Goal: Information Seeking & Learning: Learn about a topic

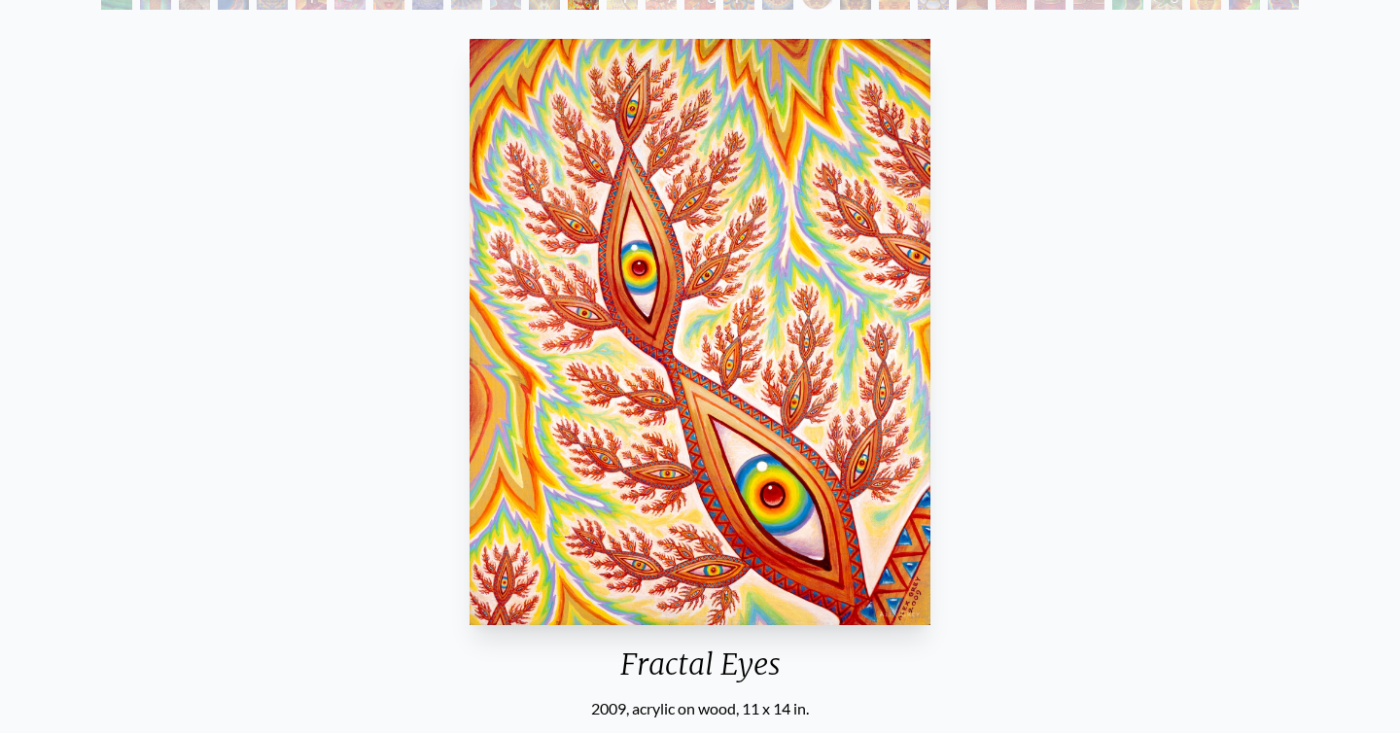
scroll to position [139, 0]
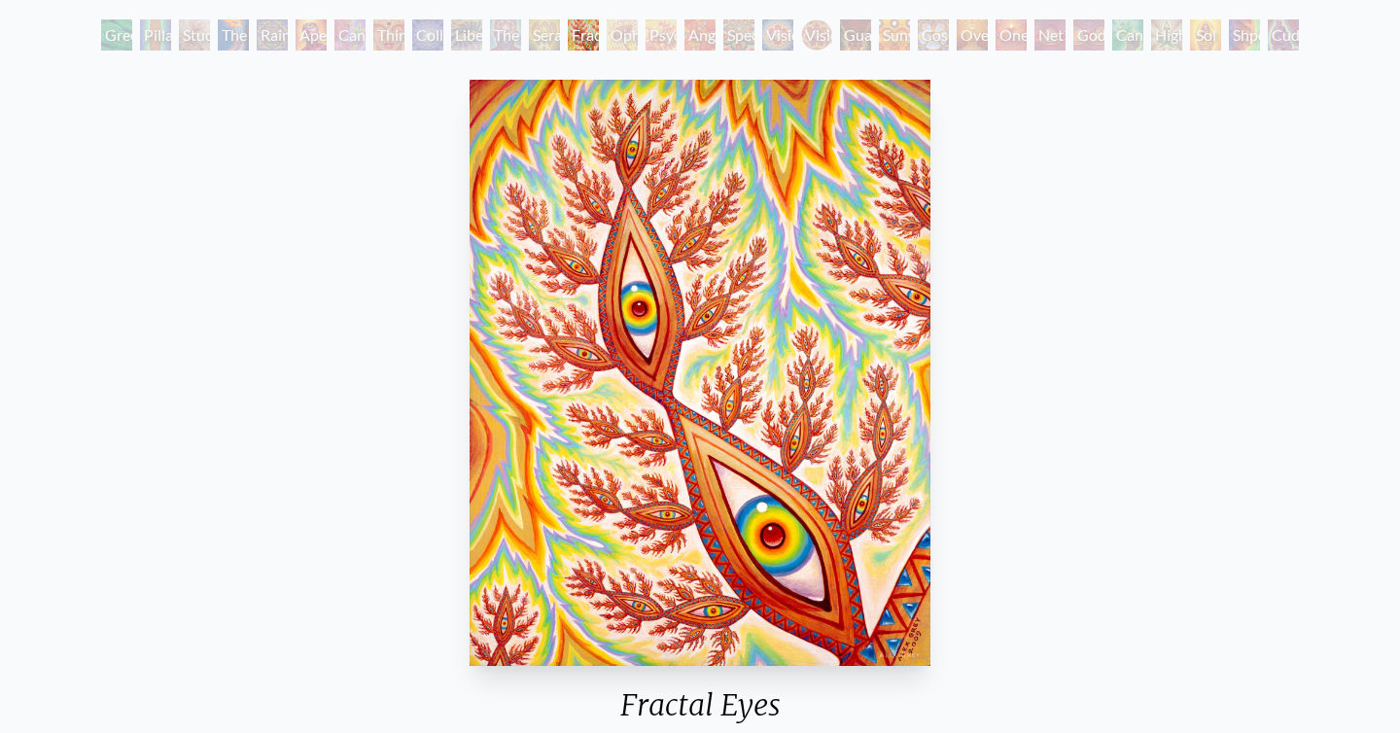
scroll to position [106, 0]
click at [631, 35] on div "Ophanic Eyelash" at bounding box center [622, 33] width 31 height 31
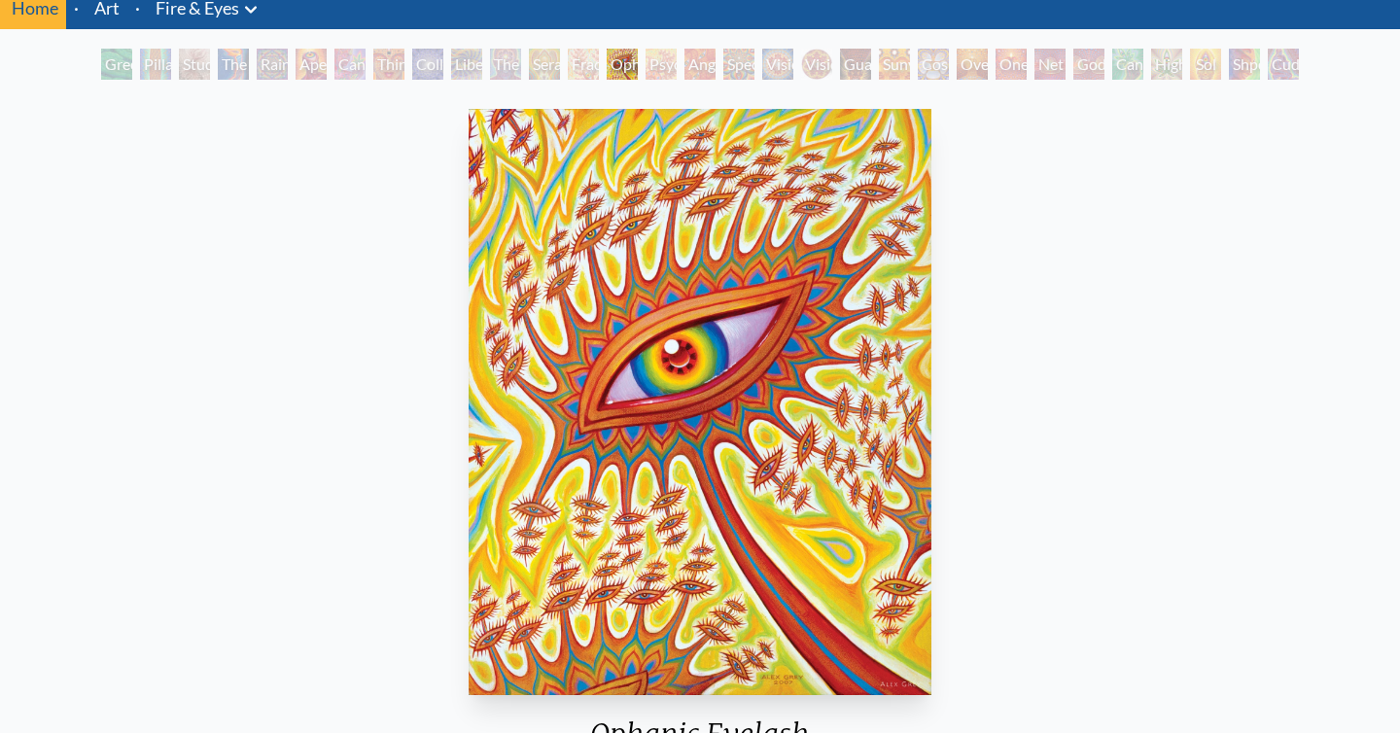
scroll to position [93, 0]
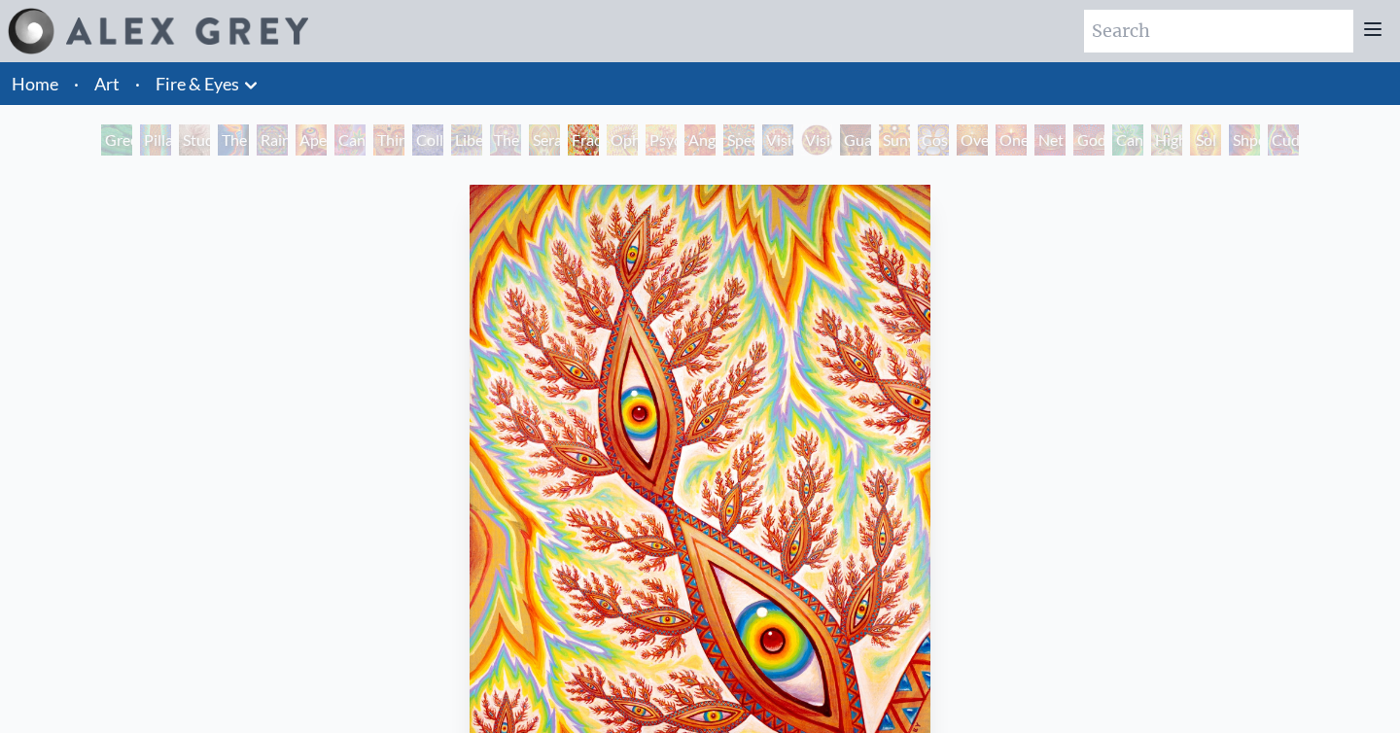
click at [94, 80] on link "Art" at bounding box center [106, 83] width 25 height 27
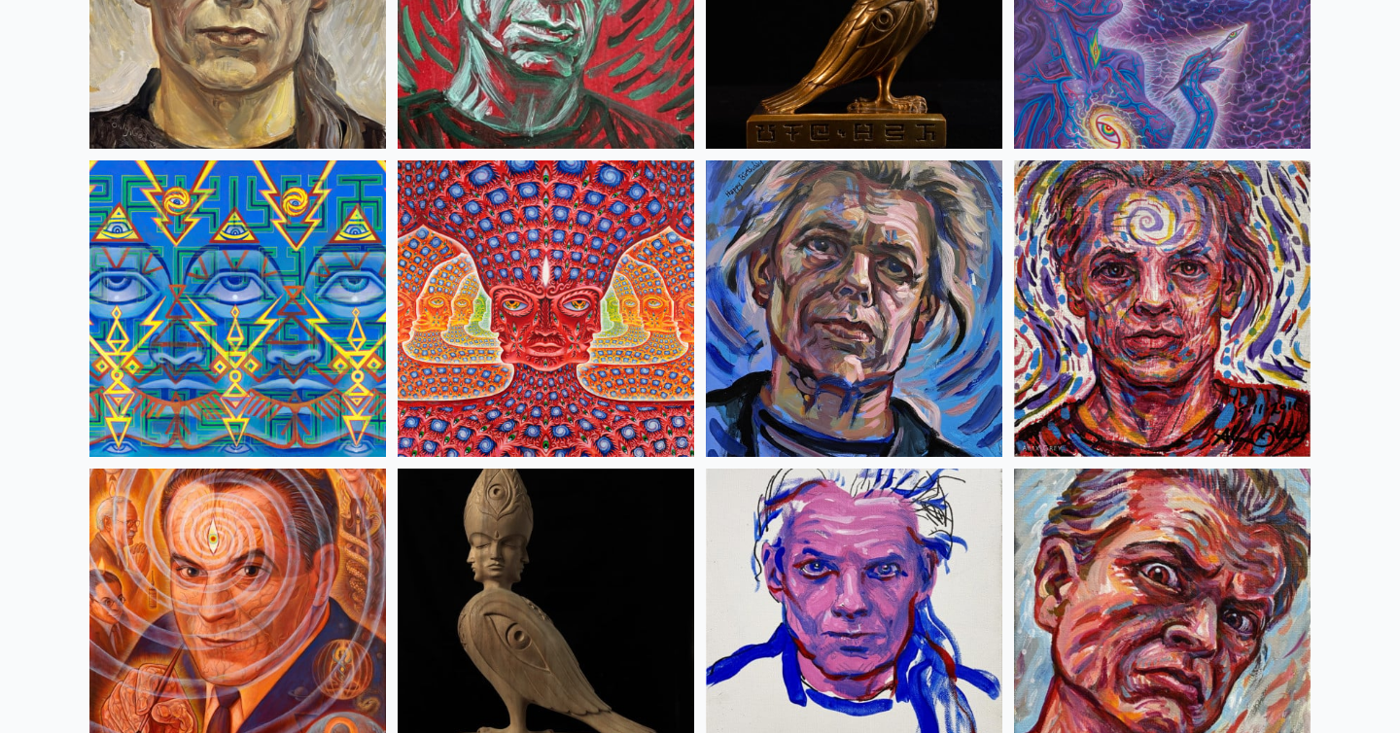
scroll to position [4974, 0]
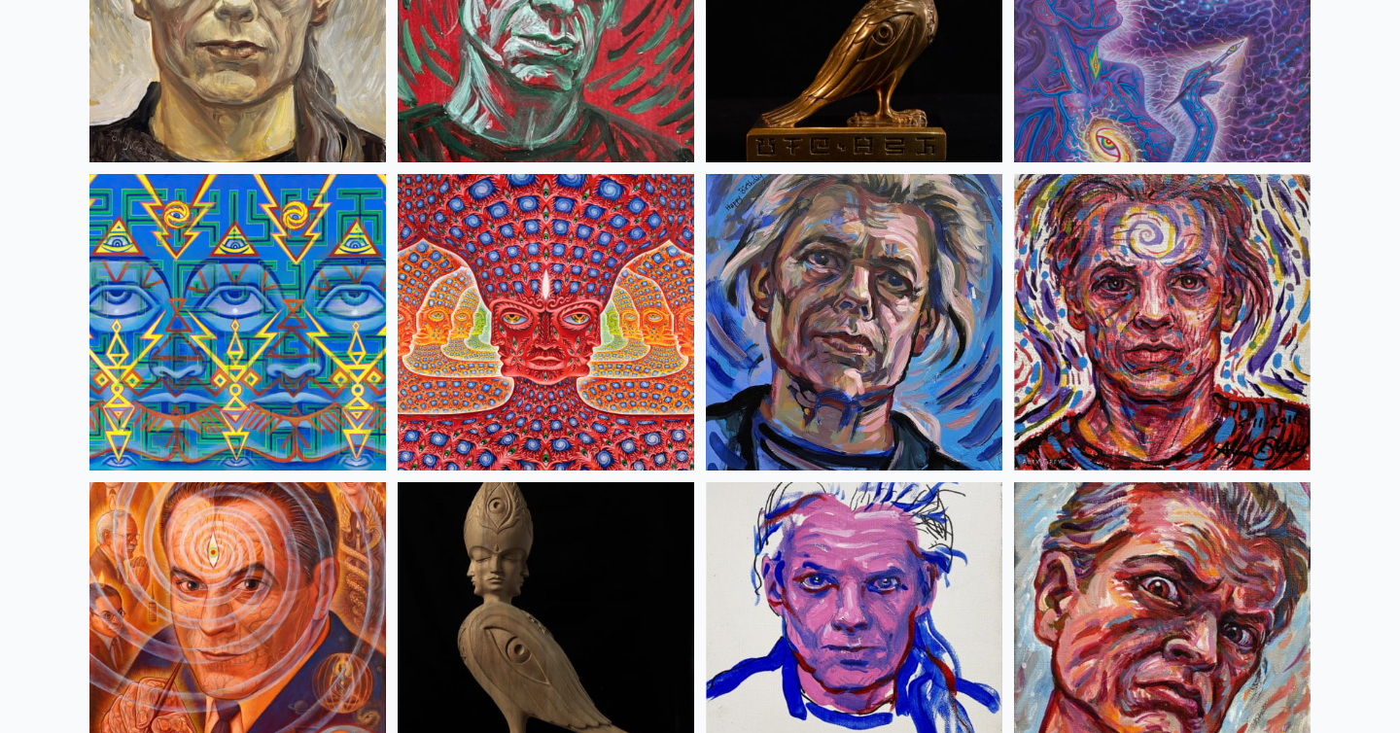
click at [619, 339] on img at bounding box center [546, 322] width 297 height 297
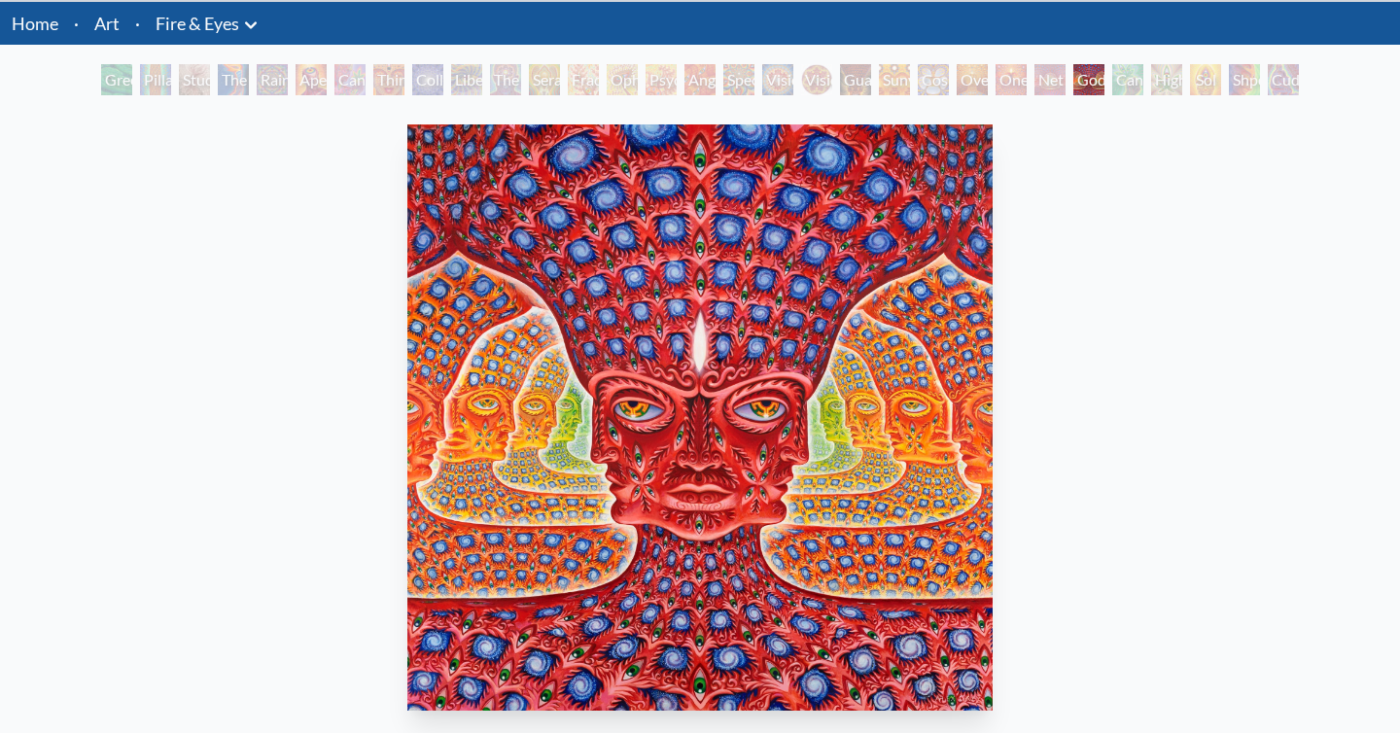
scroll to position [57, 0]
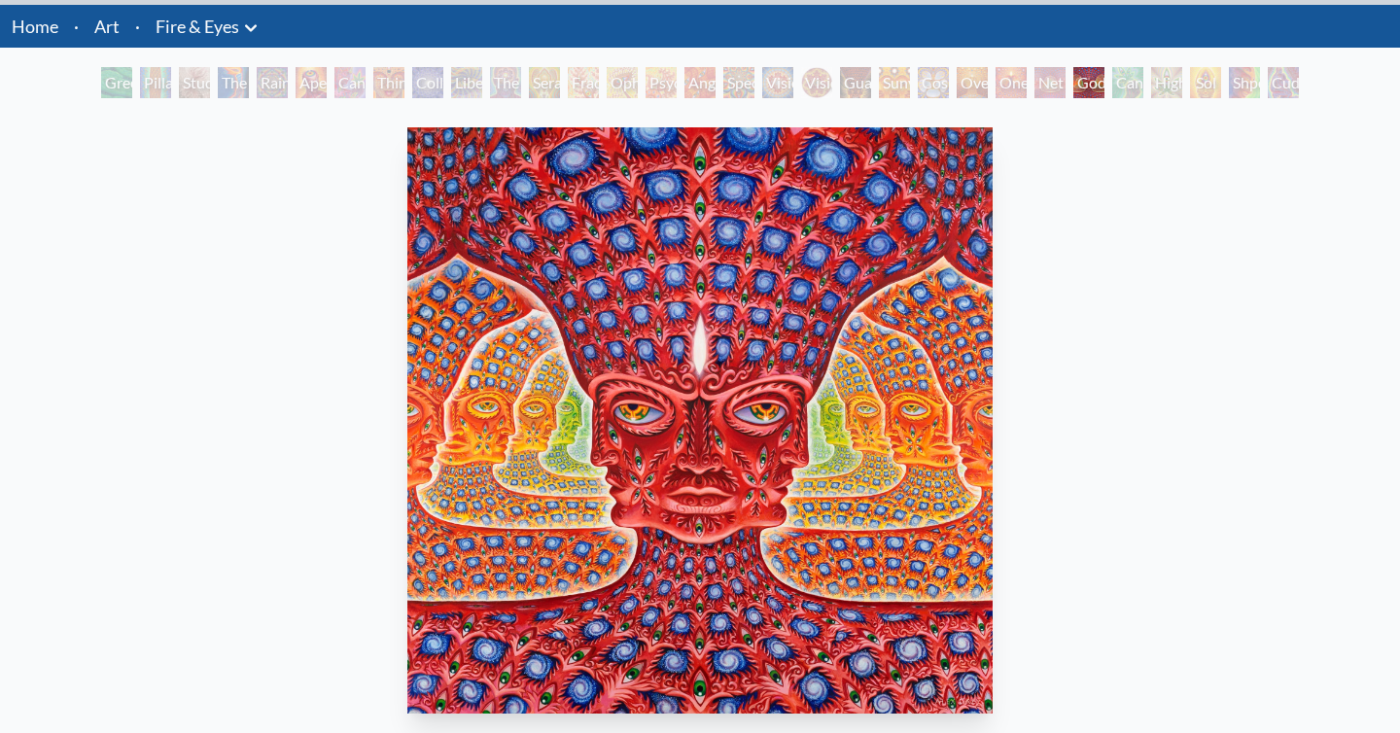
click at [95, 19] on link "Art" at bounding box center [106, 26] width 25 height 27
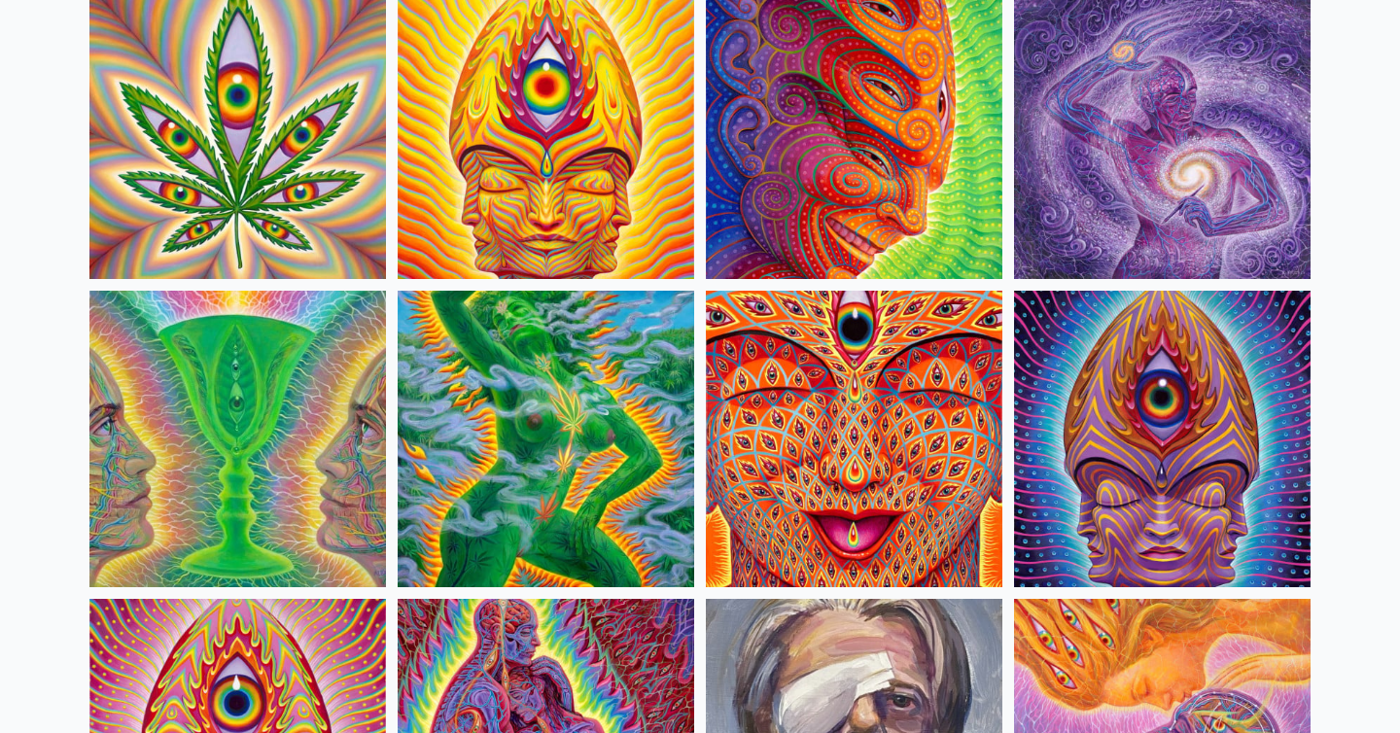
scroll to position [3631, 0]
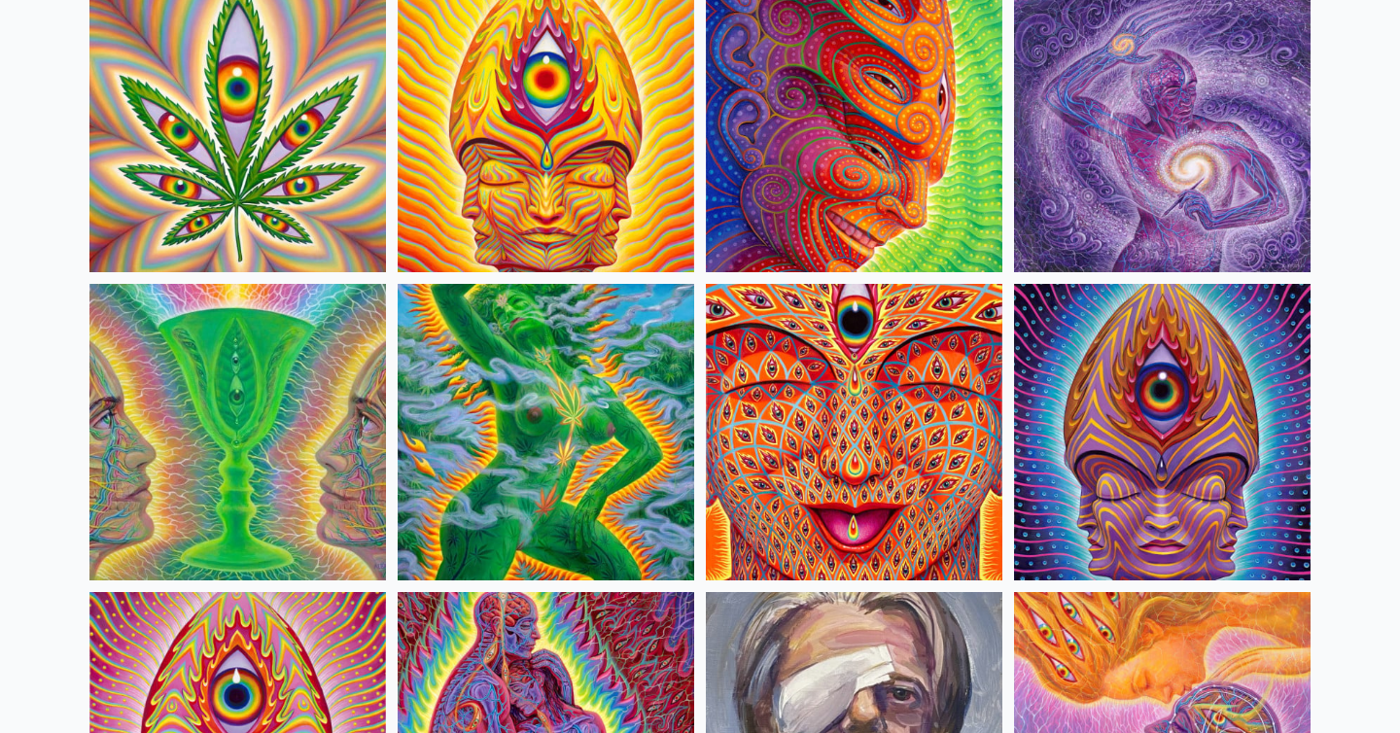
click at [841, 438] on img at bounding box center [854, 432] width 297 height 297
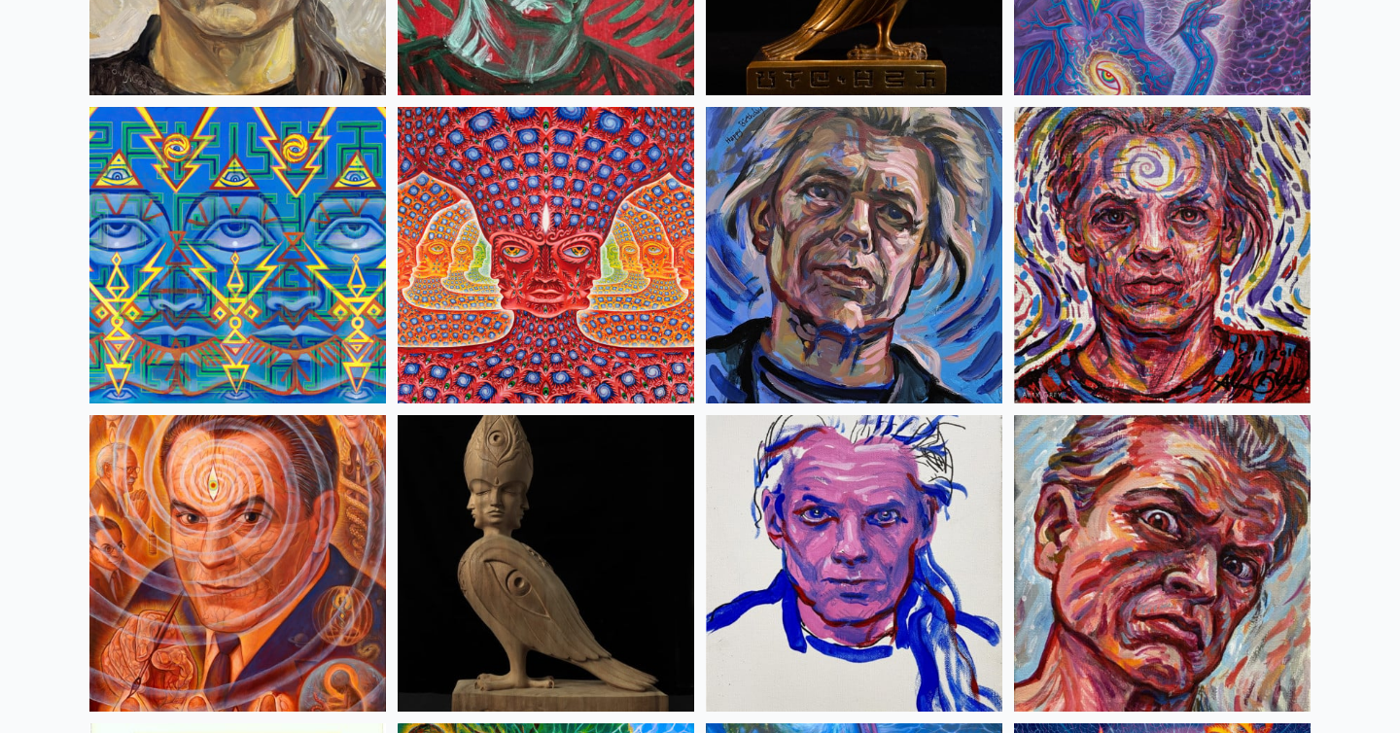
scroll to position [5125, 0]
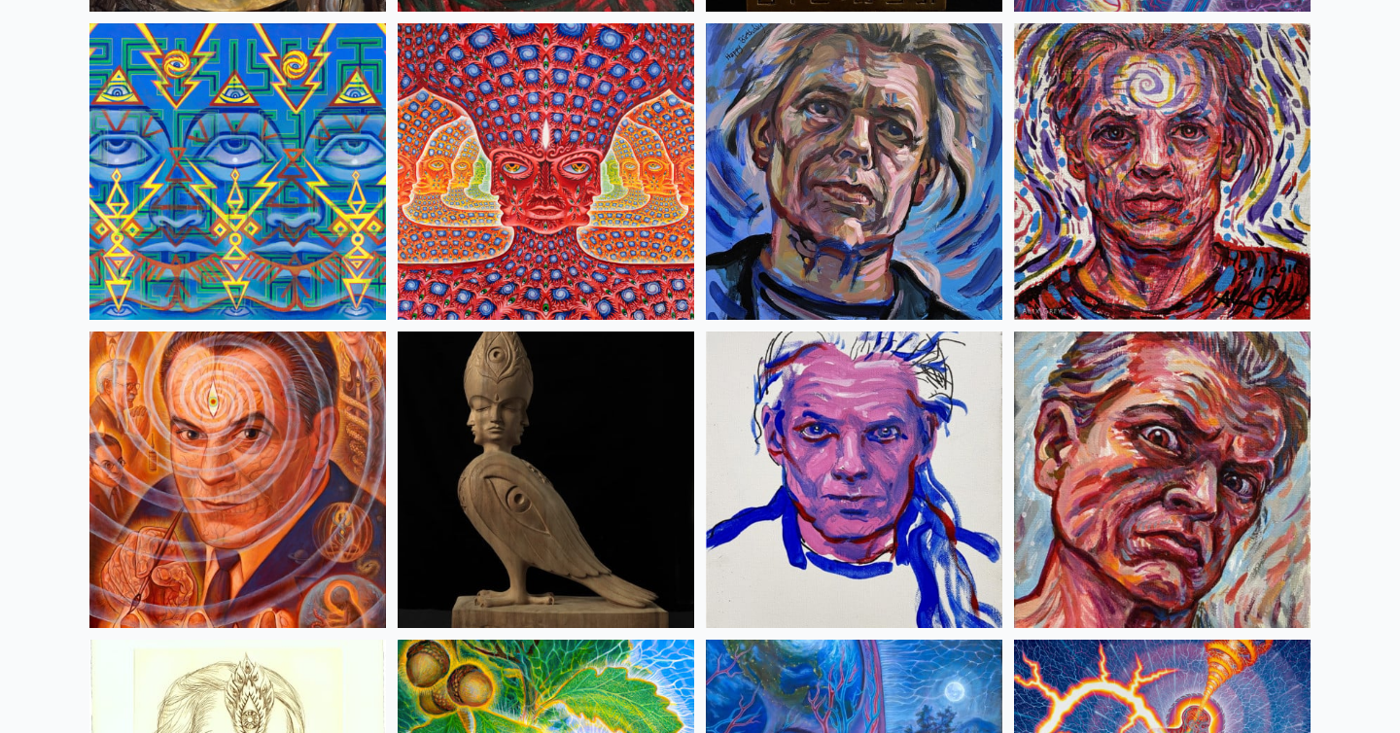
click at [587, 212] on img at bounding box center [546, 171] width 297 height 297
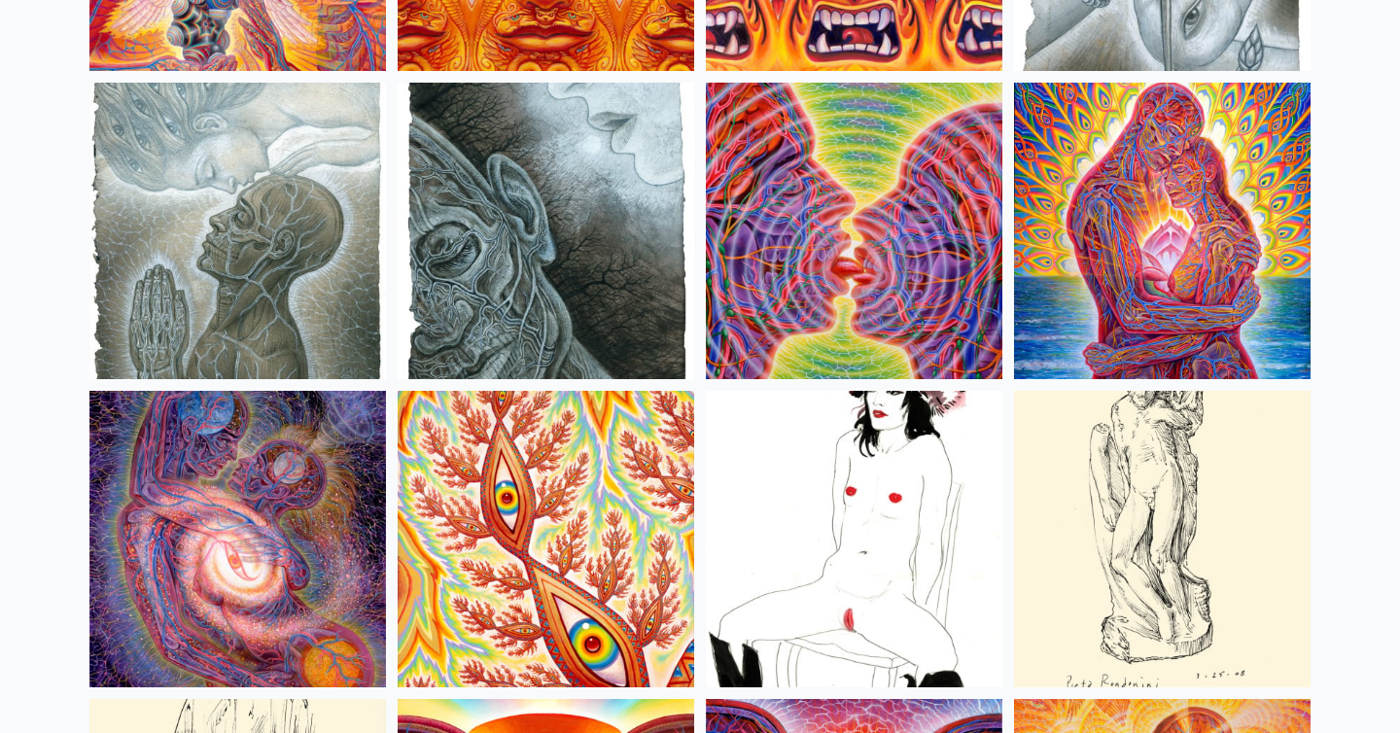
scroll to position [6299, 0]
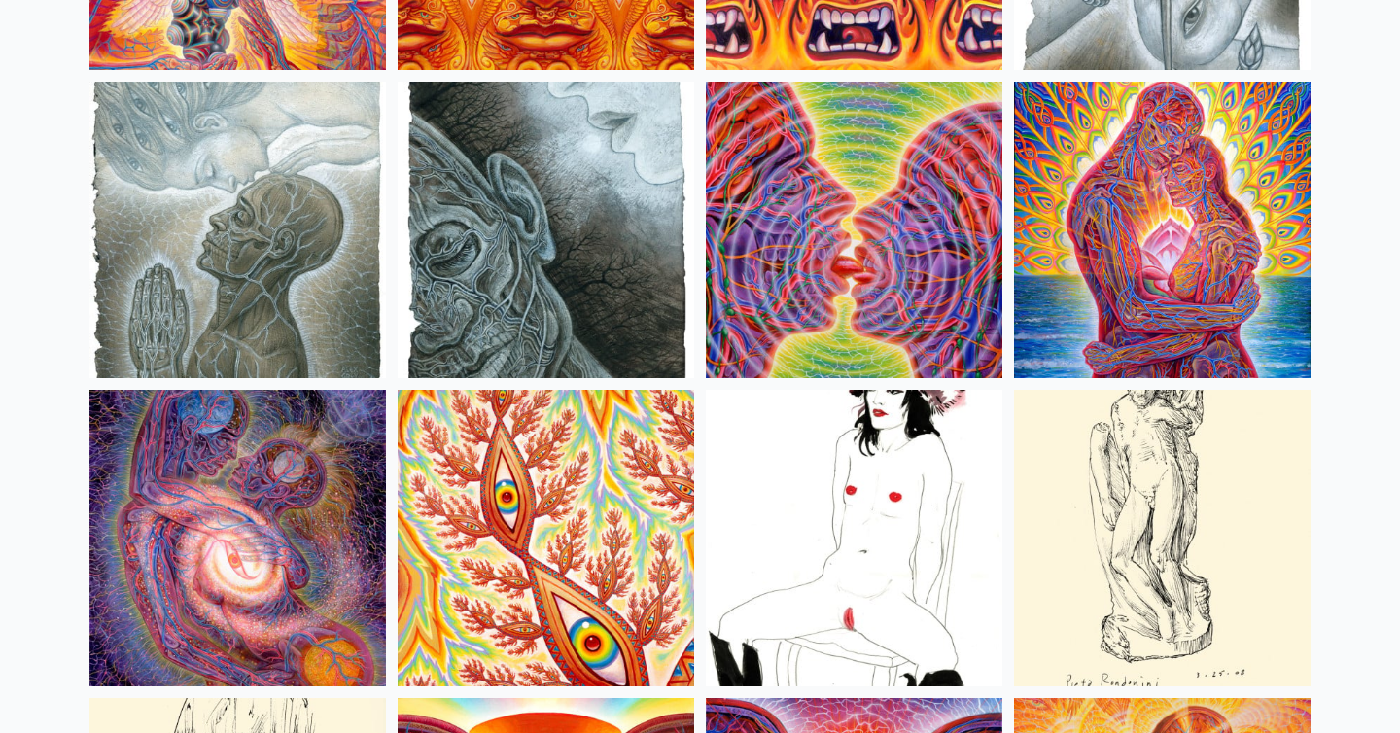
click at [1185, 263] on img at bounding box center [1162, 230] width 297 height 297
click at [1239, 287] on img at bounding box center [1162, 230] width 297 height 297
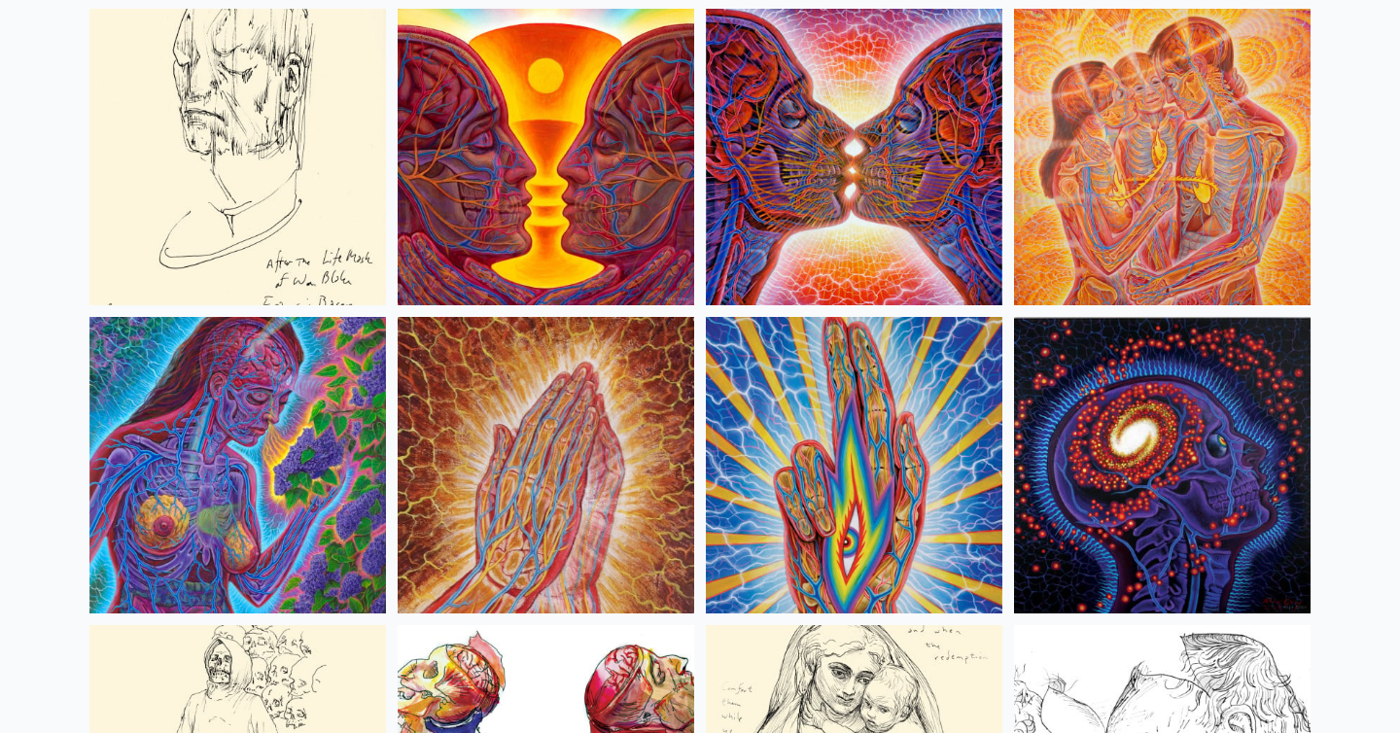
scroll to position [6988, 0]
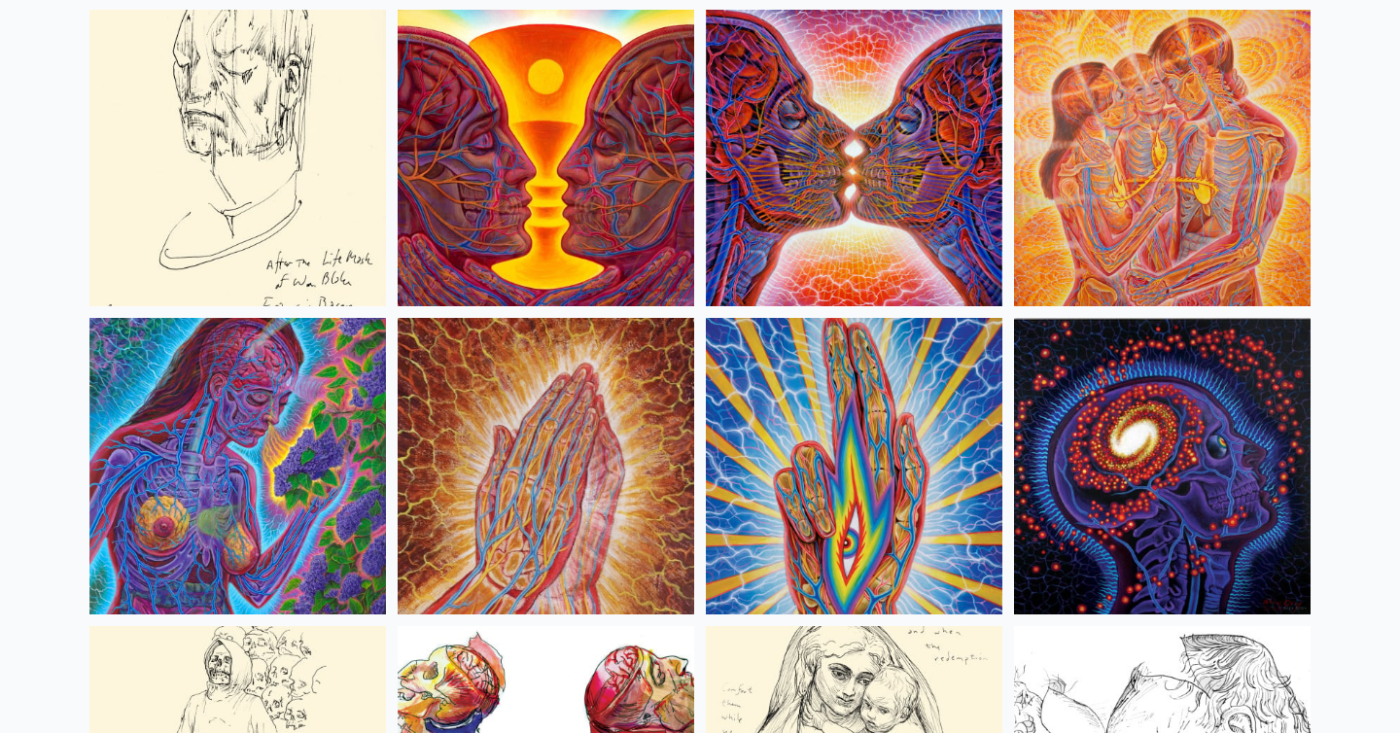
click at [822, 494] on img at bounding box center [854, 466] width 297 height 297
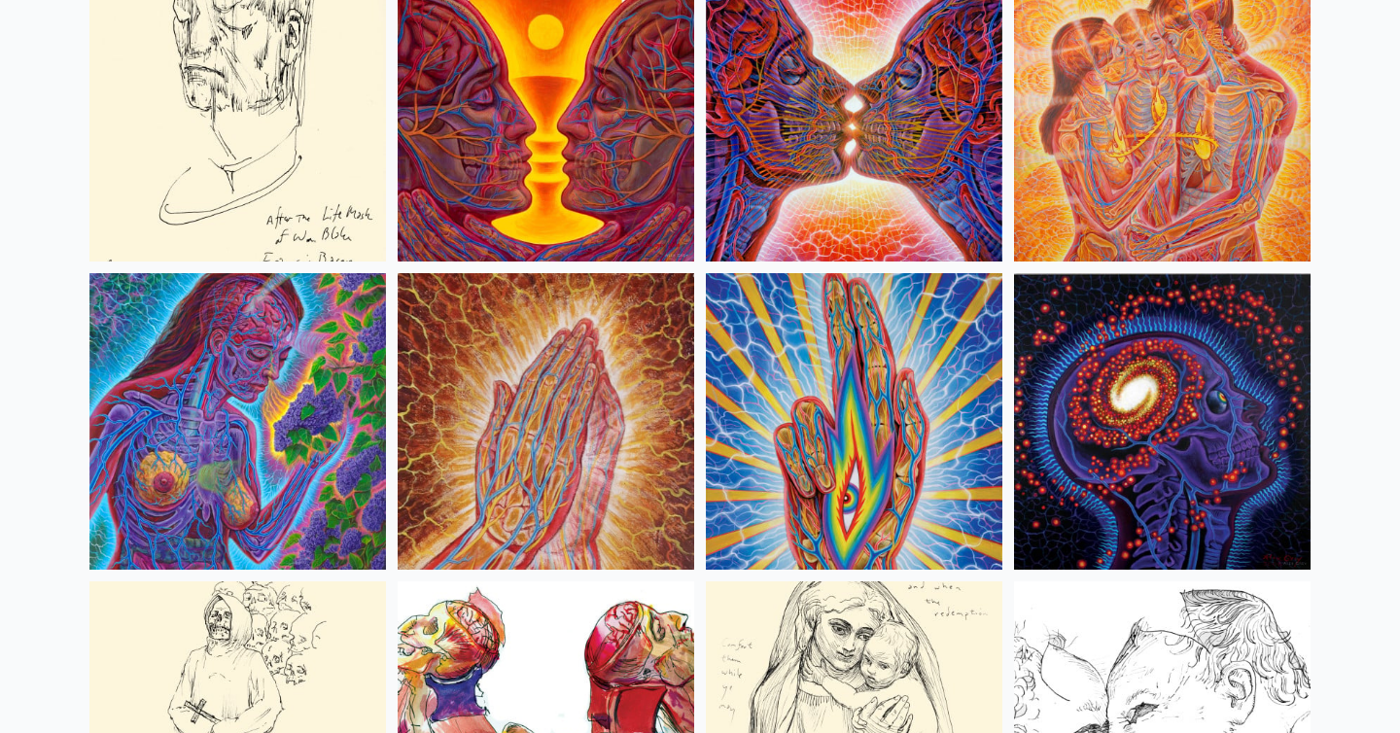
scroll to position [7066, 0]
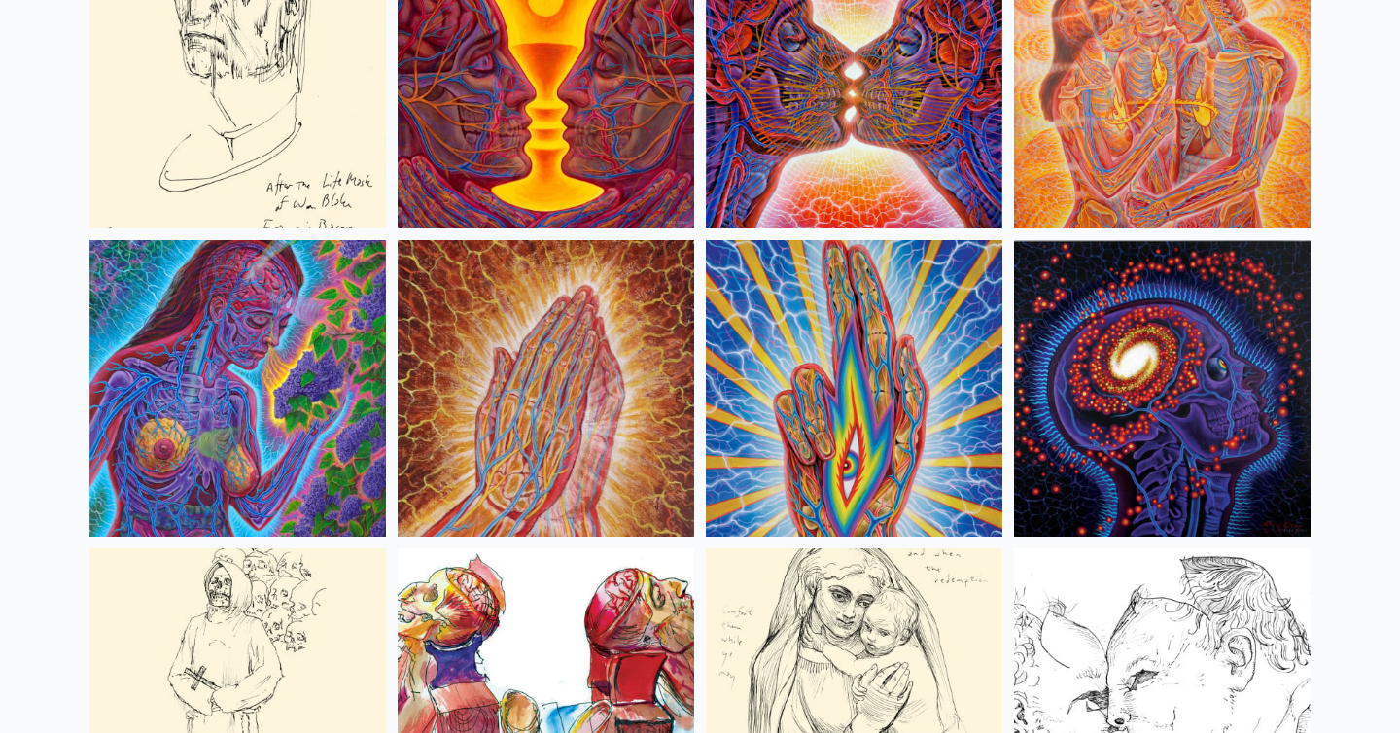
click at [894, 420] on img at bounding box center [854, 388] width 297 height 297
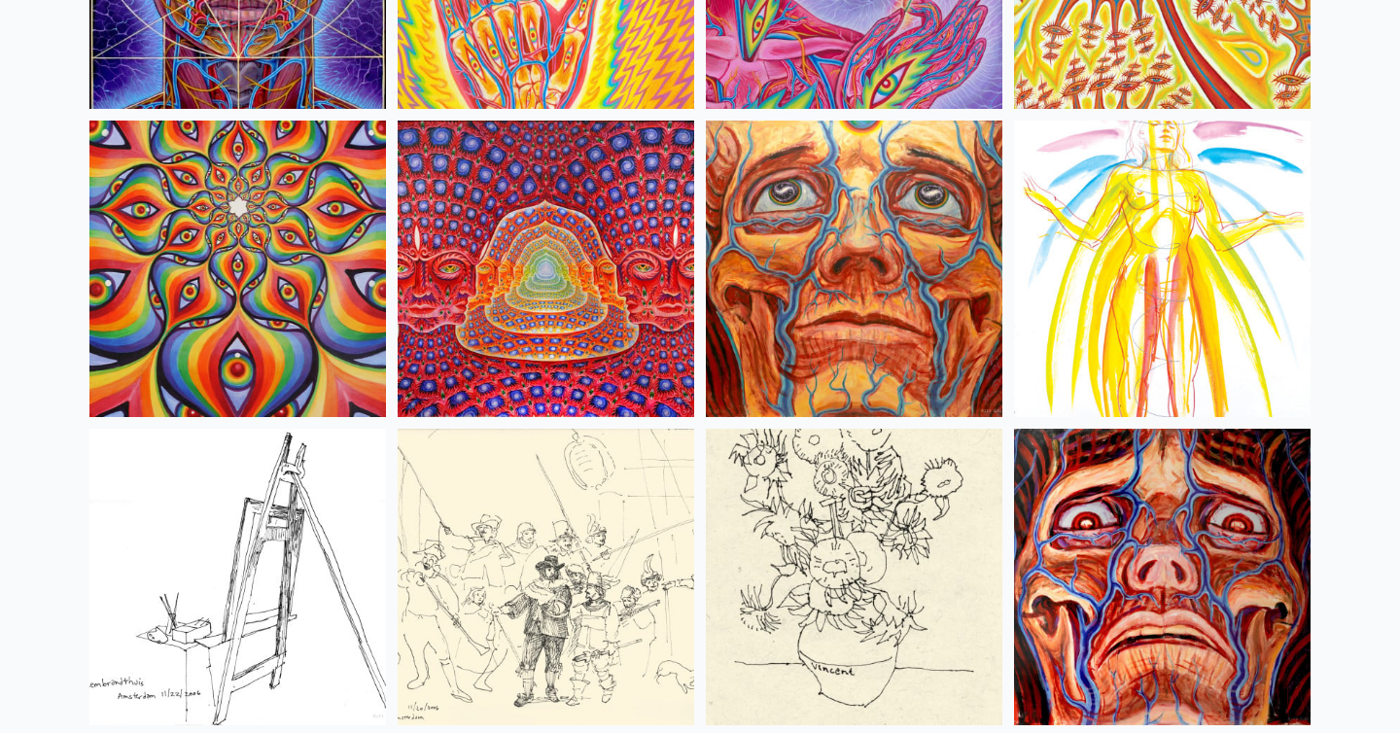
scroll to position [8727, 0]
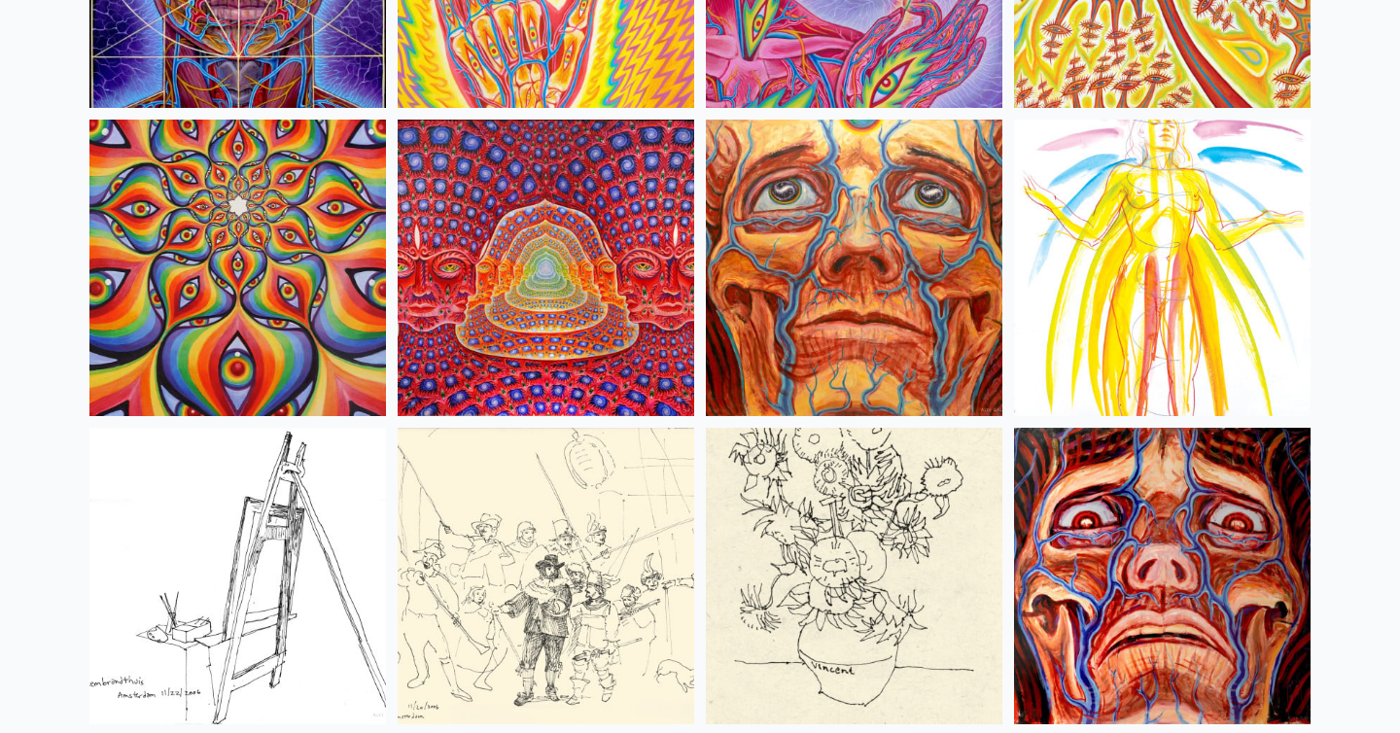
click at [564, 293] on img at bounding box center [546, 268] width 297 height 297
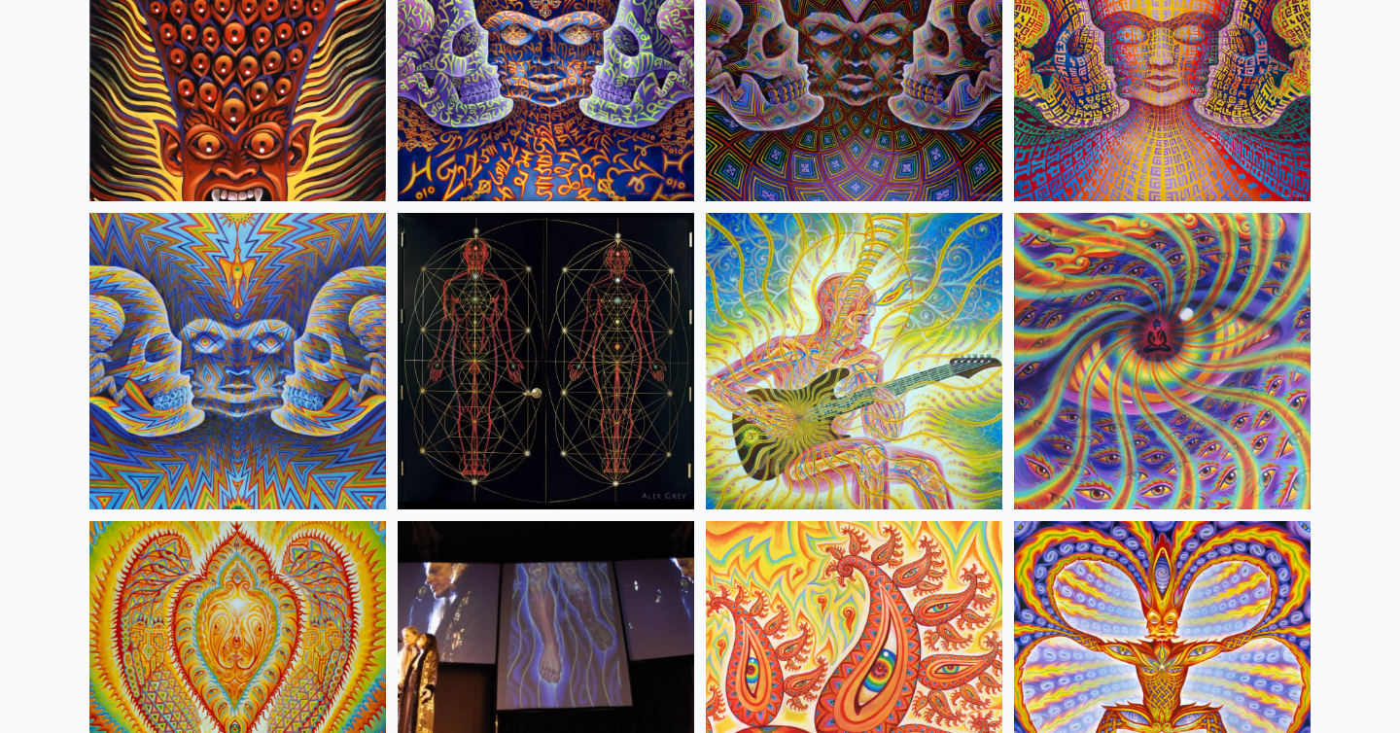
scroll to position [10174, 0]
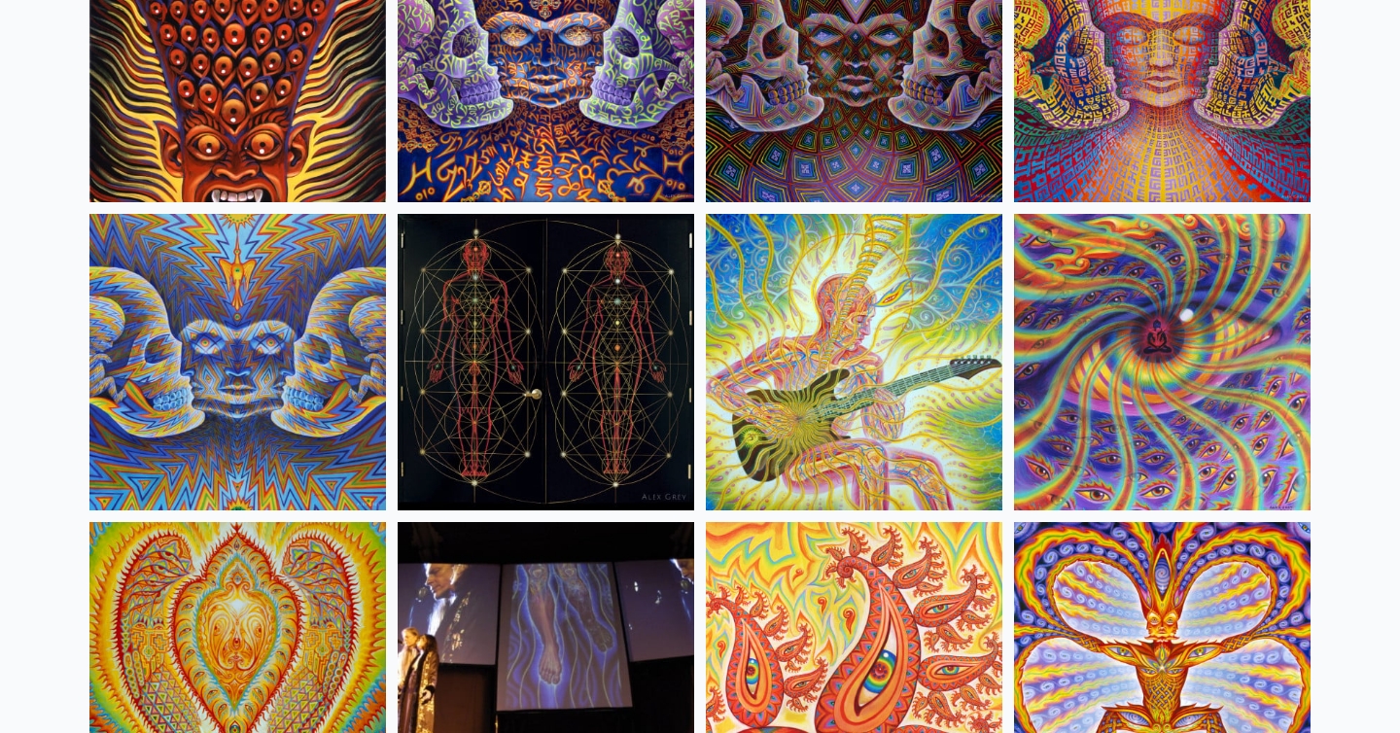
click at [1113, 358] on img at bounding box center [1162, 362] width 297 height 297
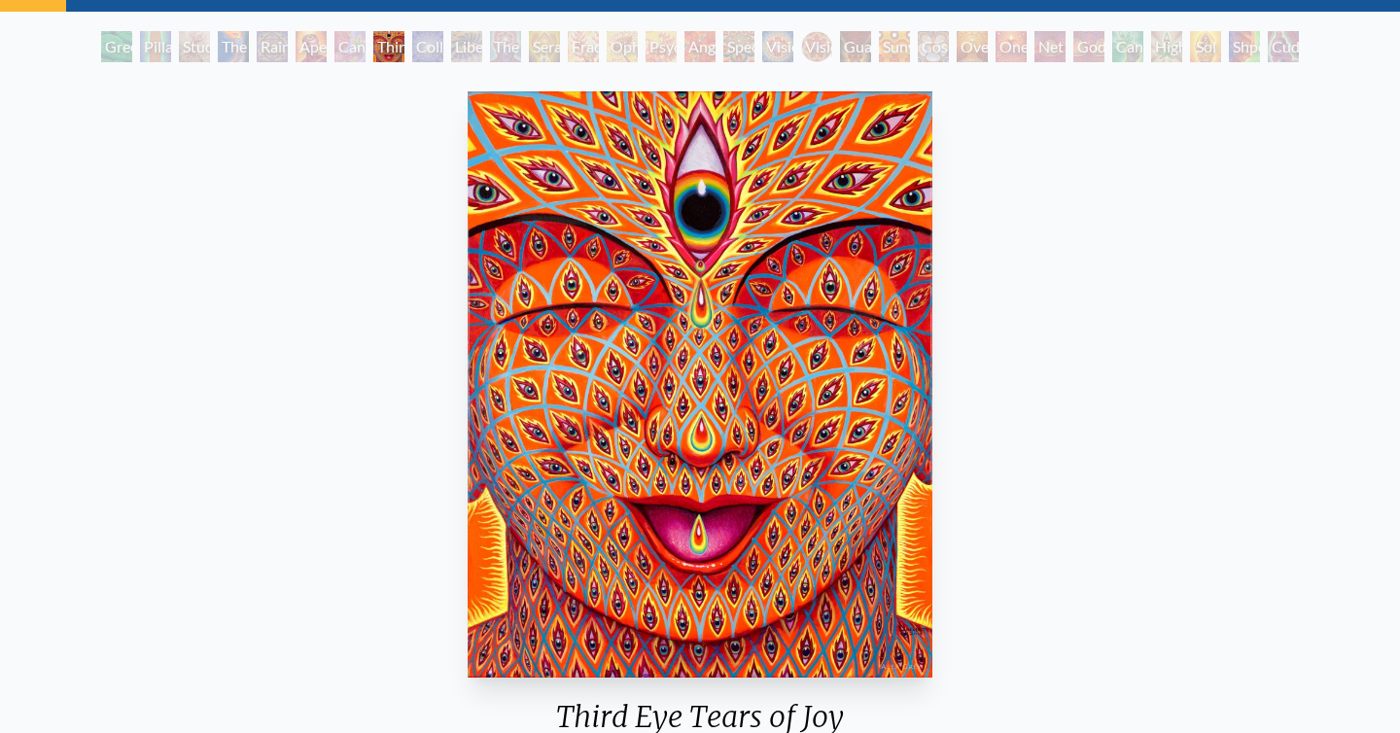
scroll to position [88, 0]
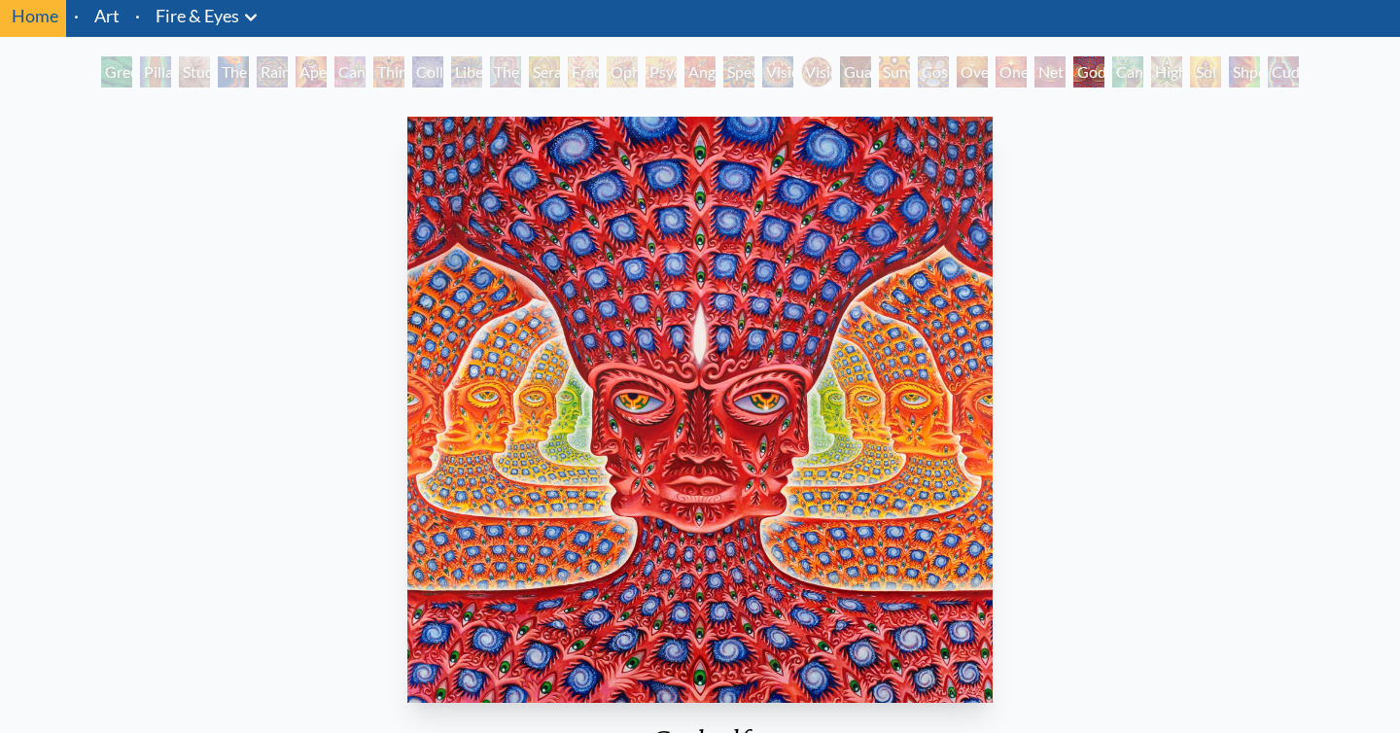
scroll to position [71, 0]
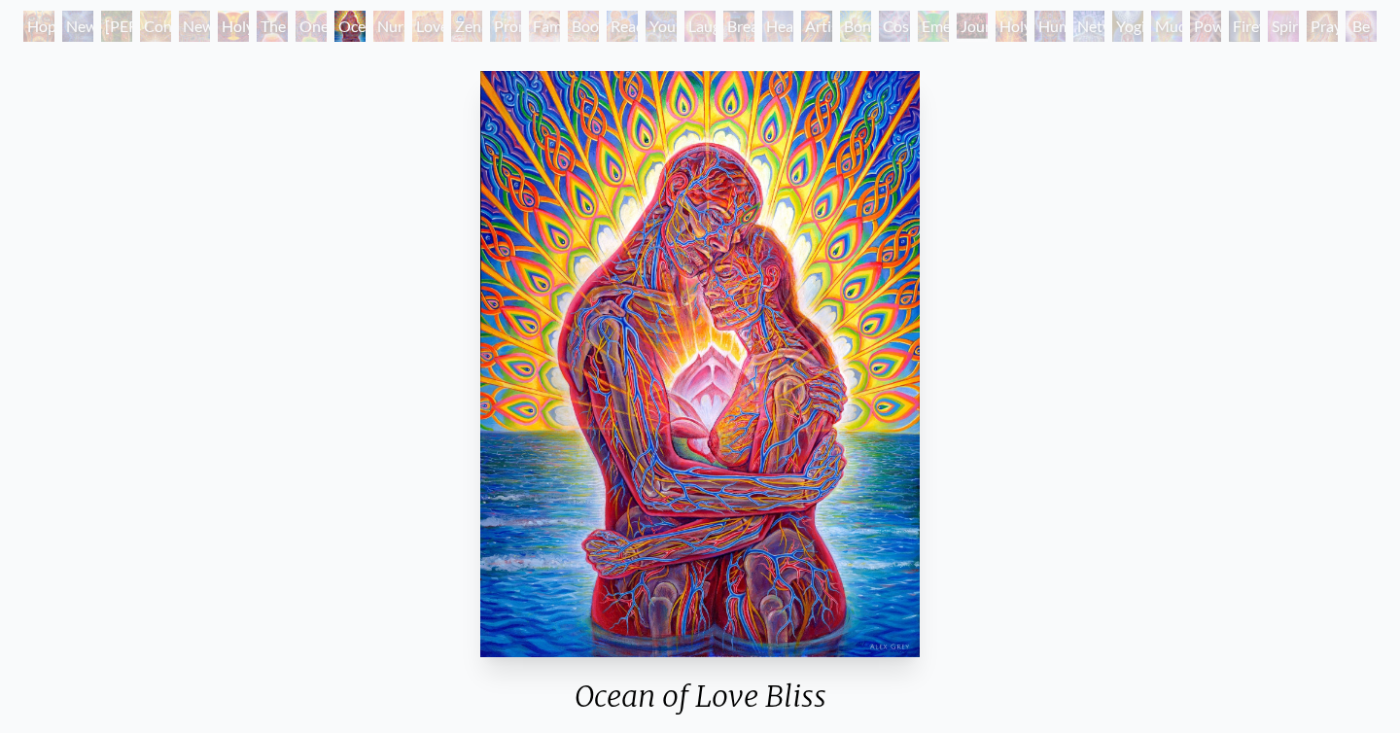
scroll to position [112, 0]
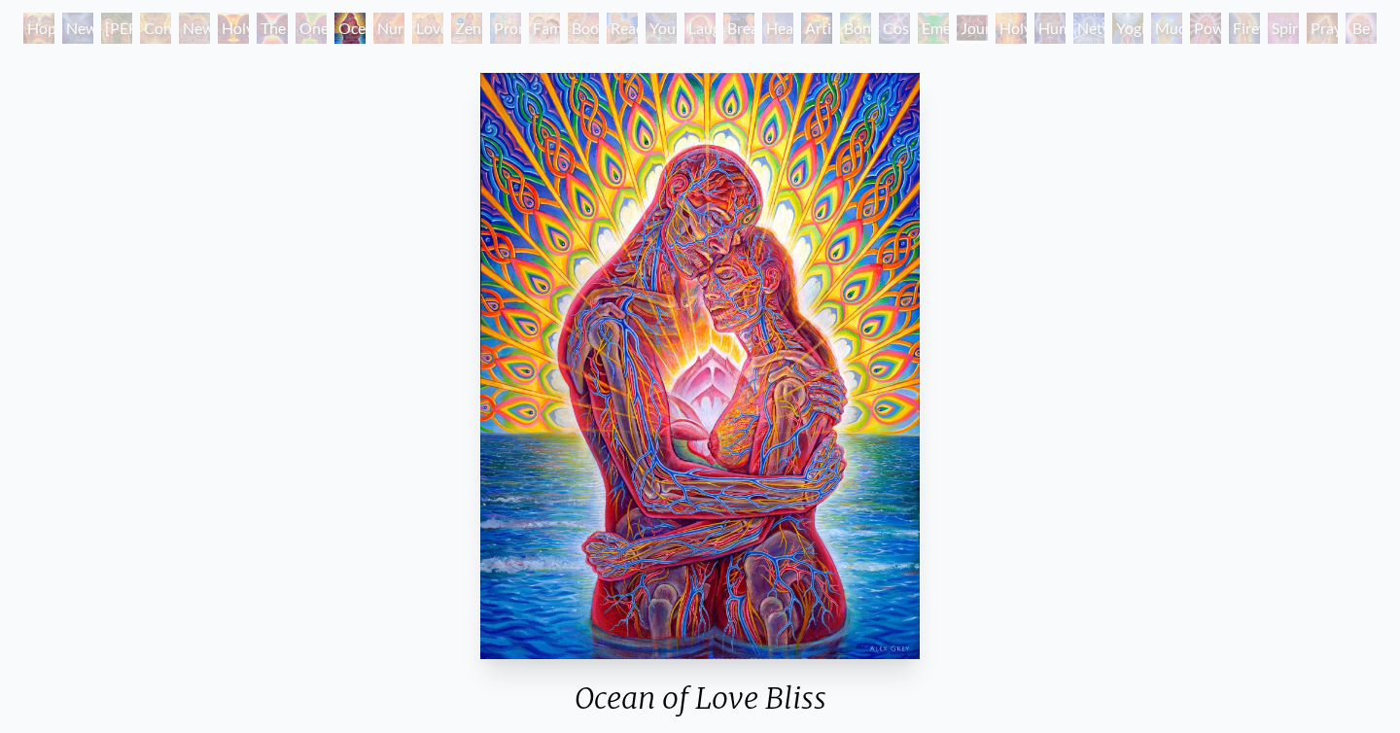
click at [717, 471] on img "9 / 35" at bounding box center [700, 366] width 440 height 586
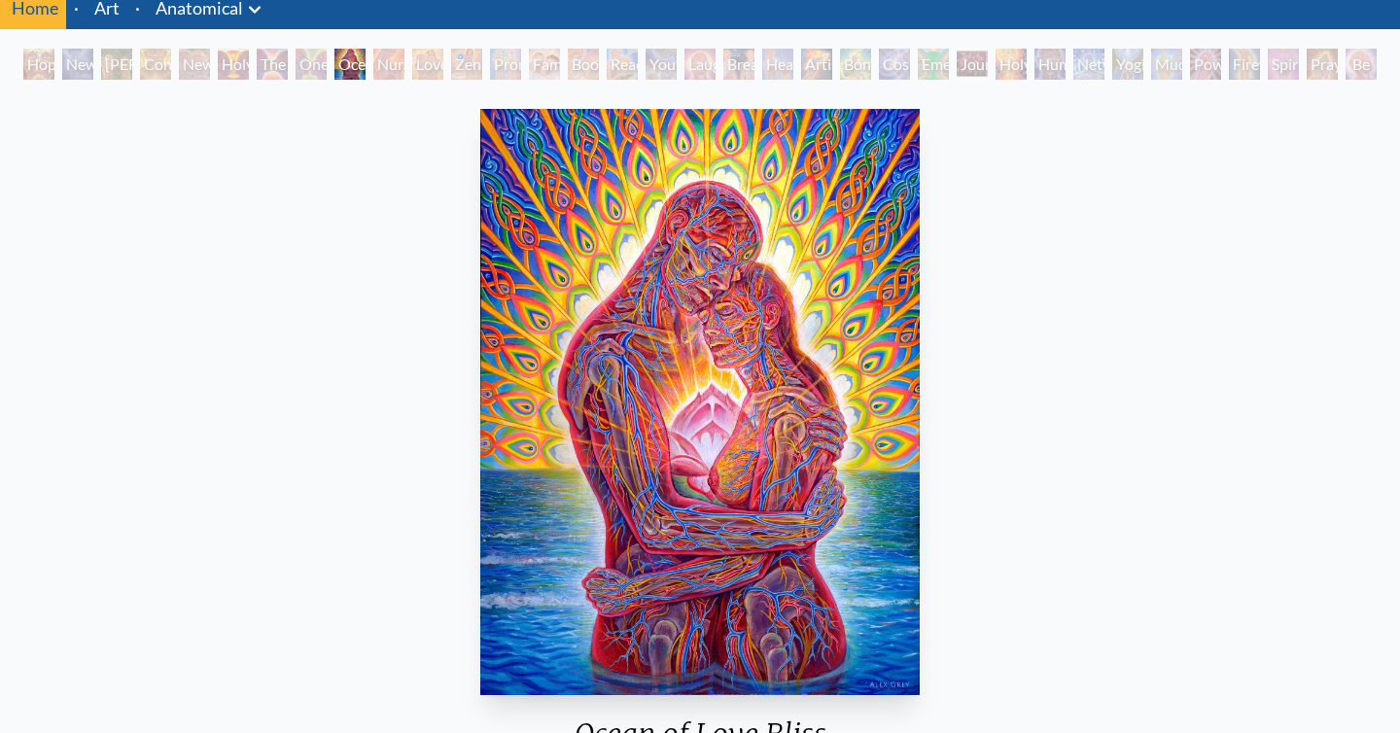
scroll to position [62, 0]
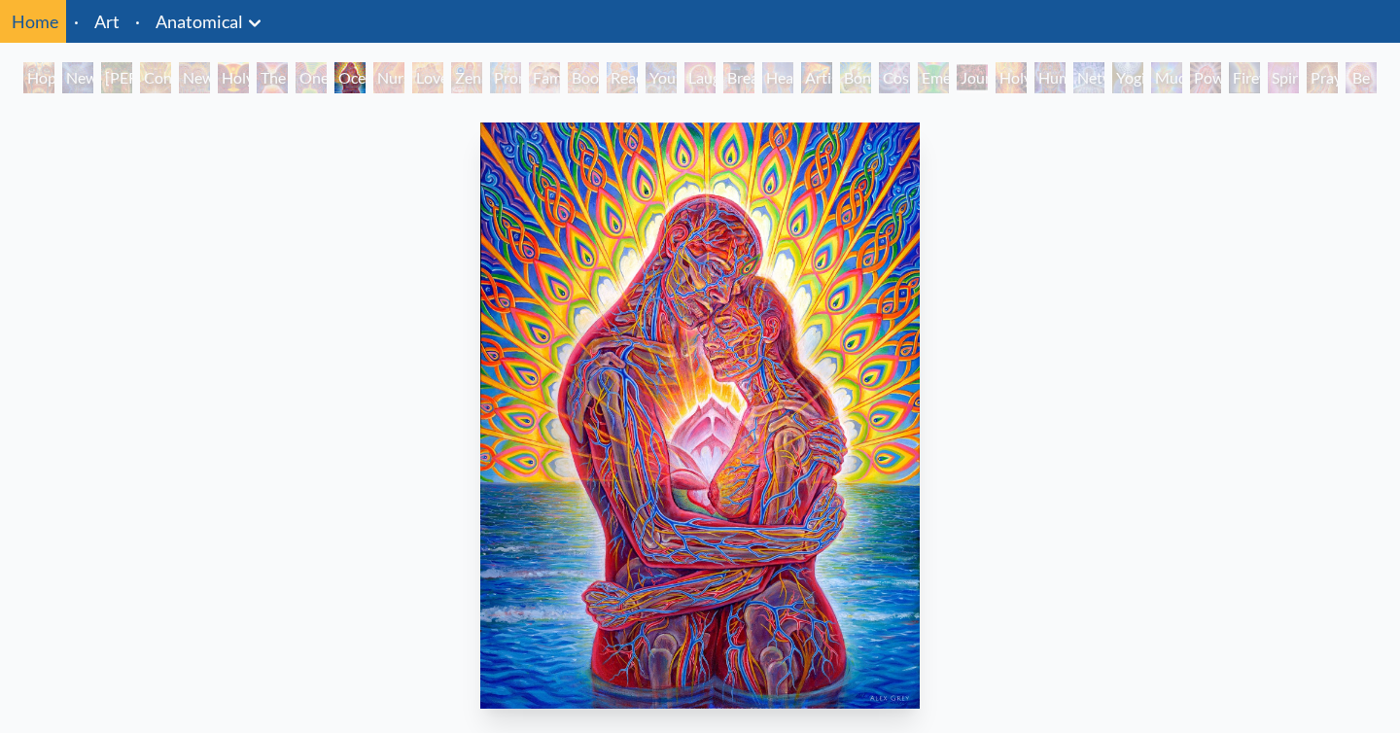
click at [709, 429] on img "9 / 35" at bounding box center [700, 416] width 440 height 586
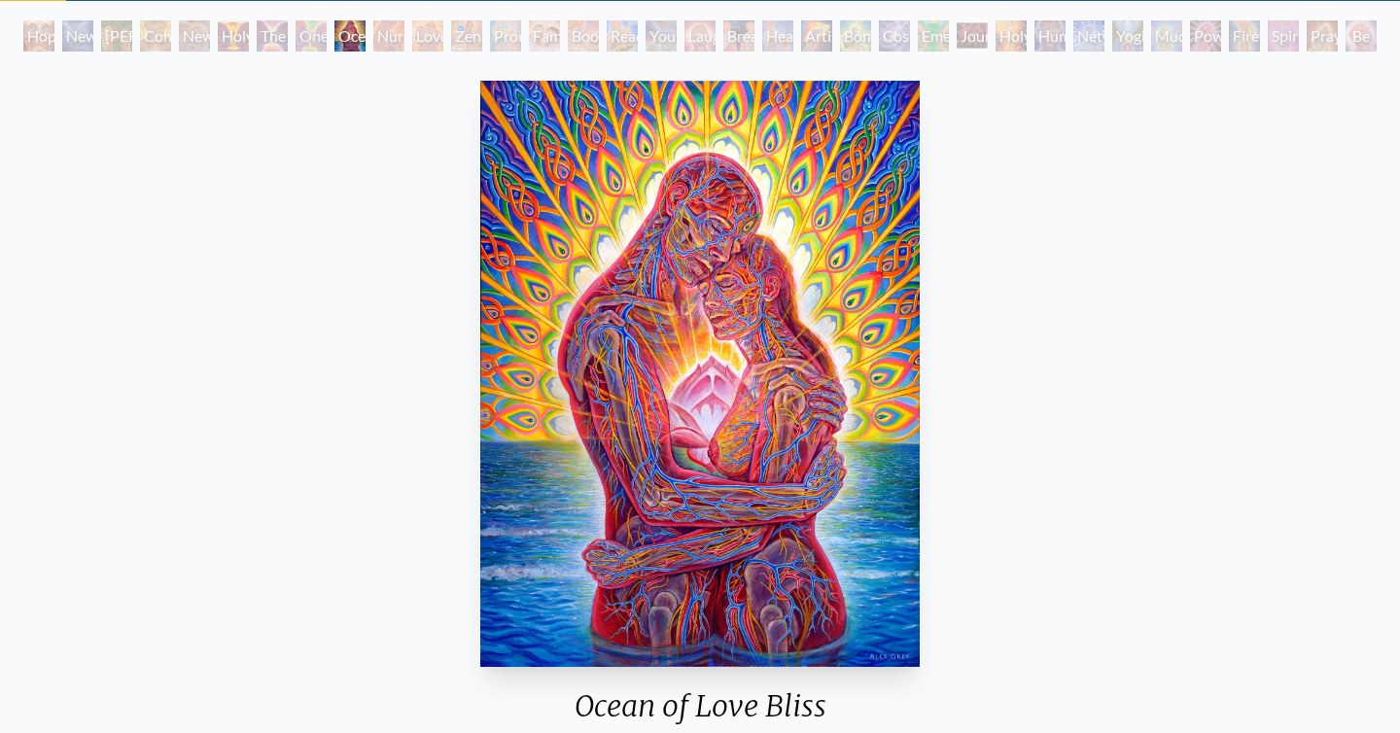
scroll to position [100, 0]
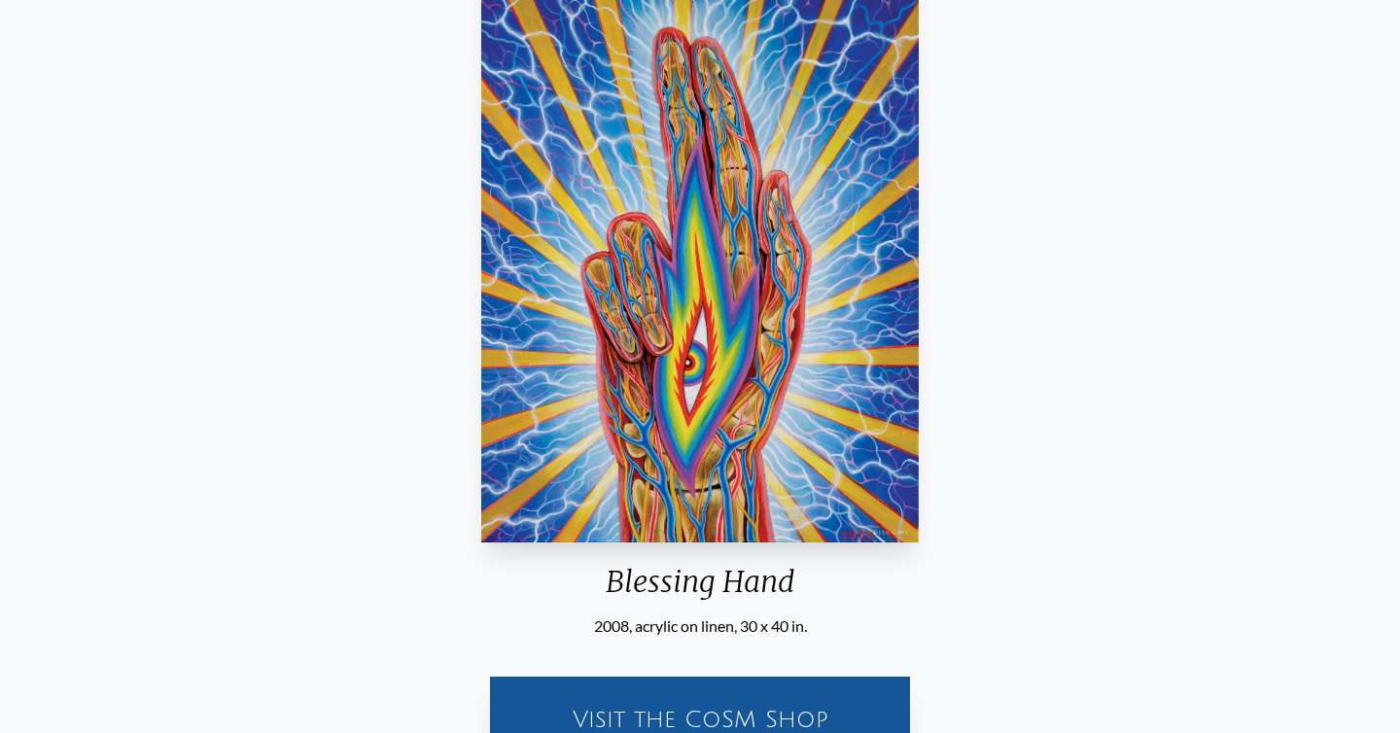
scroll to position [327, 0]
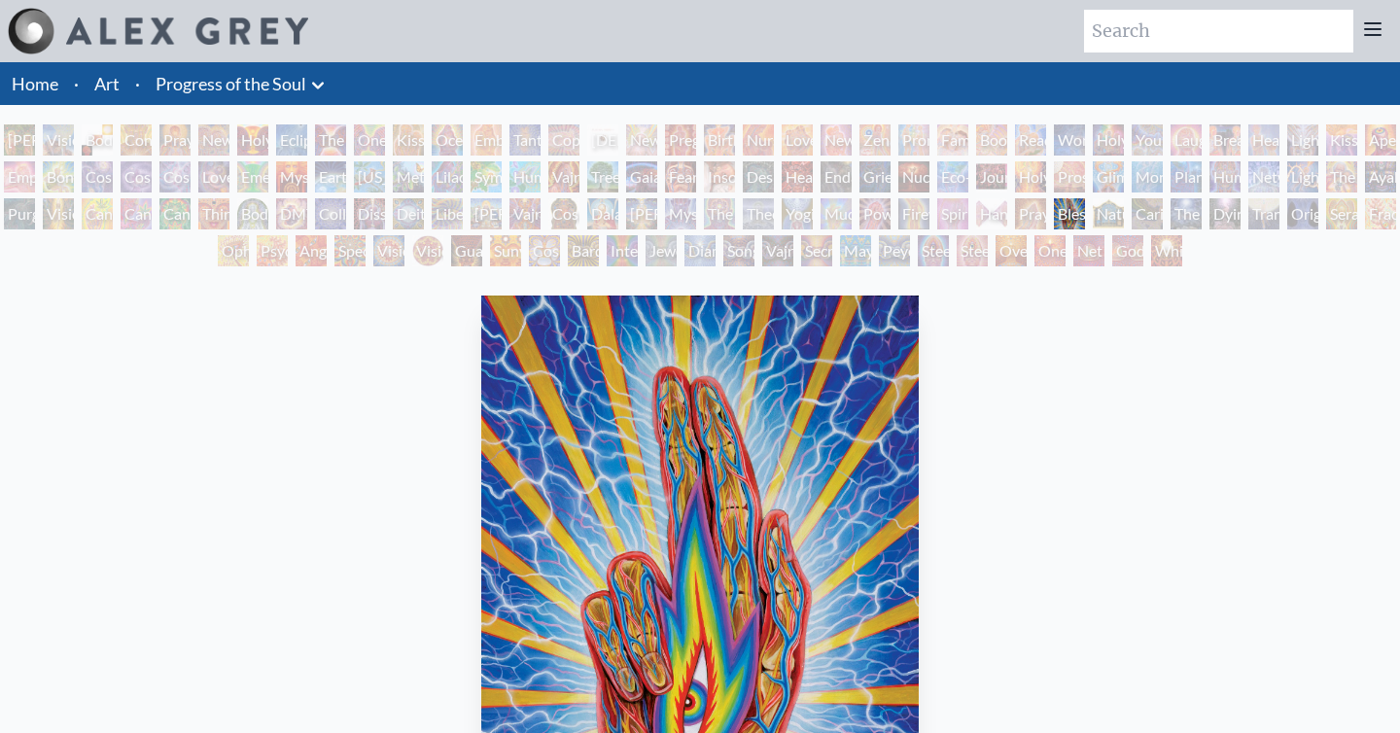
click at [108, 84] on link "Art" at bounding box center [106, 83] width 25 height 27
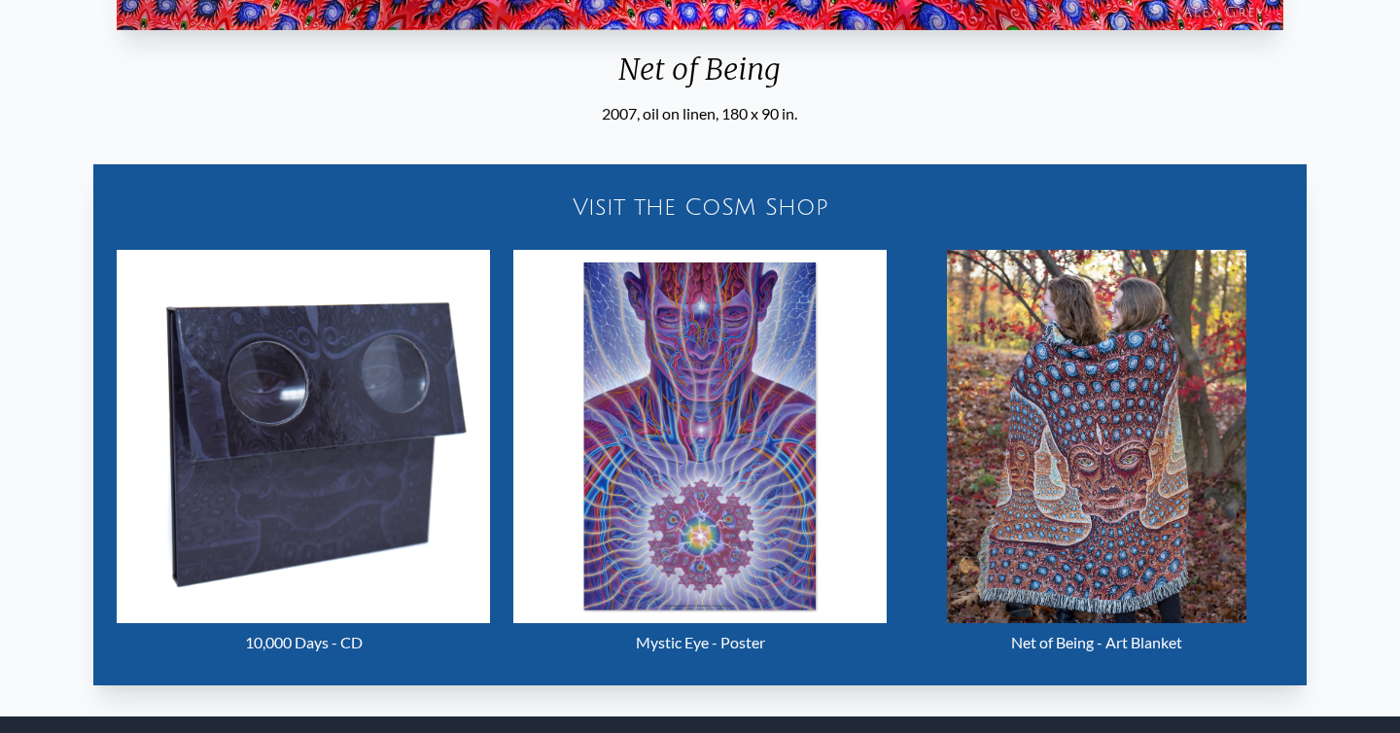
scroll to position [740, 0]
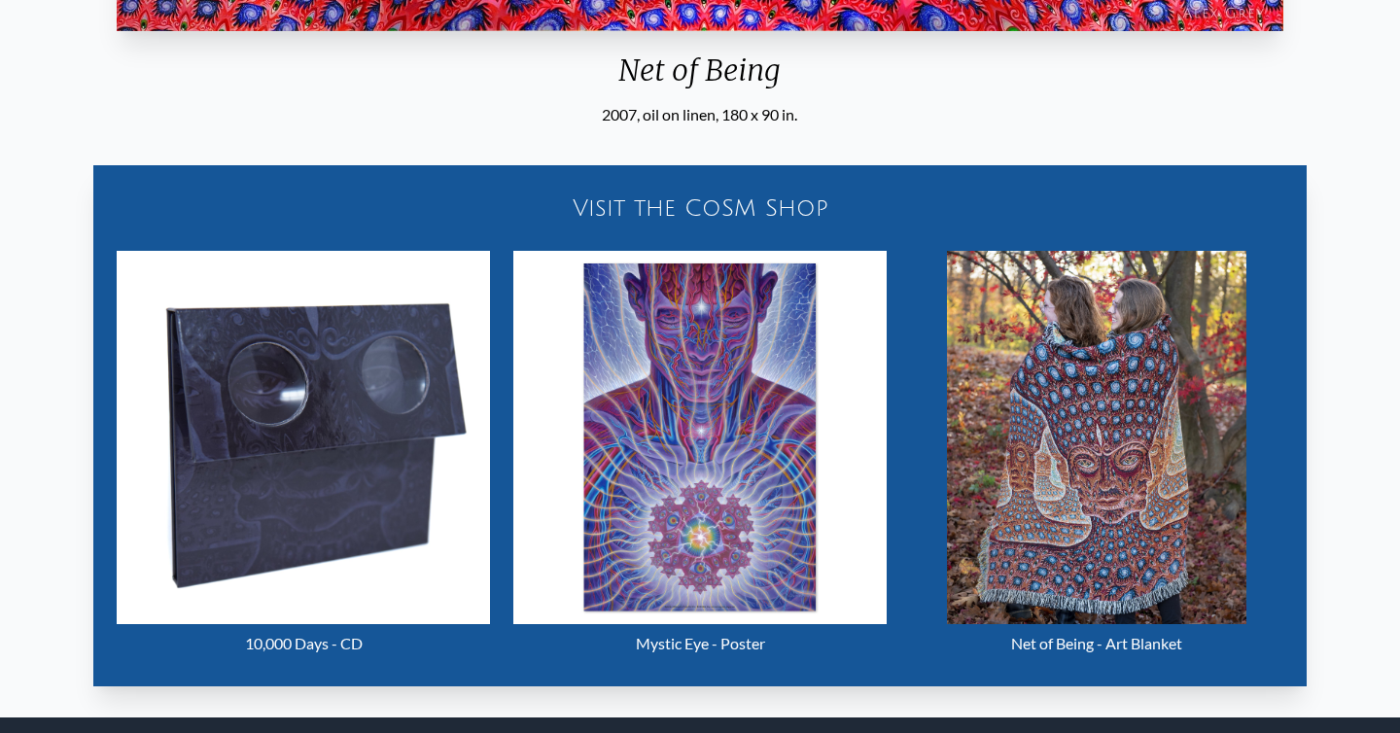
click at [1108, 526] on img "25 / 31" at bounding box center [1096, 437] width 298 height 373
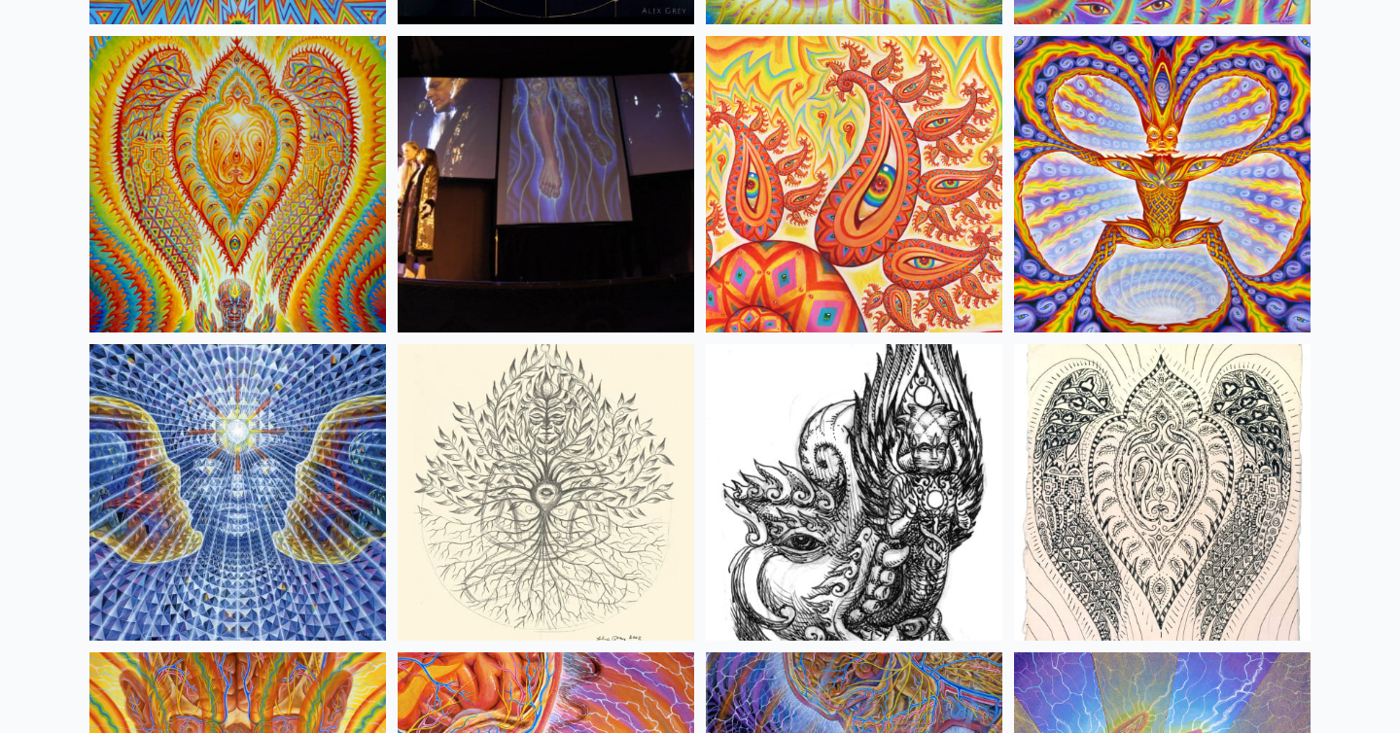
scroll to position [10659, 0]
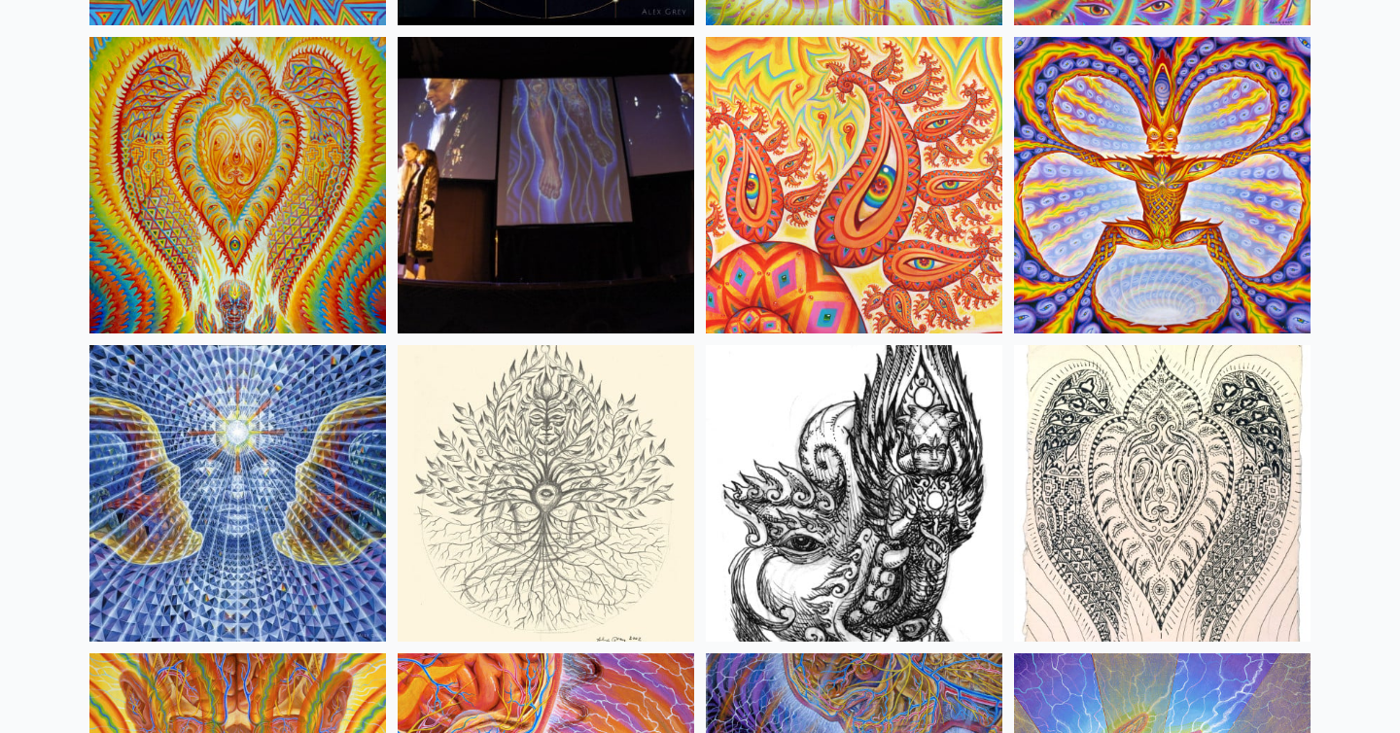
click at [263, 184] on img at bounding box center [237, 185] width 297 height 297
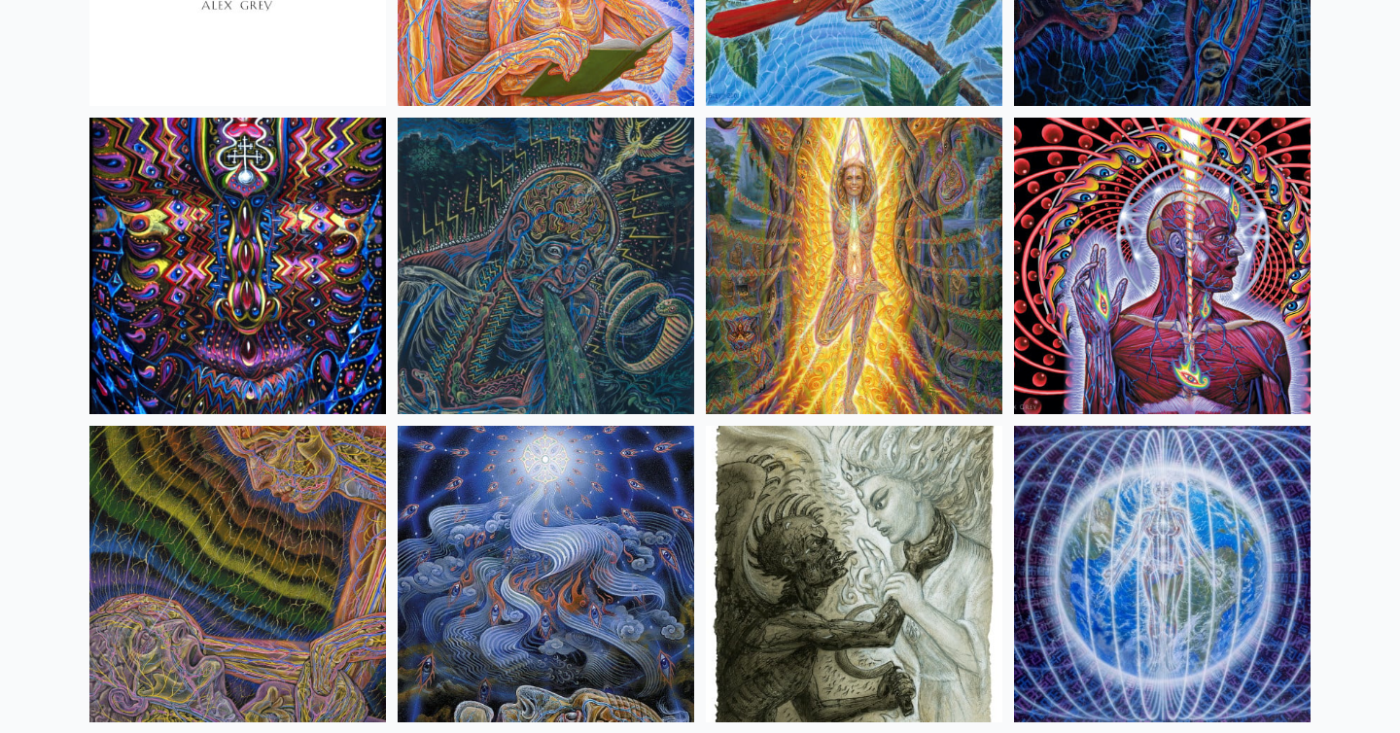
scroll to position [12122, 0]
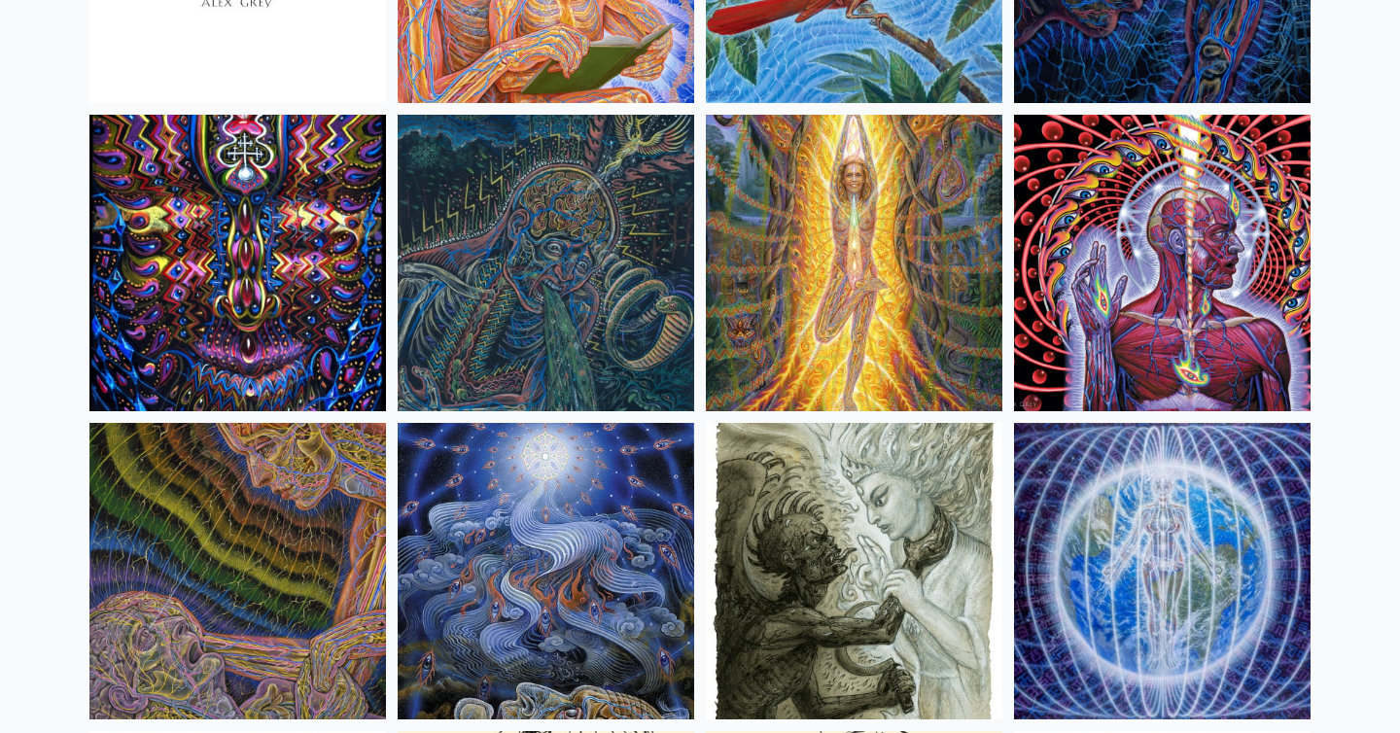
click at [321, 281] on img at bounding box center [237, 263] width 297 height 297
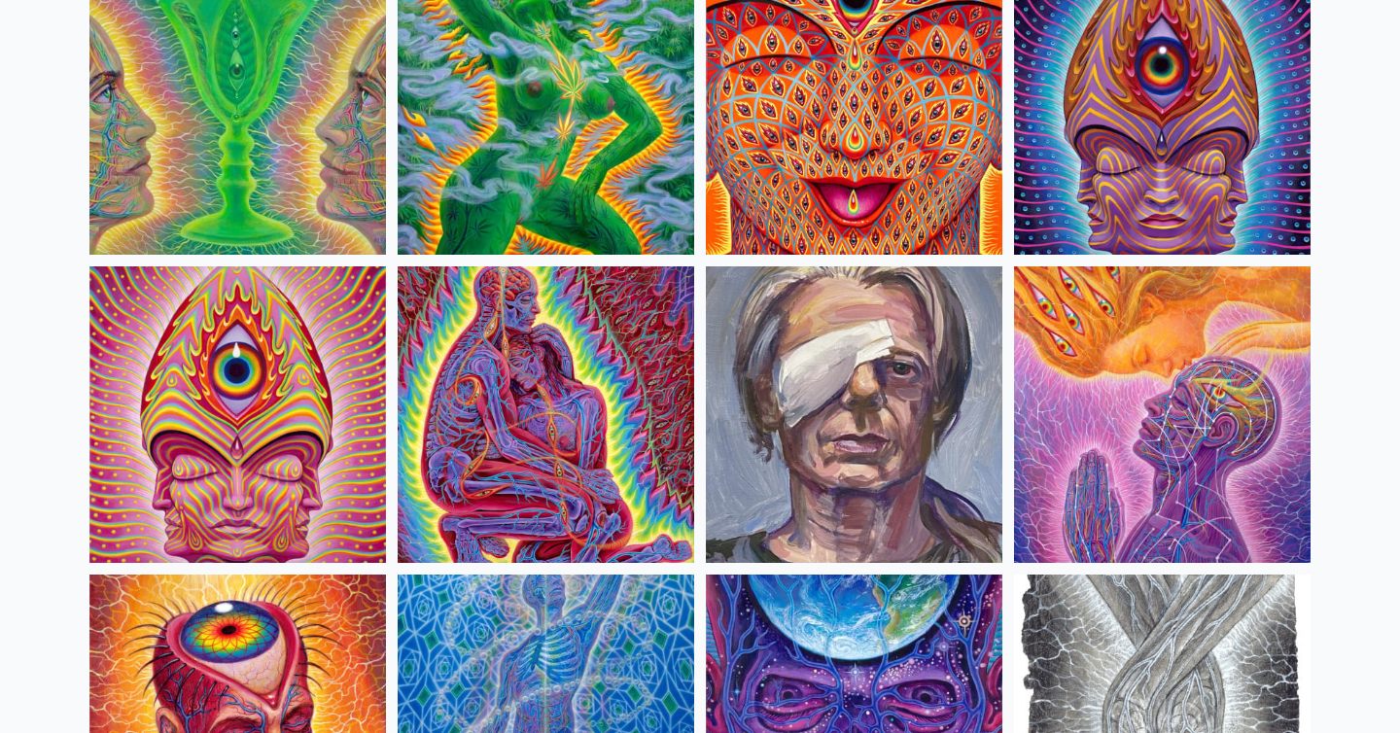
scroll to position [3996, 0]
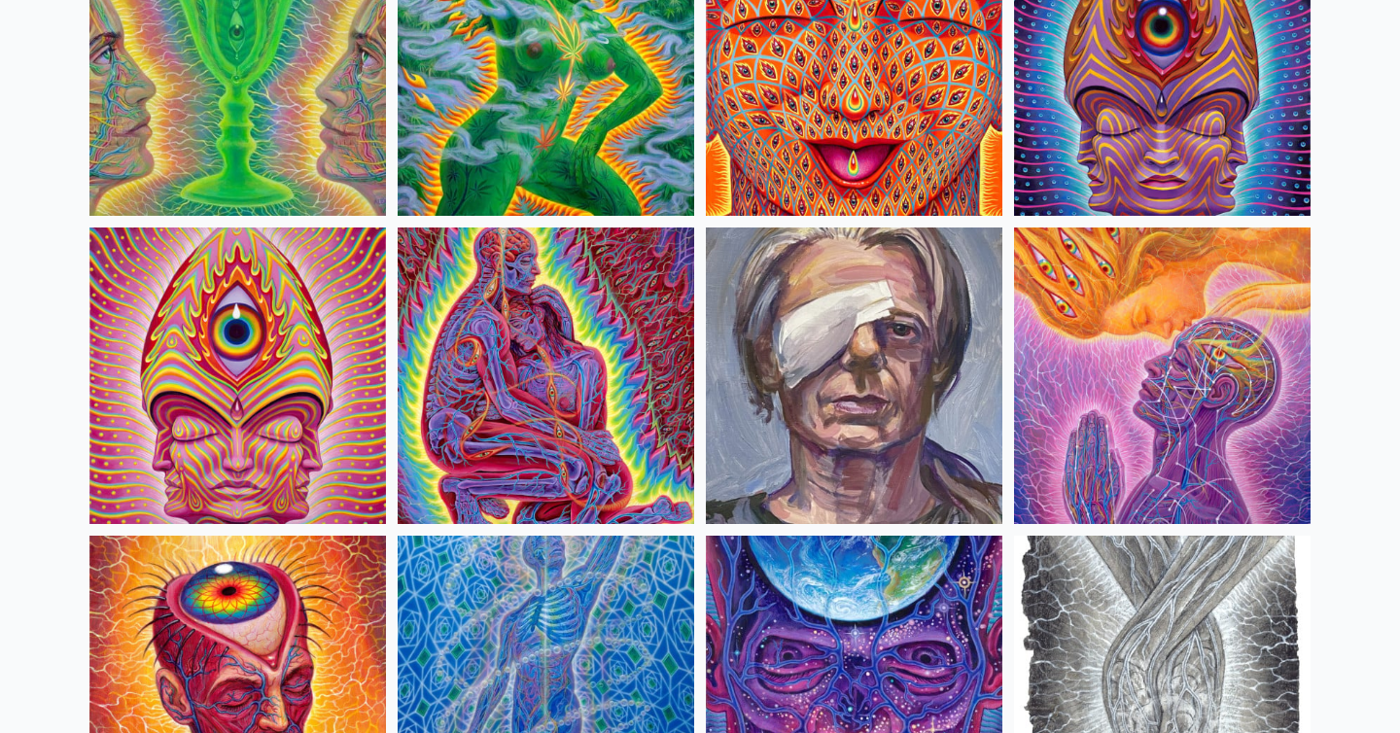
click at [604, 453] on img at bounding box center [546, 376] width 297 height 297
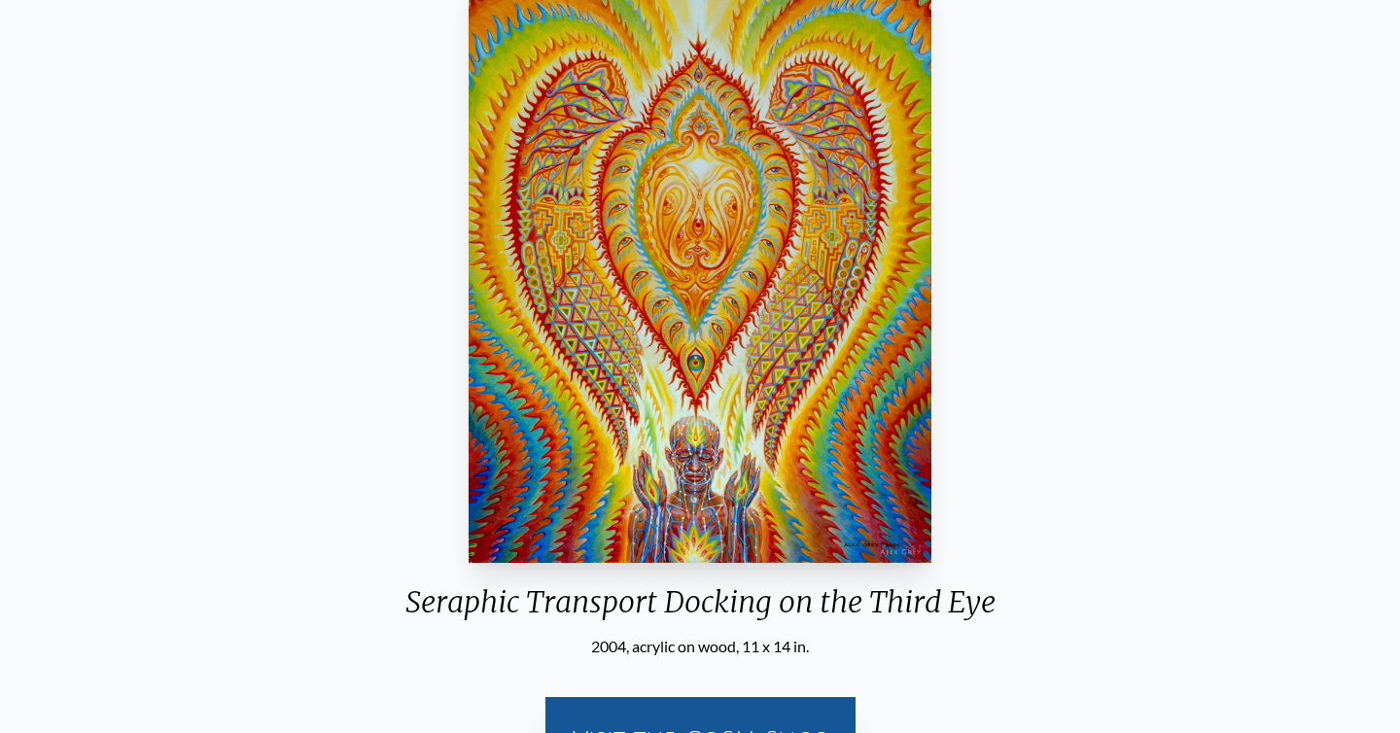
scroll to position [206, 0]
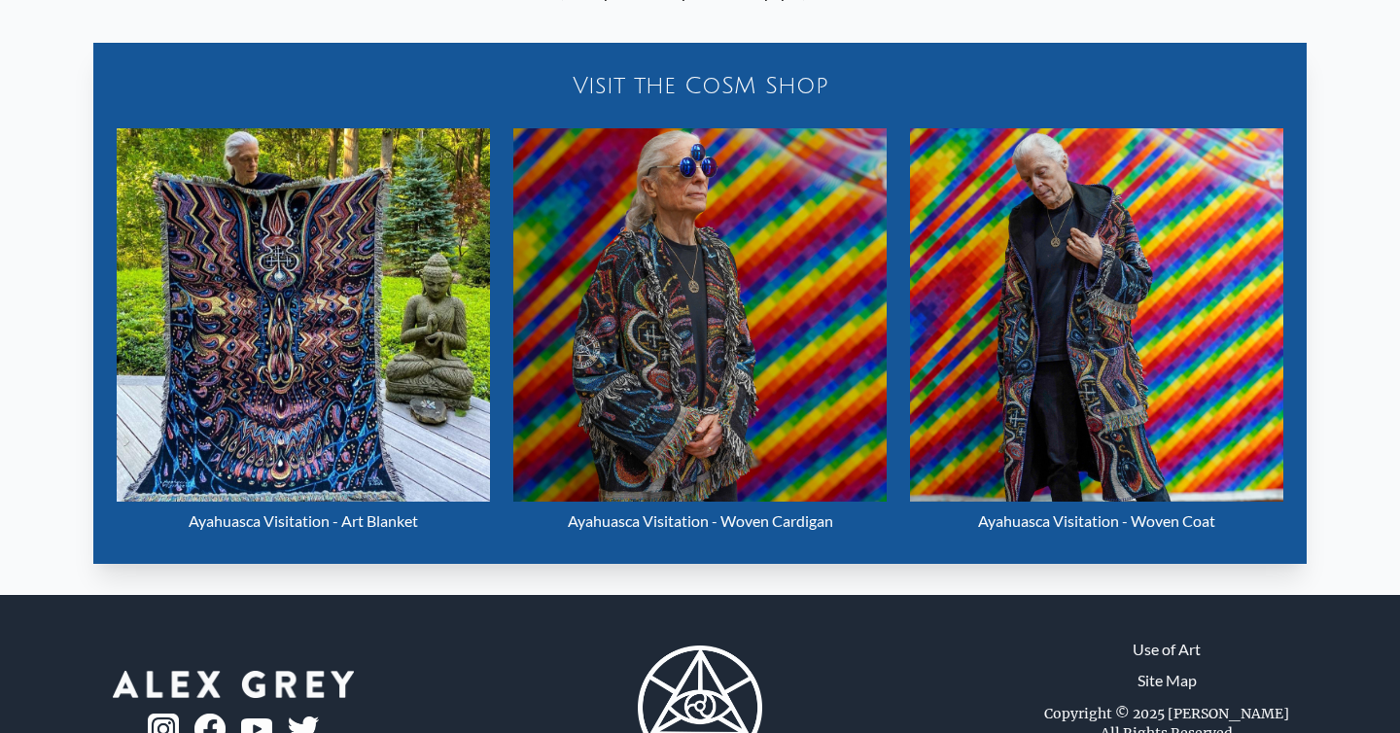
scroll to position [859, 0]
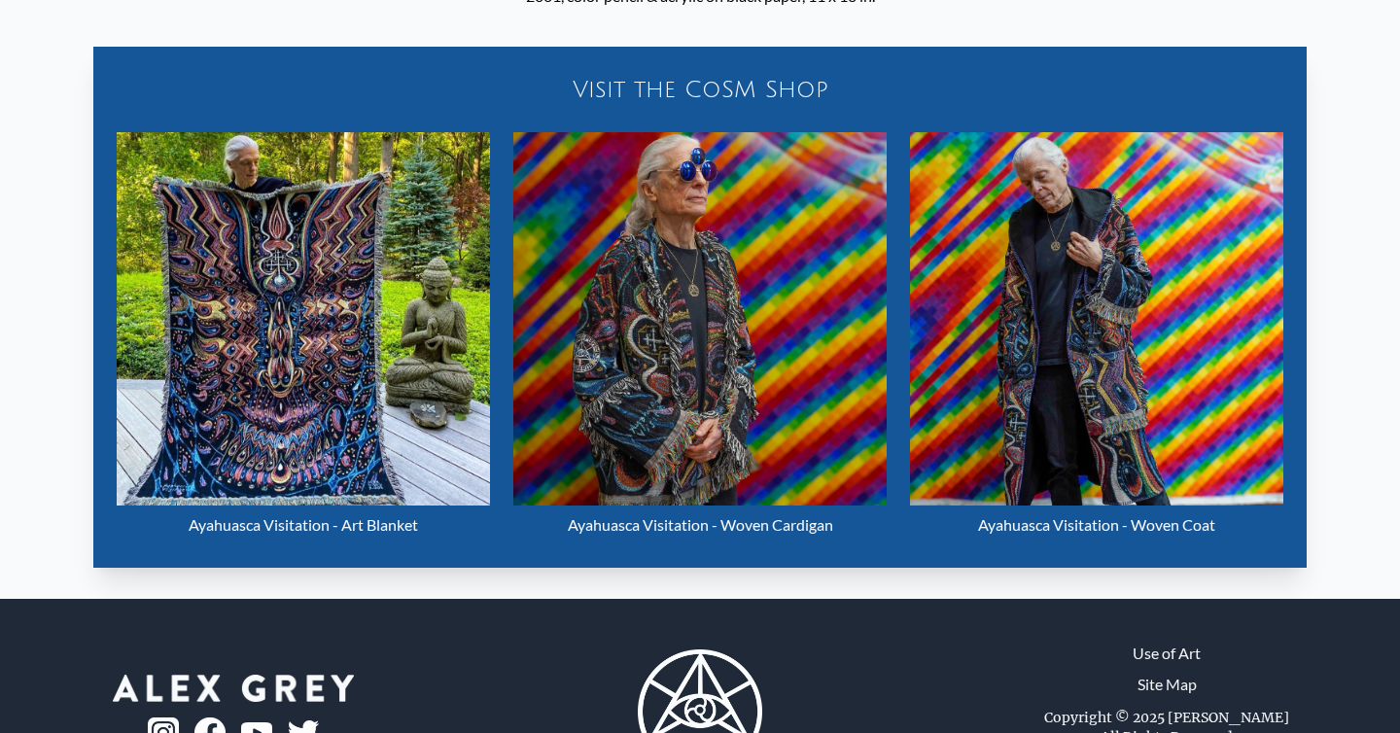
click at [1115, 359] on img "12 / 33" at bounding box center [1096, 318] width 373 height 373
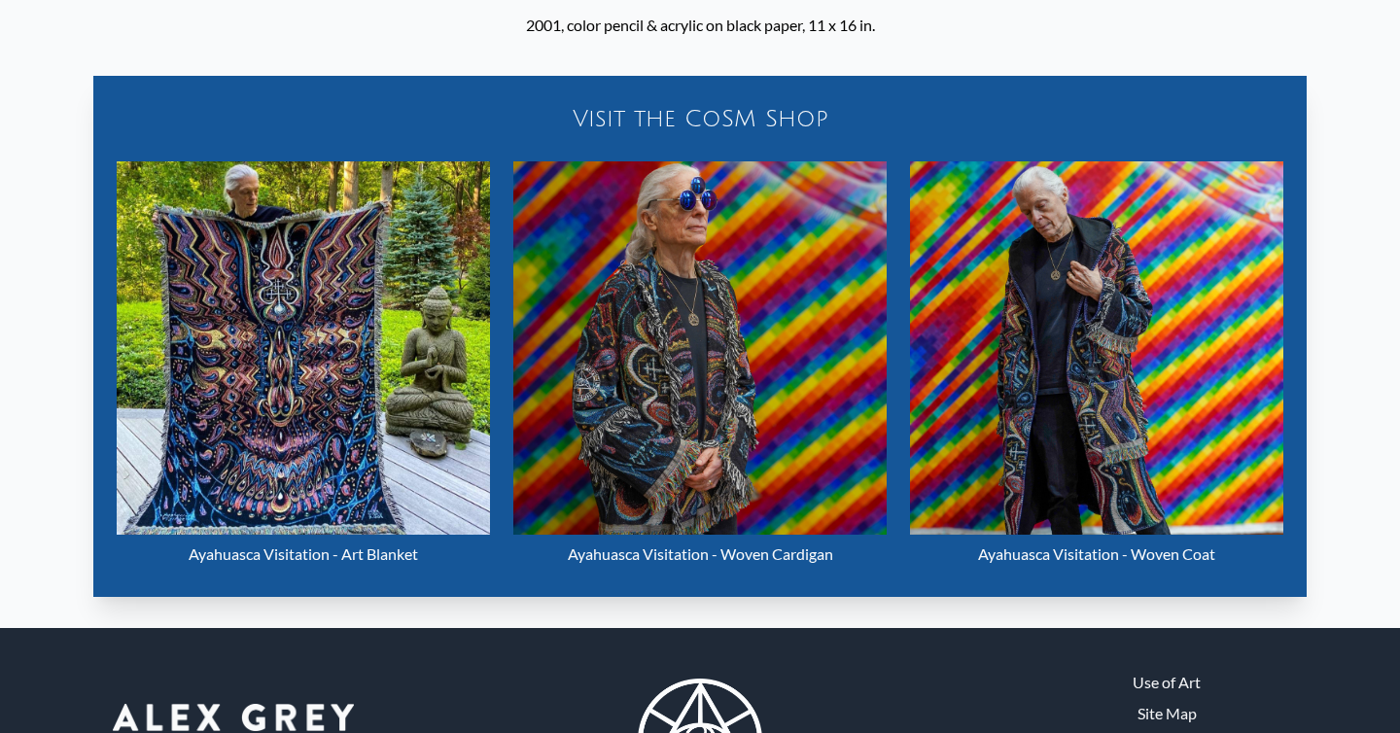
scroll to position [950, 0]
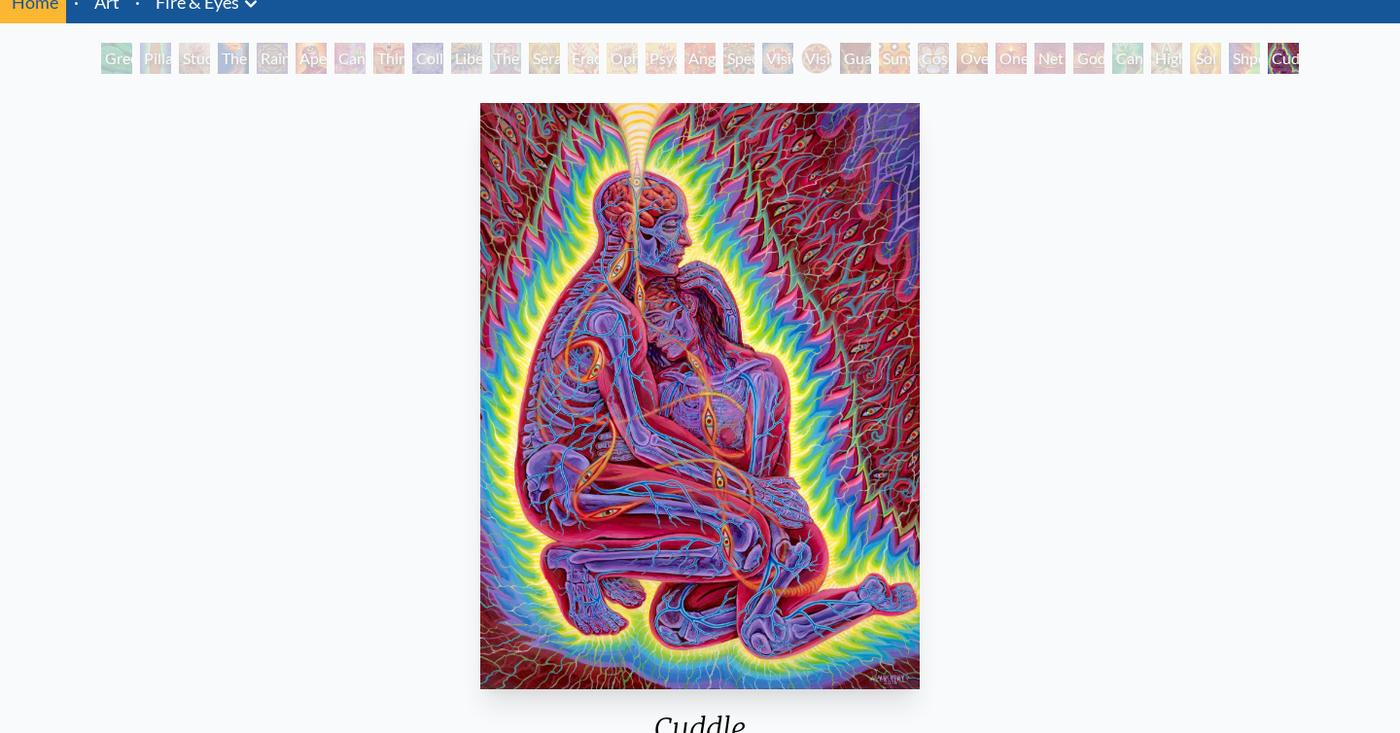
scroll to position [86, 0]
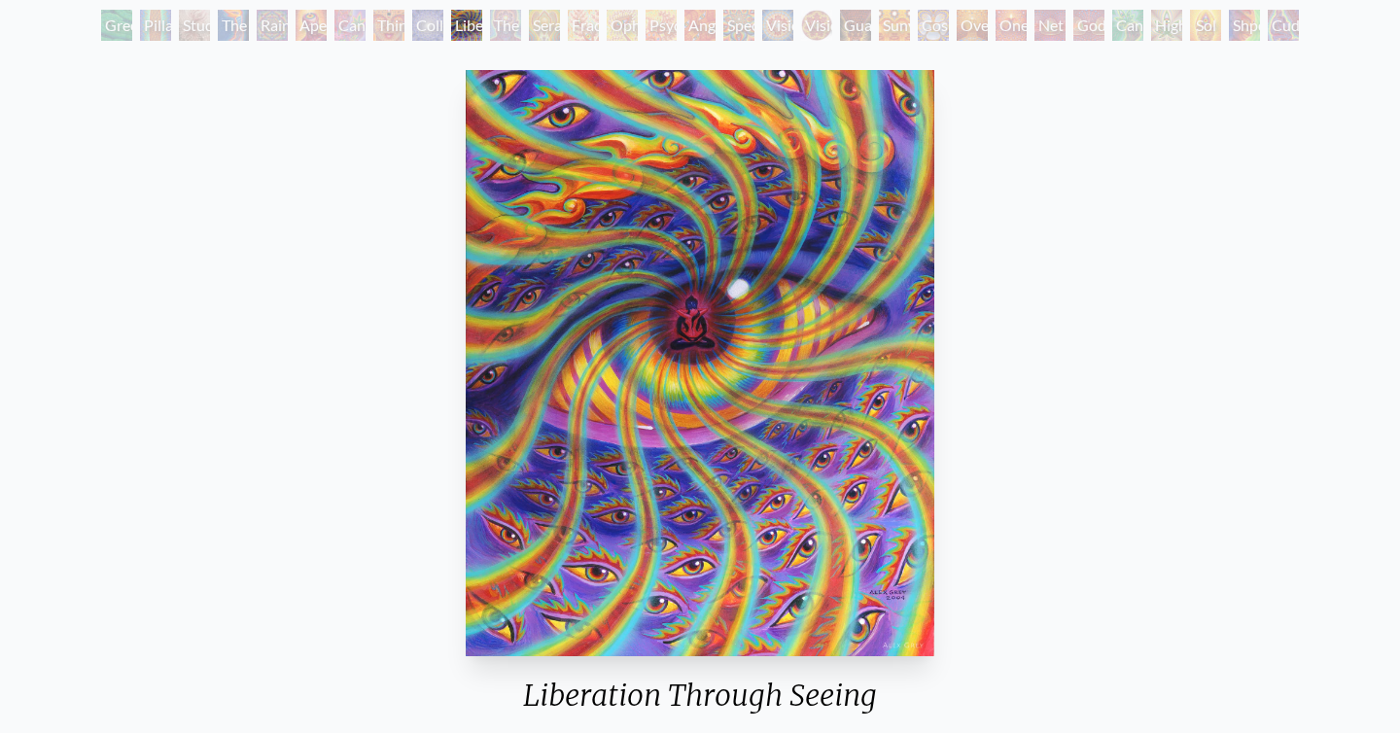
scroll to position [111, 0]
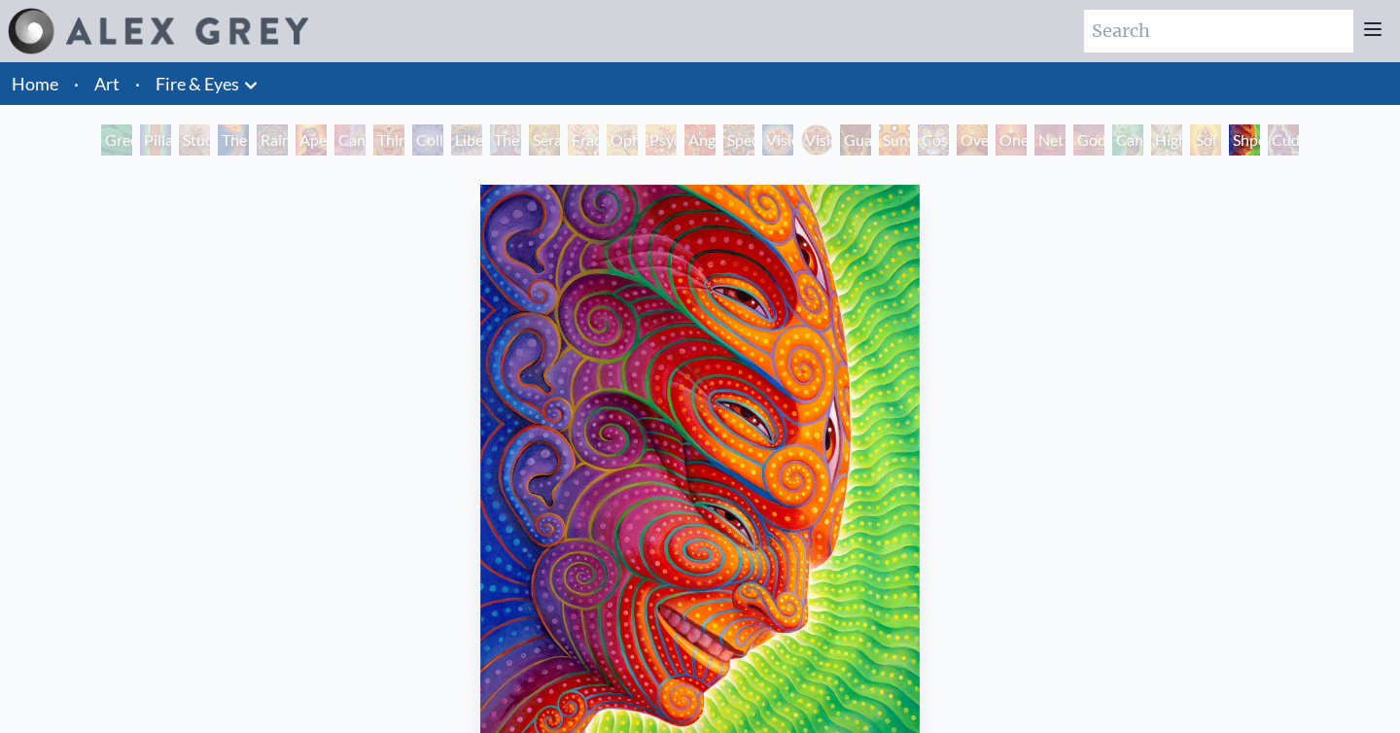
scroll to position [108, 0]
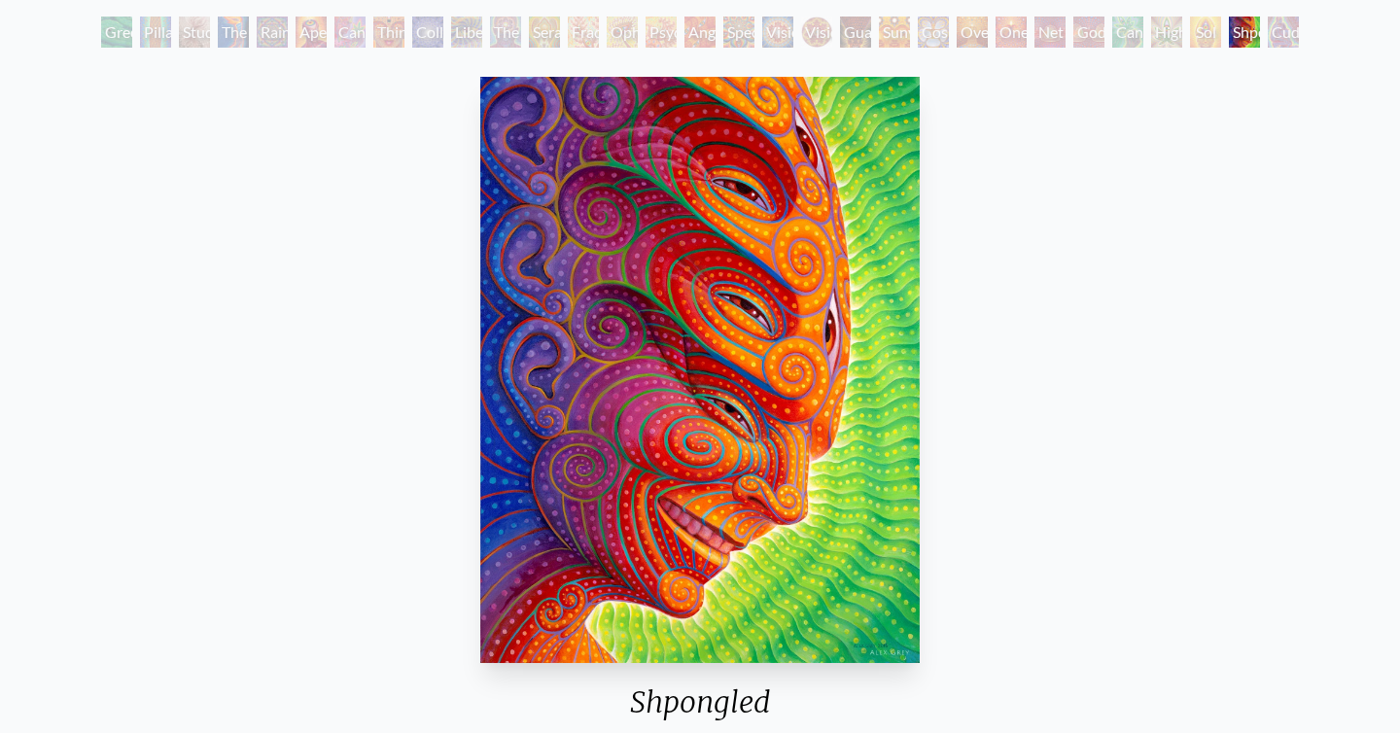
click at [1246, 33] on div "Shpongled" at bounding box center [1244, 32] width 31 height 31
click at [1190, 34] on div "Sol Invictus" at bounding box center [1205, 32] width 31 height 31
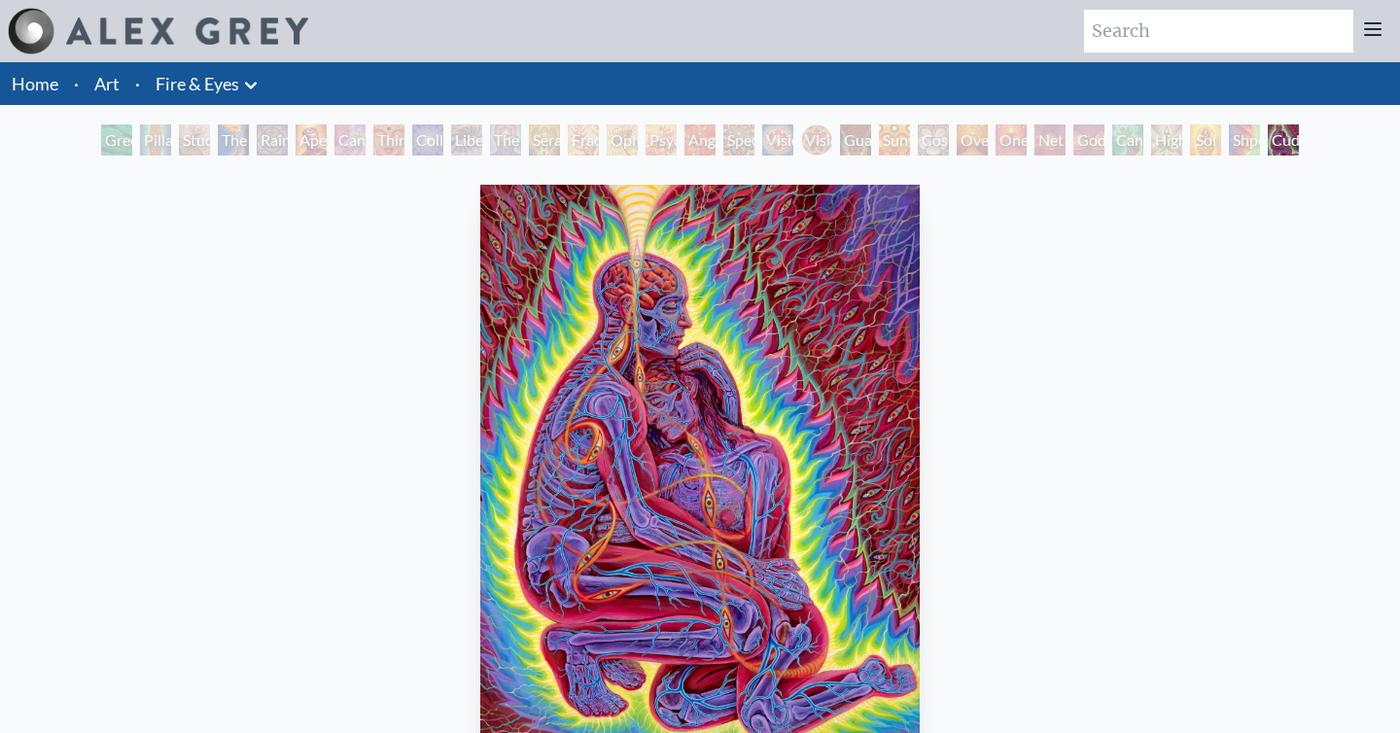
scroll to position [306, 0]
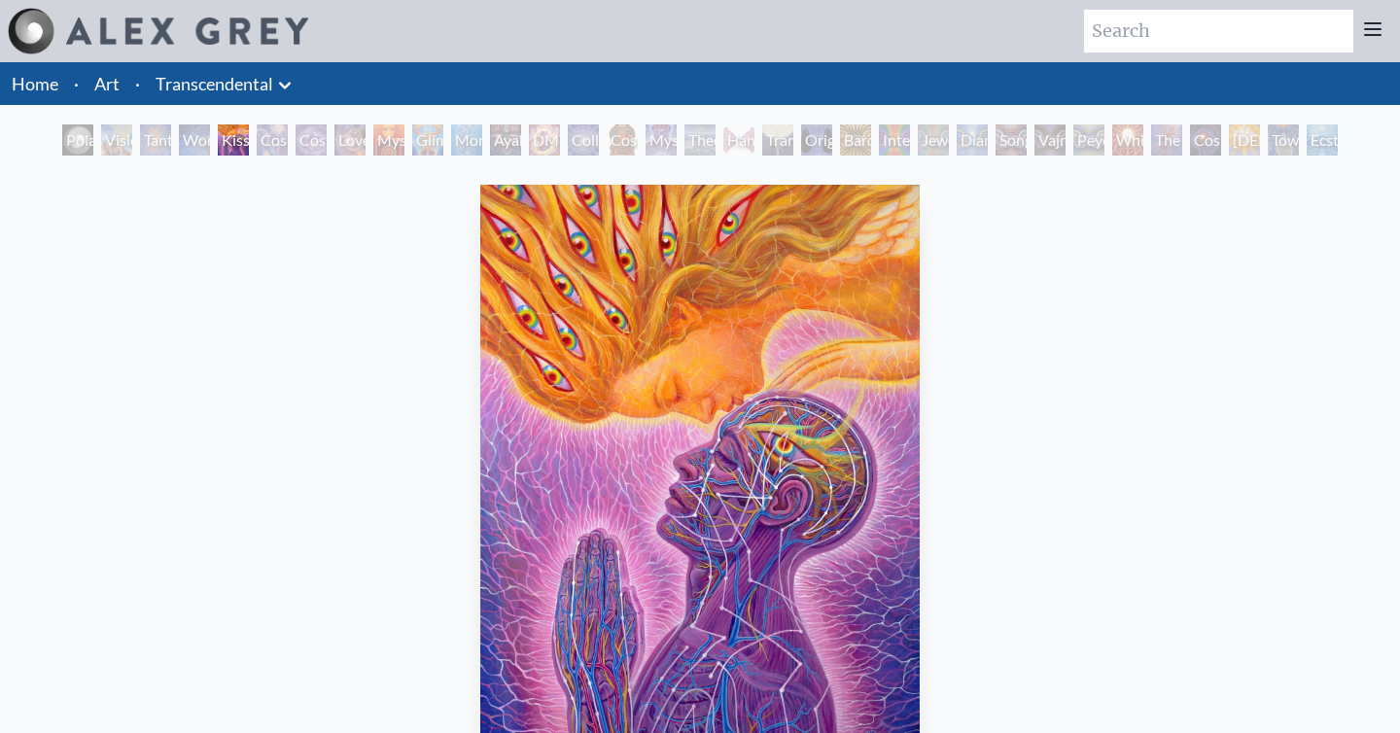
scroll to position [72, 0]
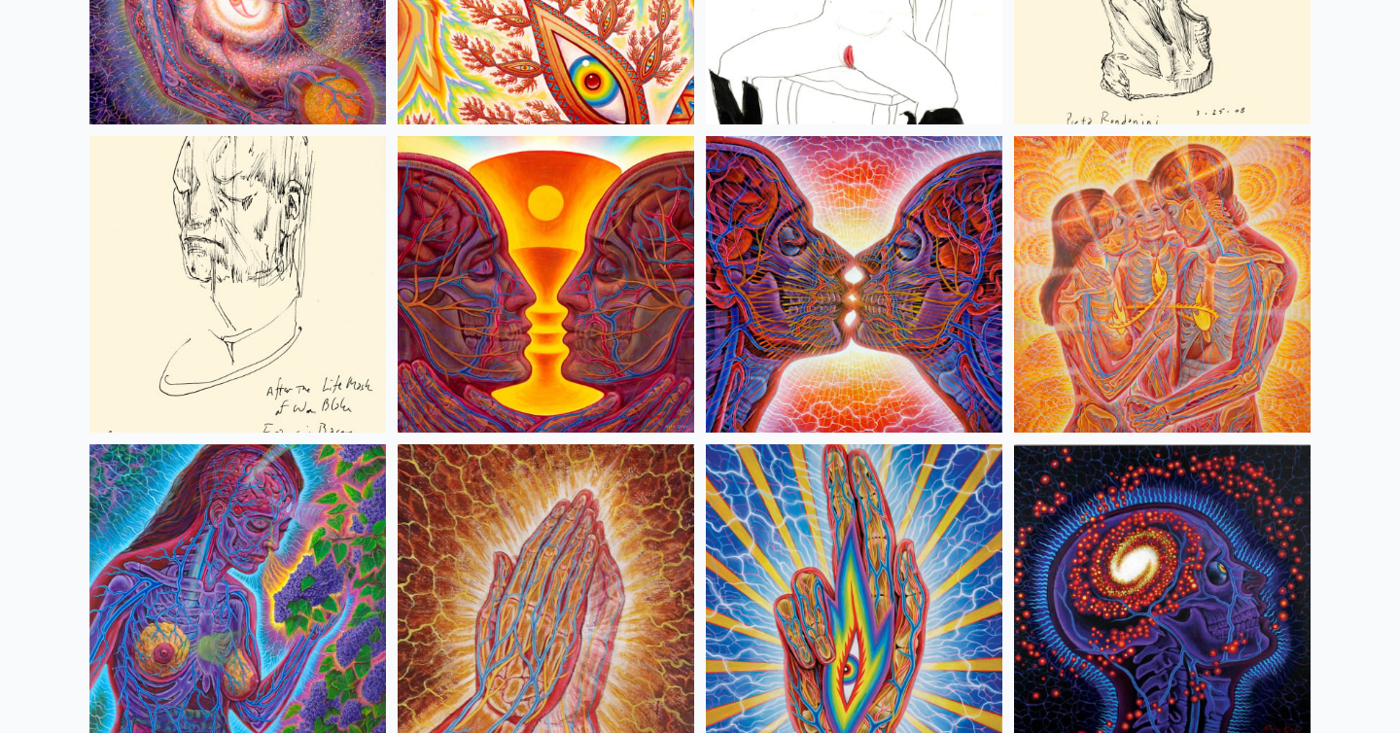
scroll to position [6858, 0]
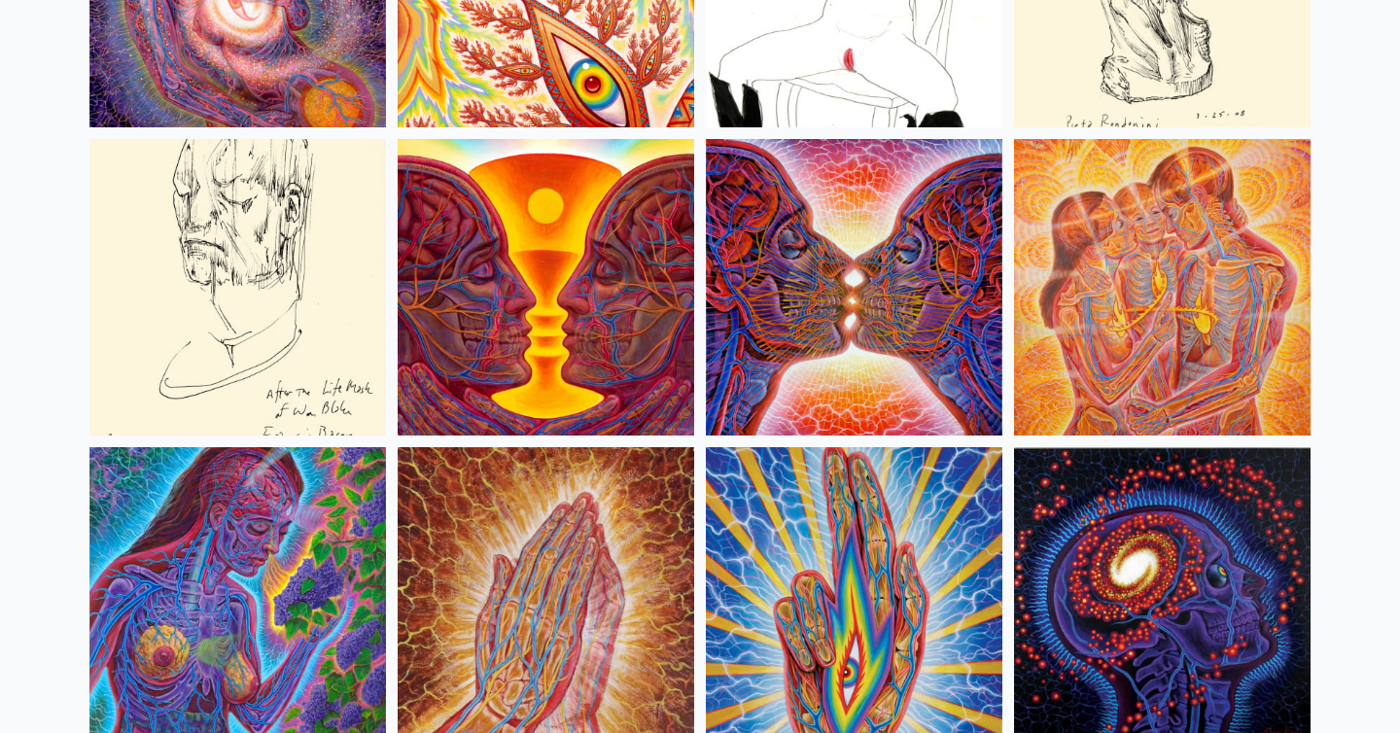
click at [836, 346] on img at bounding box center [854, 287] width 297 height 297
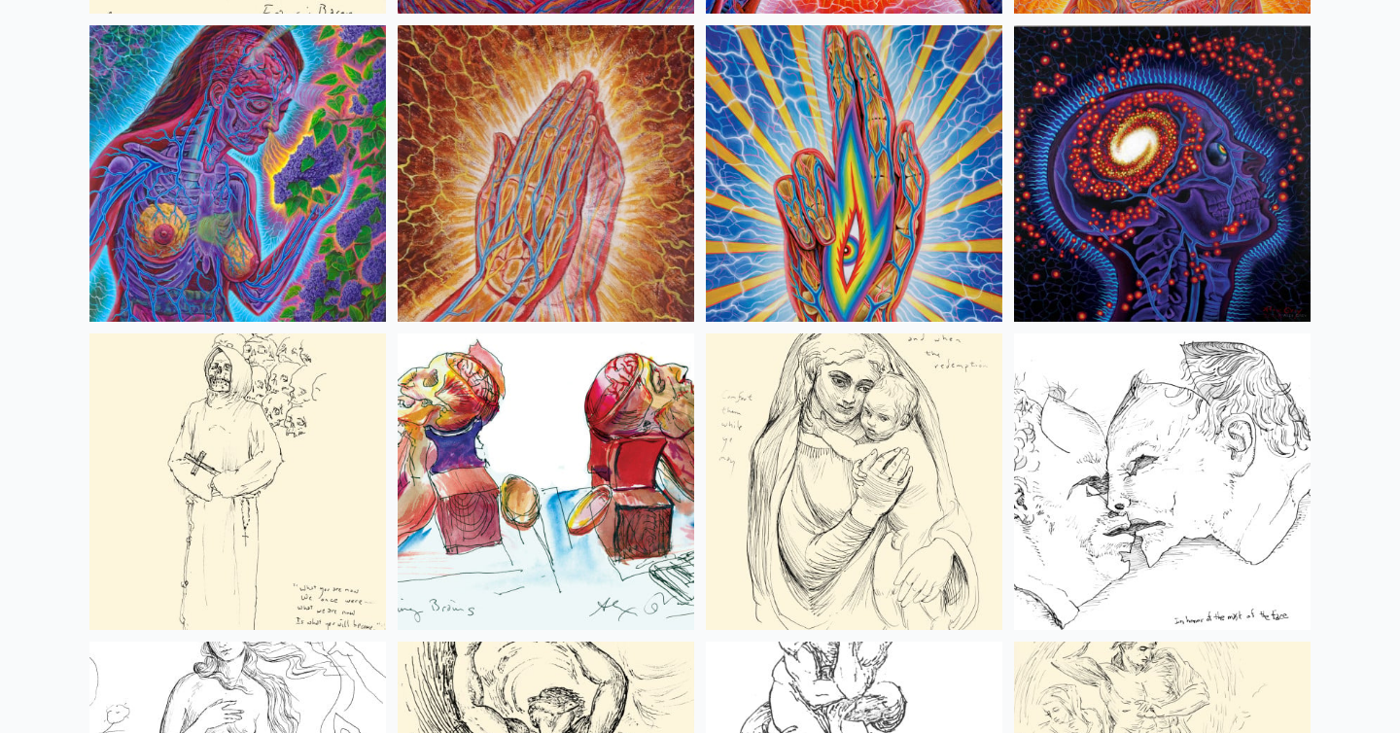
scroll to position [7346, 0]
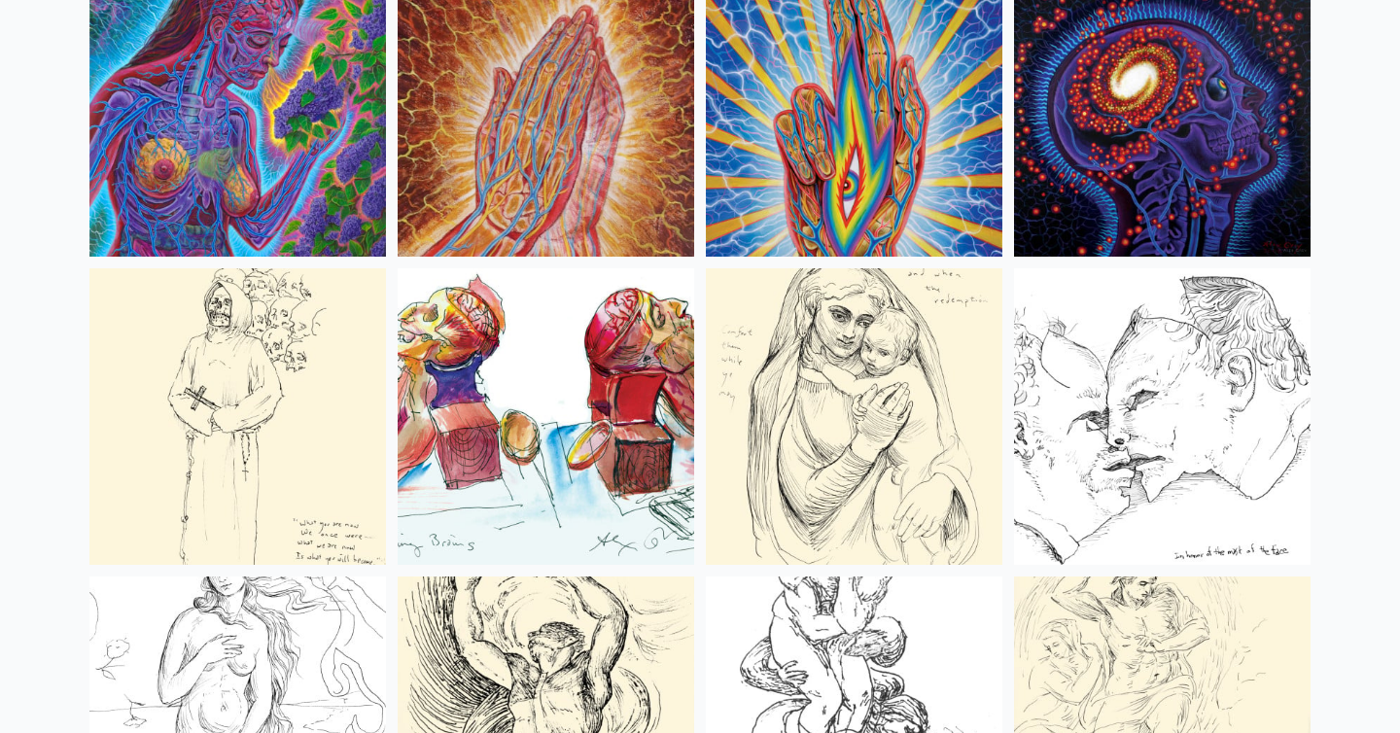
click at [895, 181] on img at bounding box center [854, 108] width 297 height 297
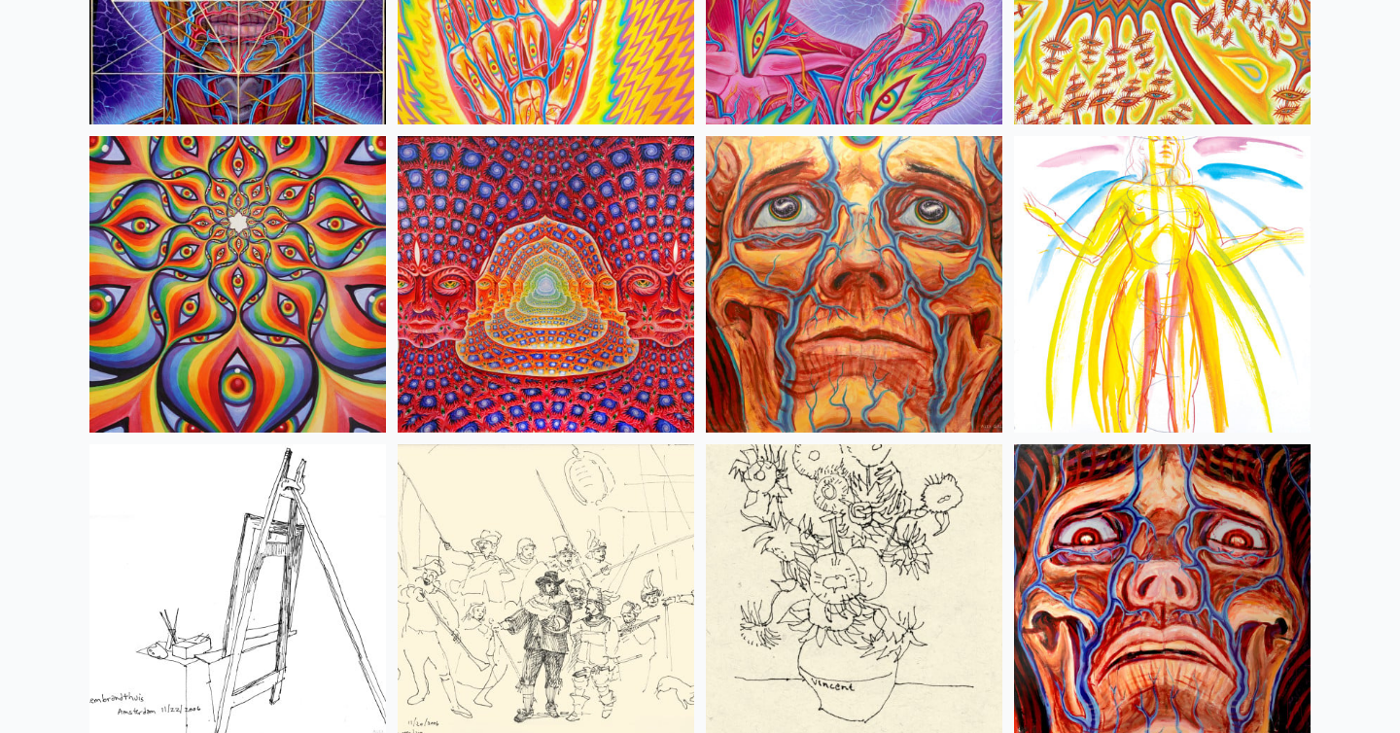
scroll to position [8728, 0]
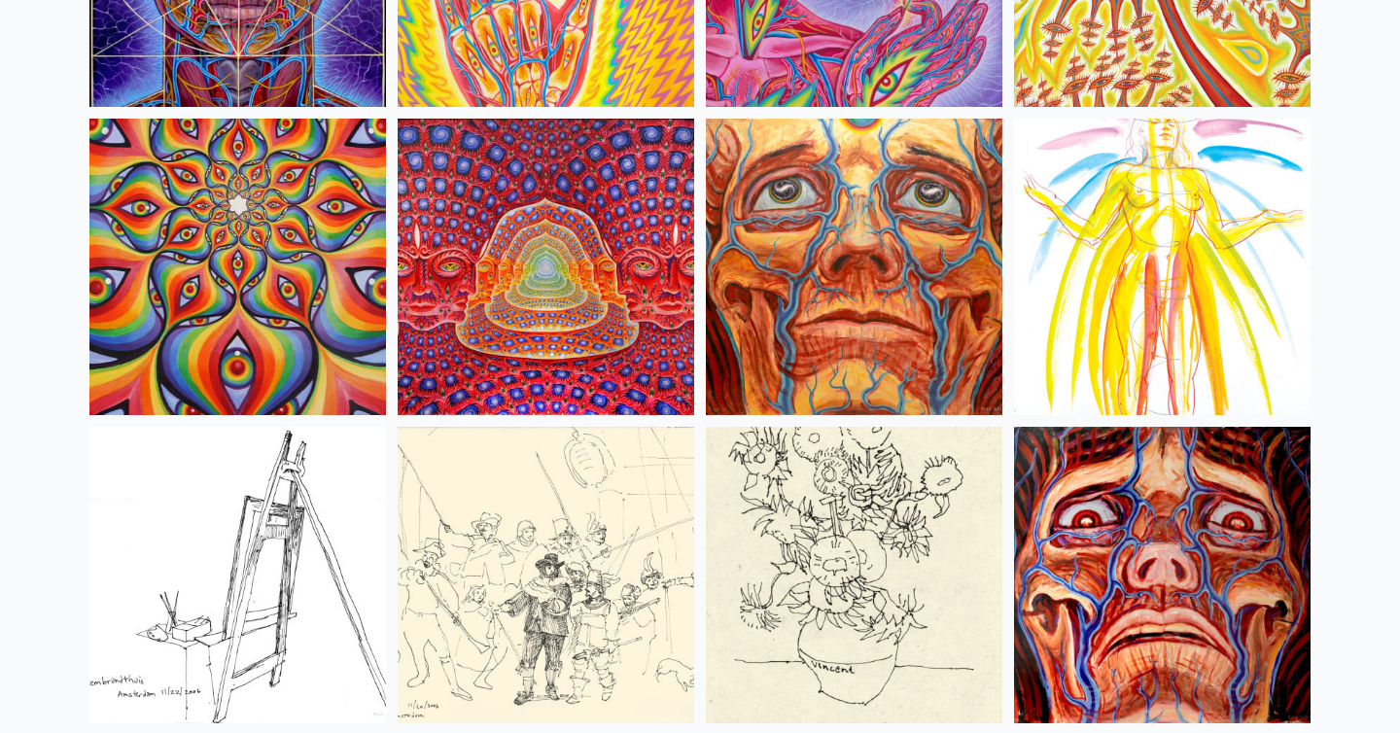
click at [549, 283] on img at bounding box center [546, 267] width 297 height 297
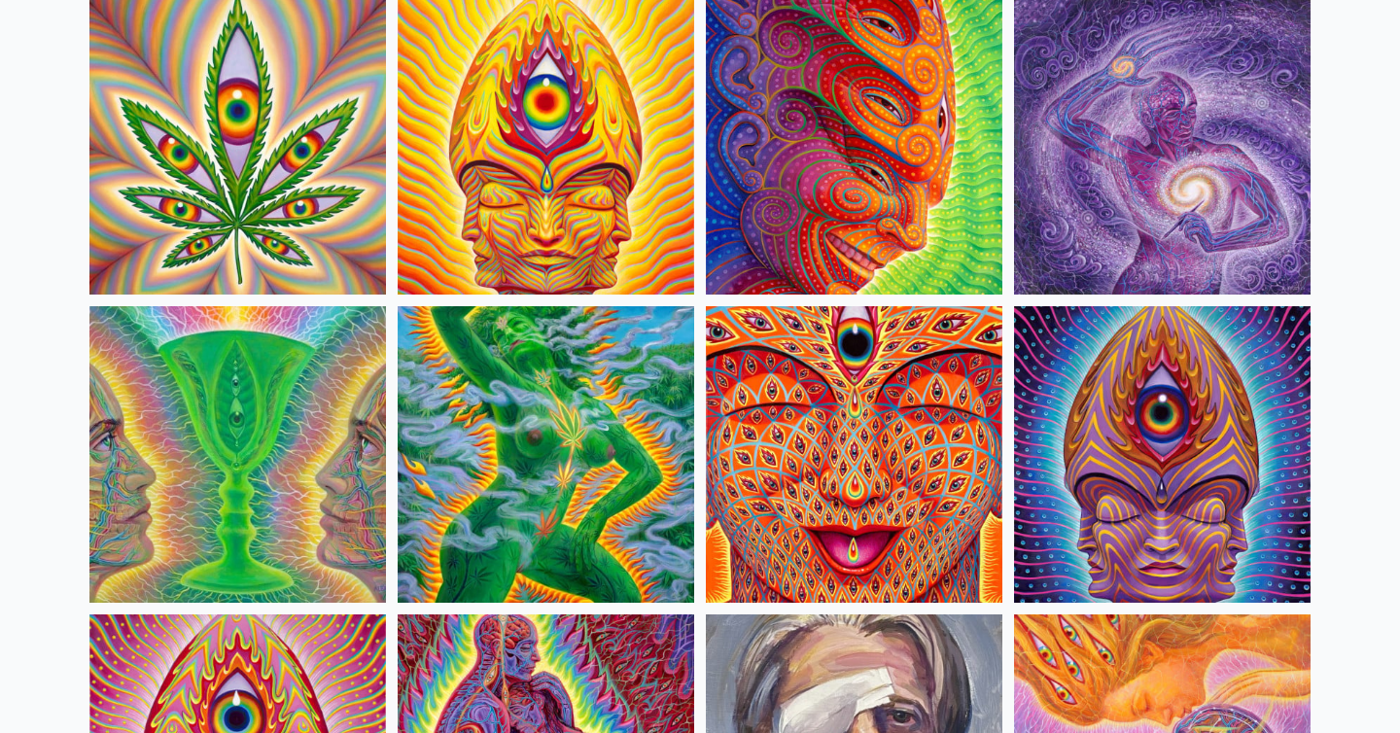
scroll to position [3602, 0]
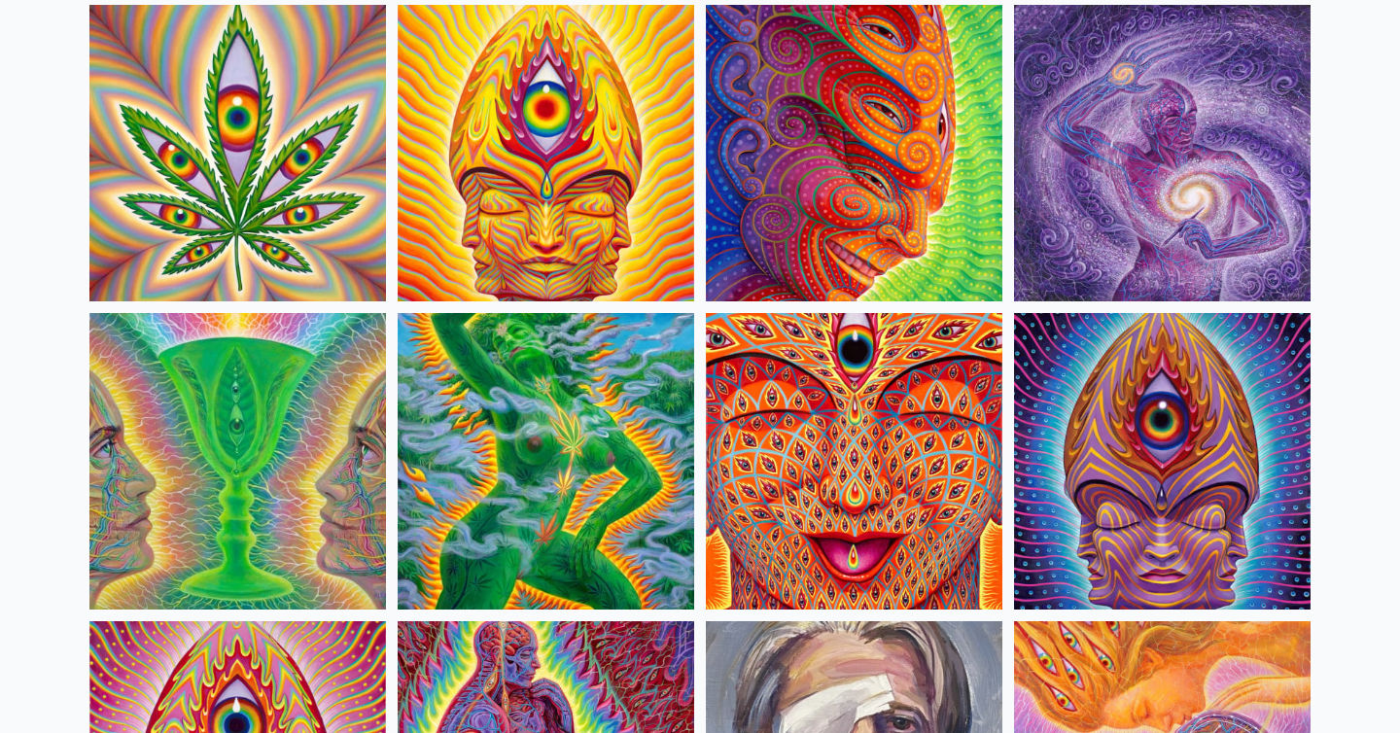
click at [1110, 505] on img at bounding box center [1162, 461] width 297 height 297
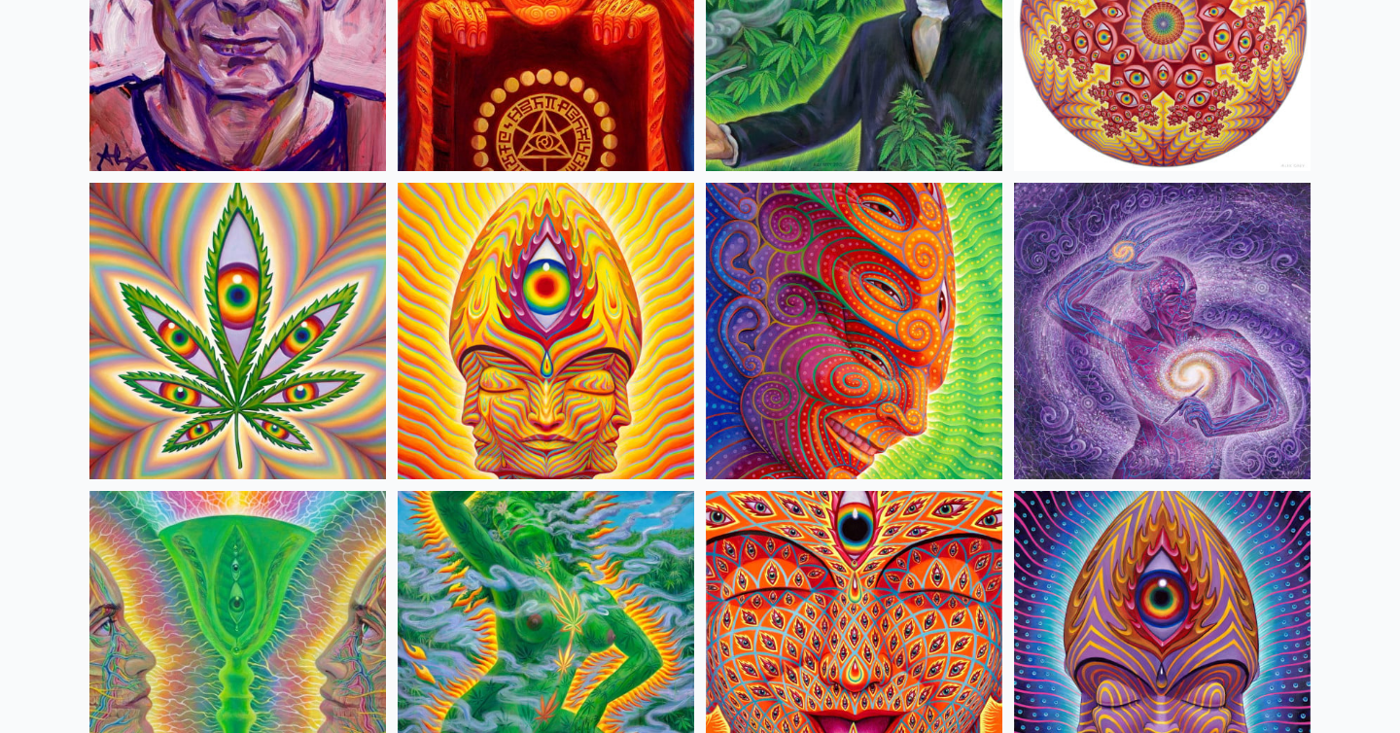
scroll to position [3420, 0]
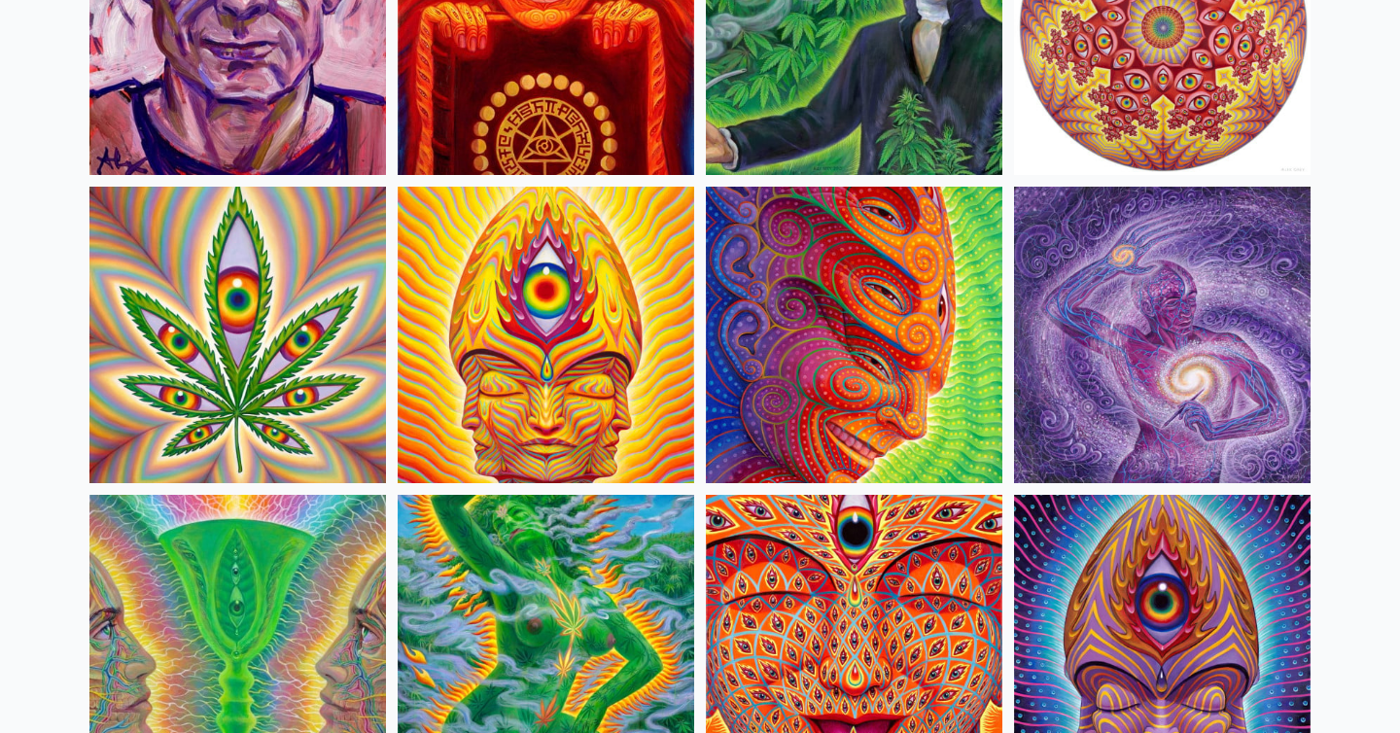
click at [1163, 275] on img at bounding box center [1162, 335] width 297 height 297
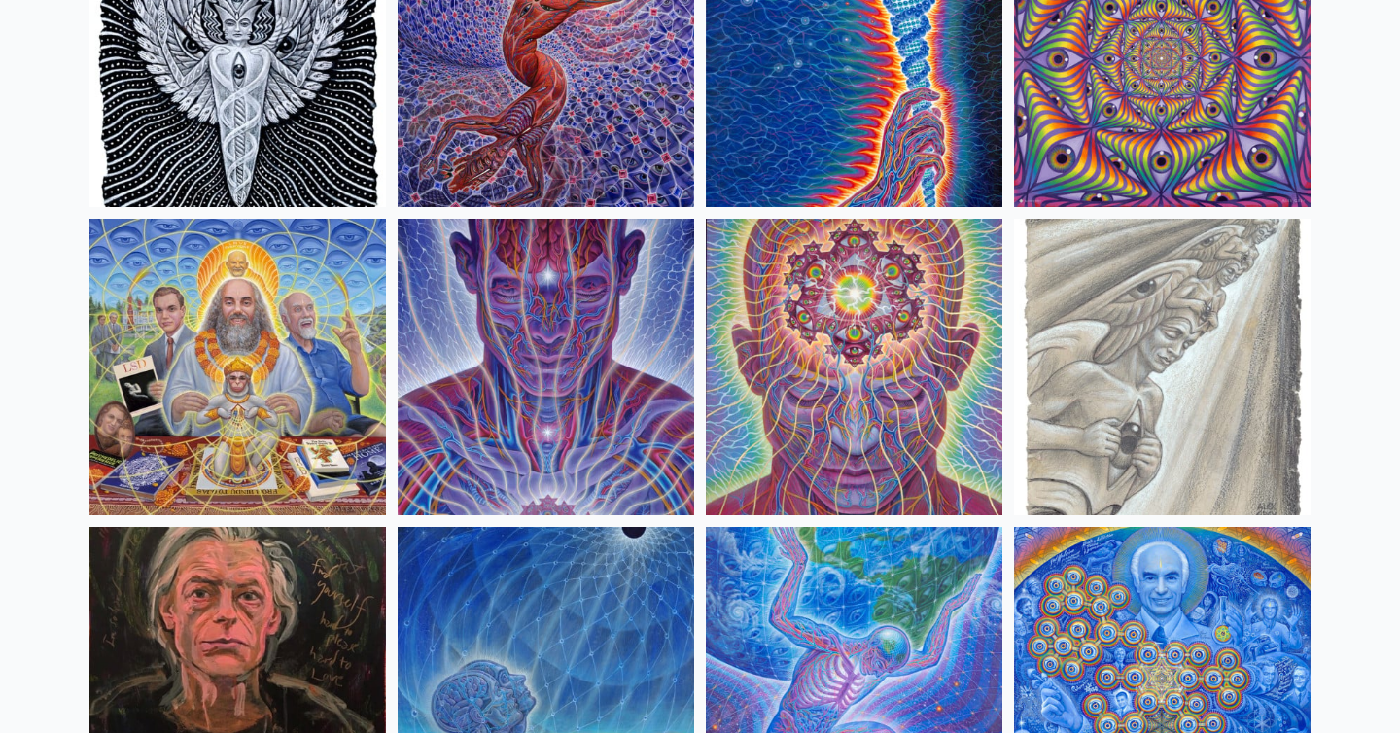
scroll to position [2140, 0]
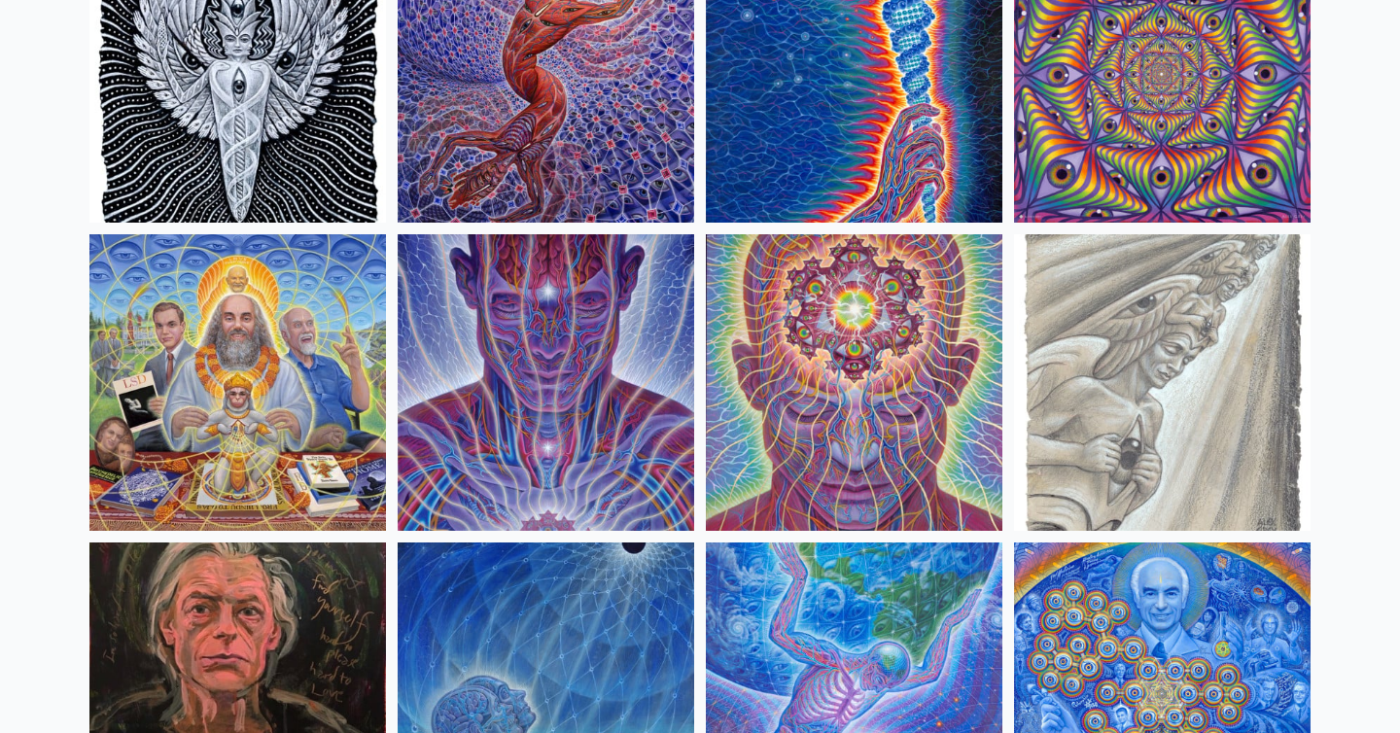
click at [857, 367] on img at bounding box center [854, 382] width 297 height 297
click at [596, 408] on img at bounding box center [546, 382] width 297 height 297
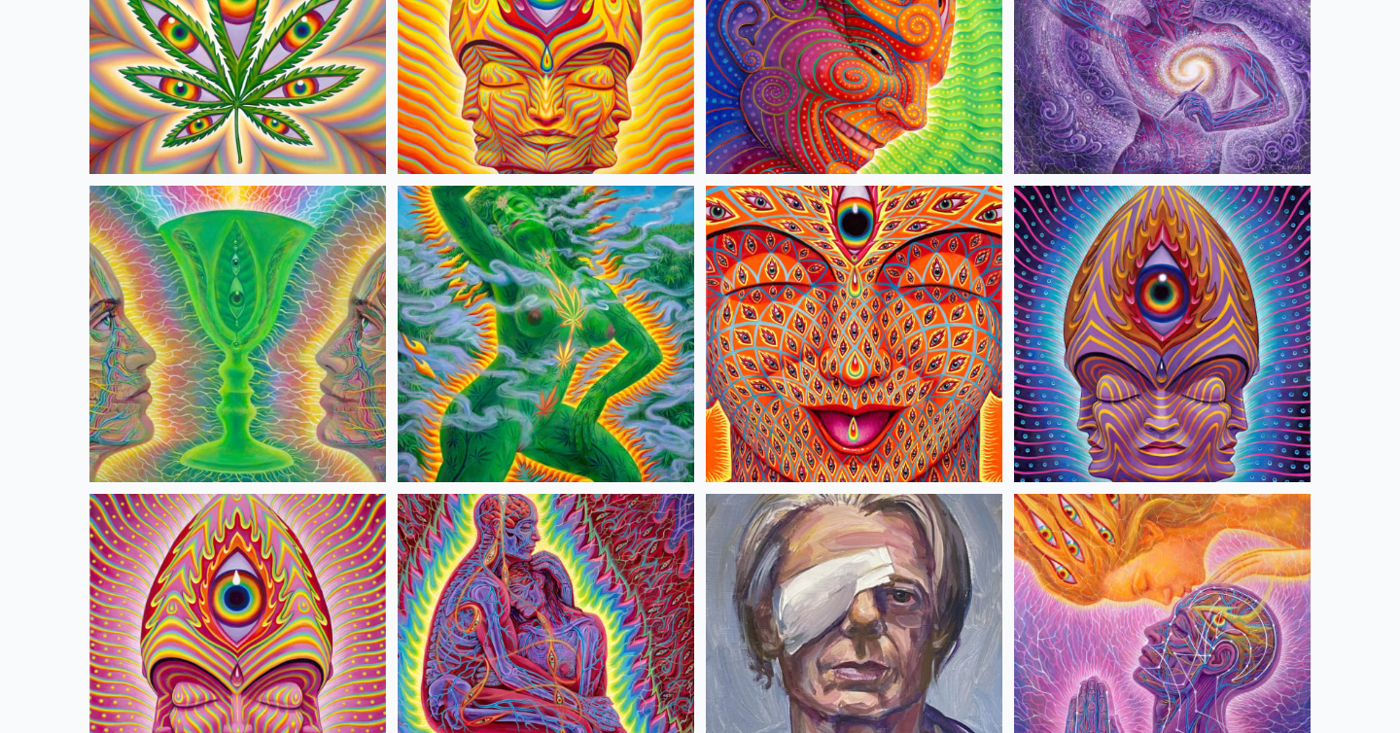
scroll to position [3729, 0]
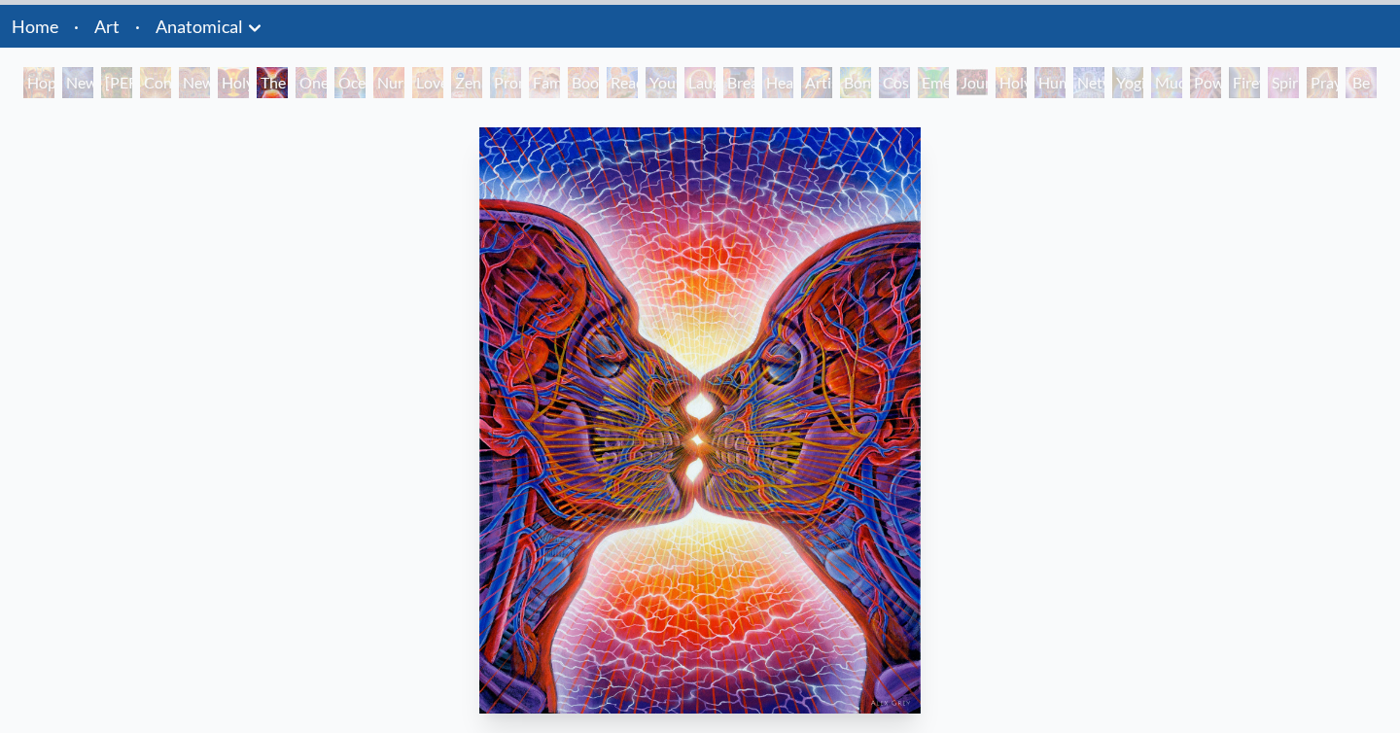
scroll to position [56, 0]
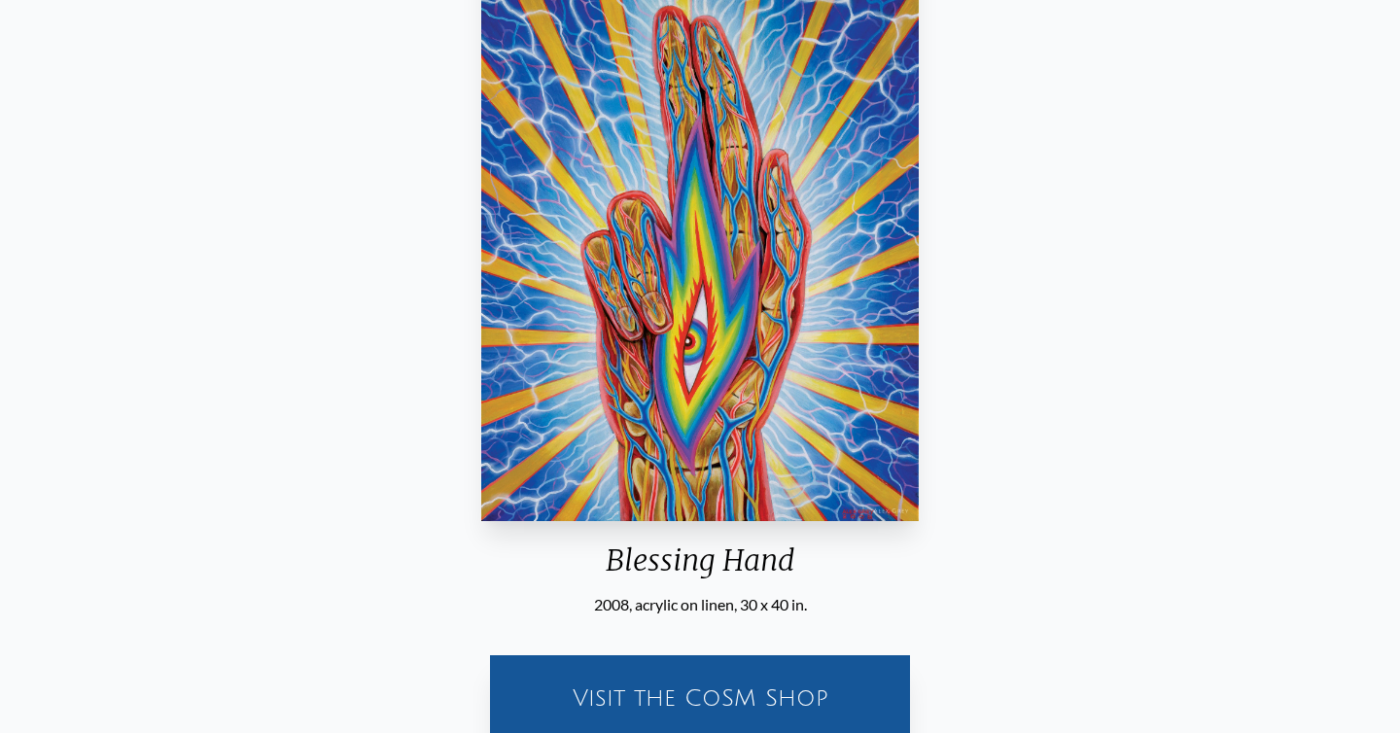
scroll to position [369, 0]
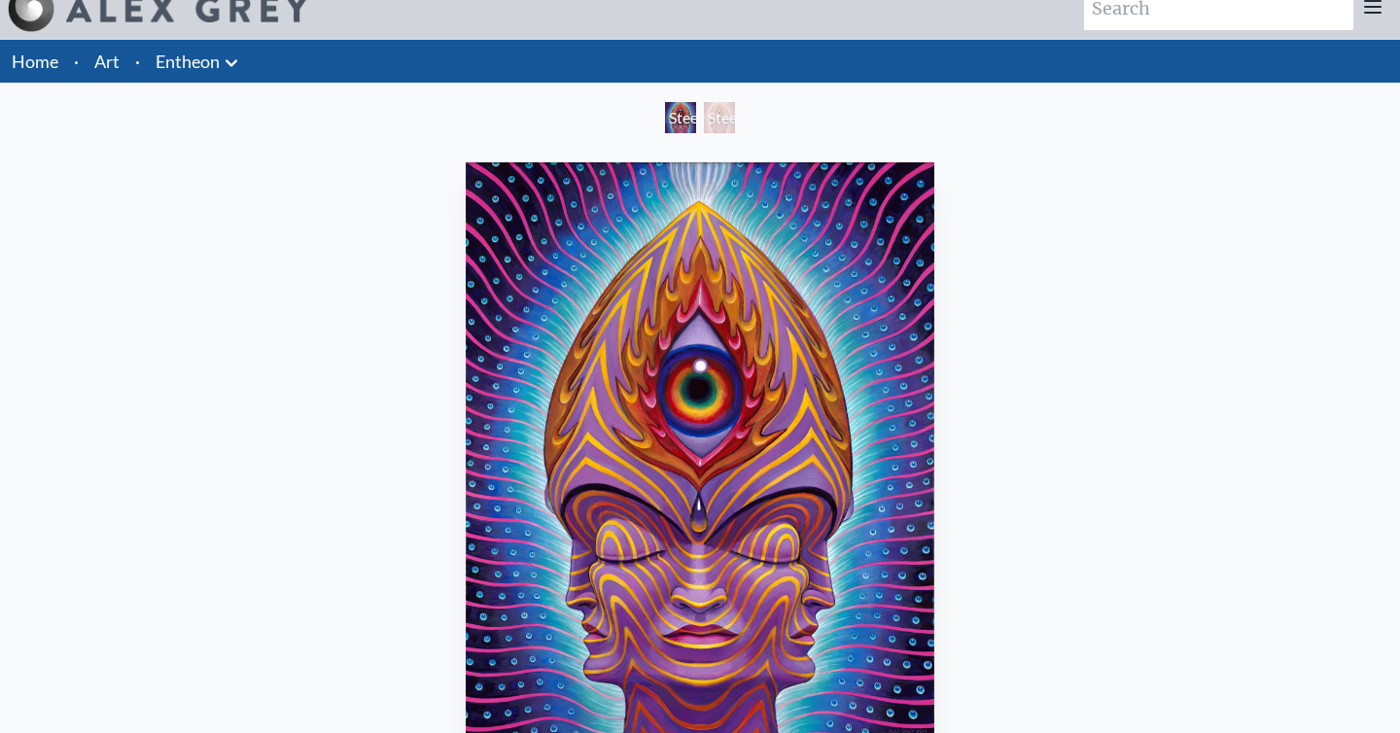
scroll to position [1, 0]
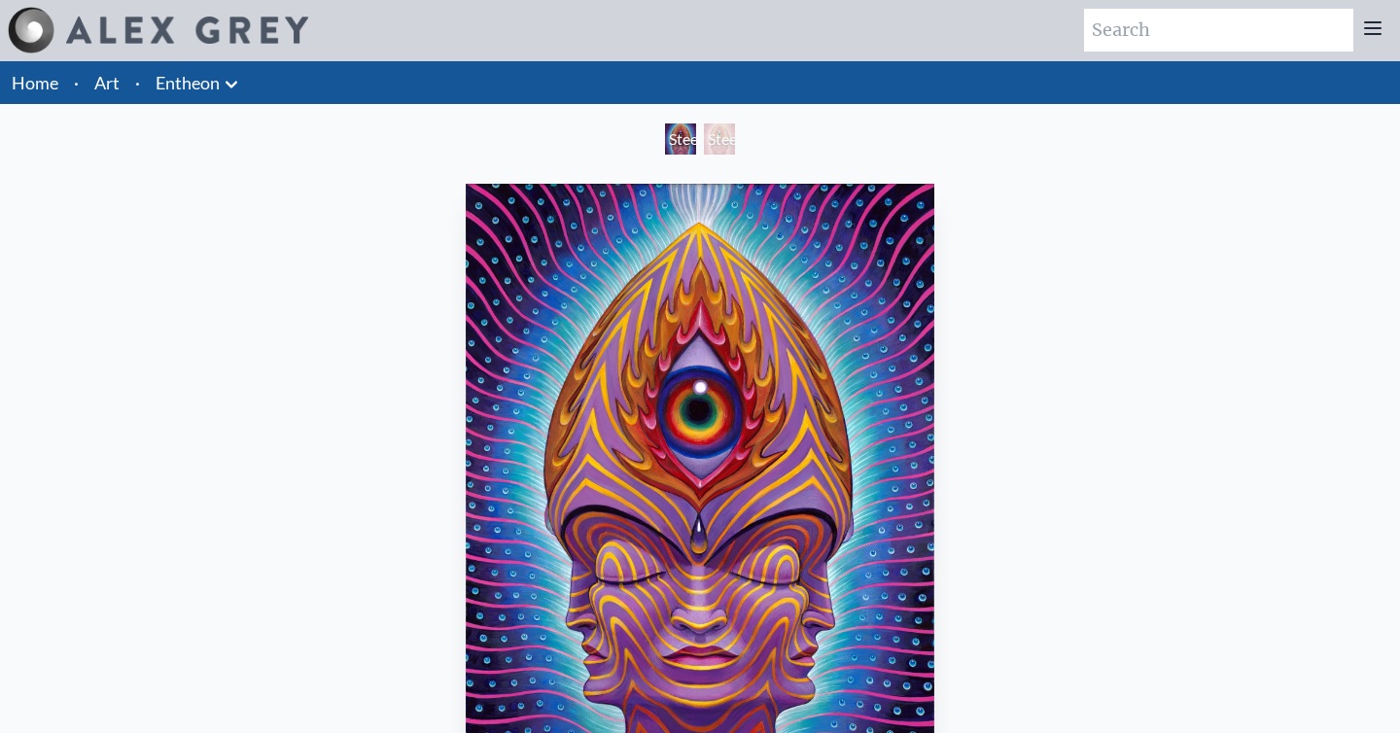
click at [719, 149] on div "Steeplehead 2" at bounding box center [719, 138] width 31 height 31
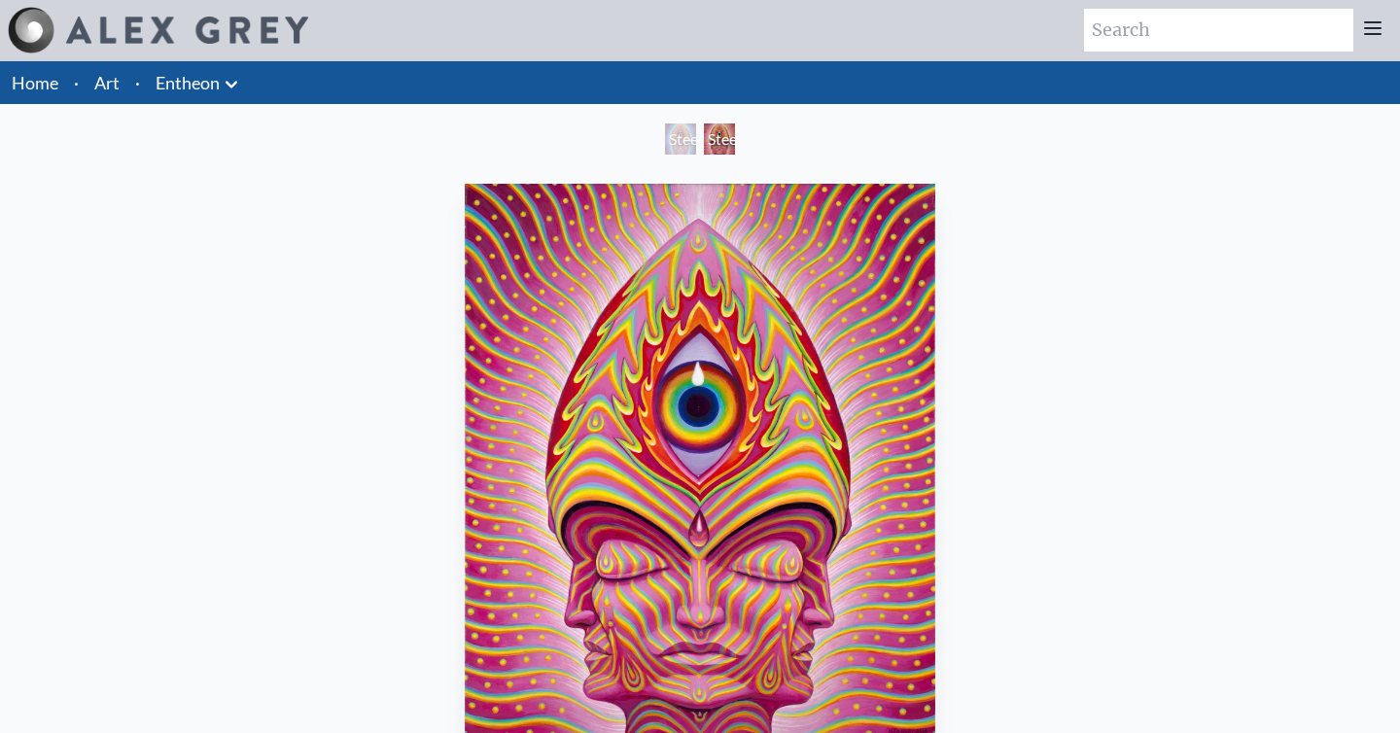
click at [683, 142] on div "Steeplehead 1" at bounding box center [680, 138] width 31 height 31
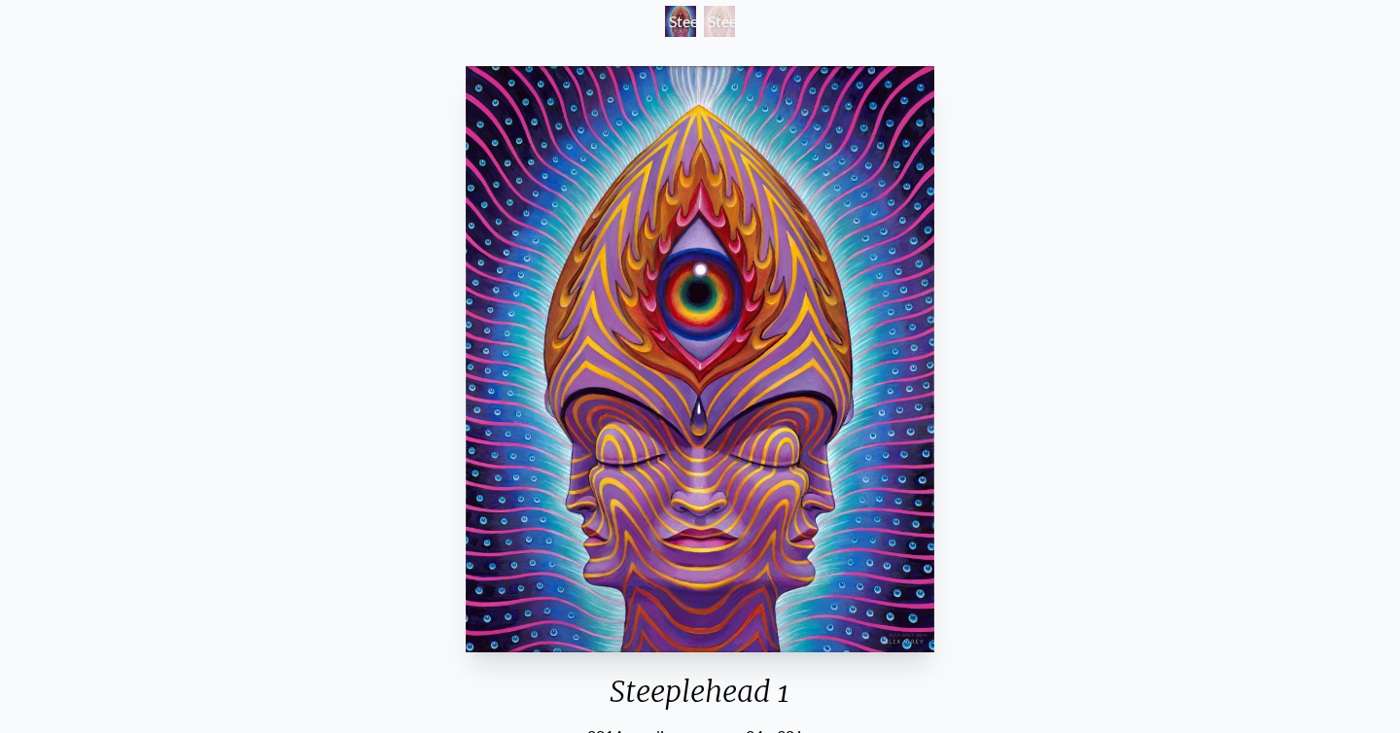
scroll to position [116, 0]
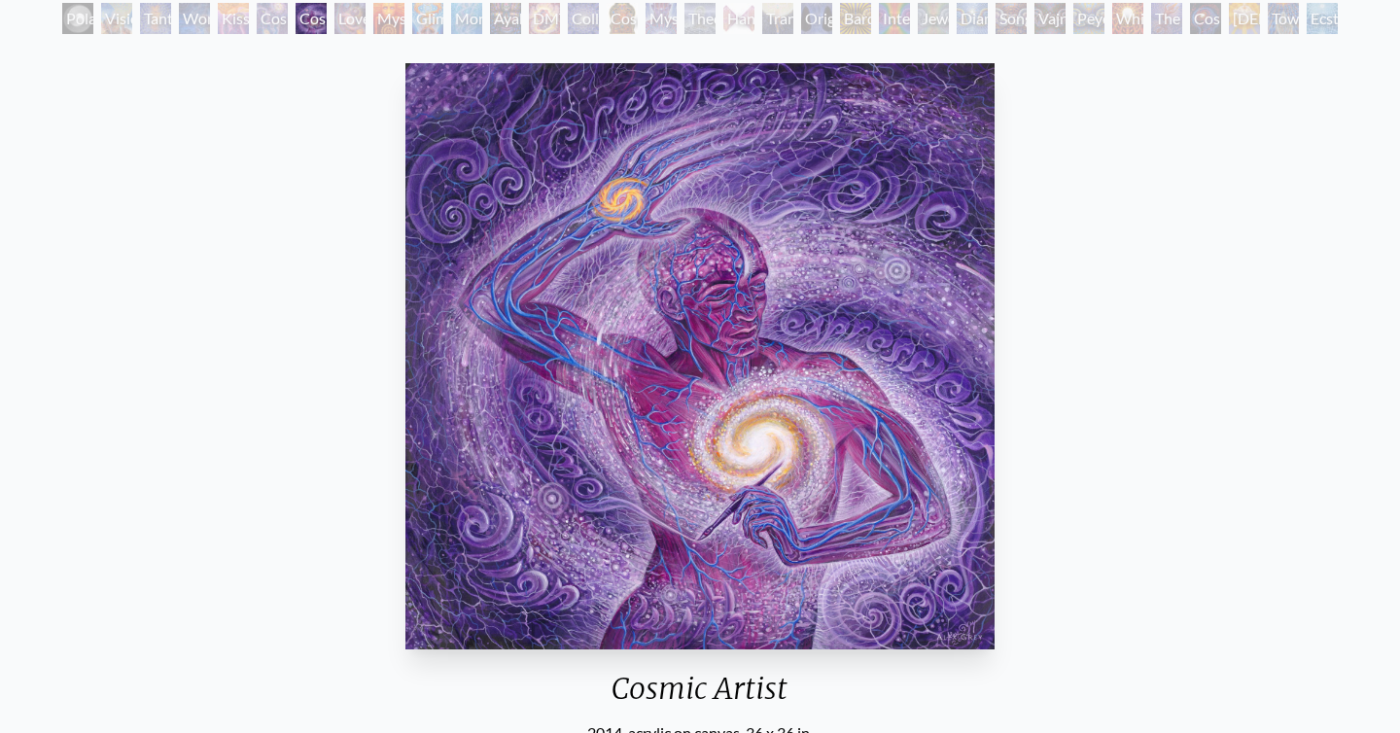
scroll to position [121, 0]
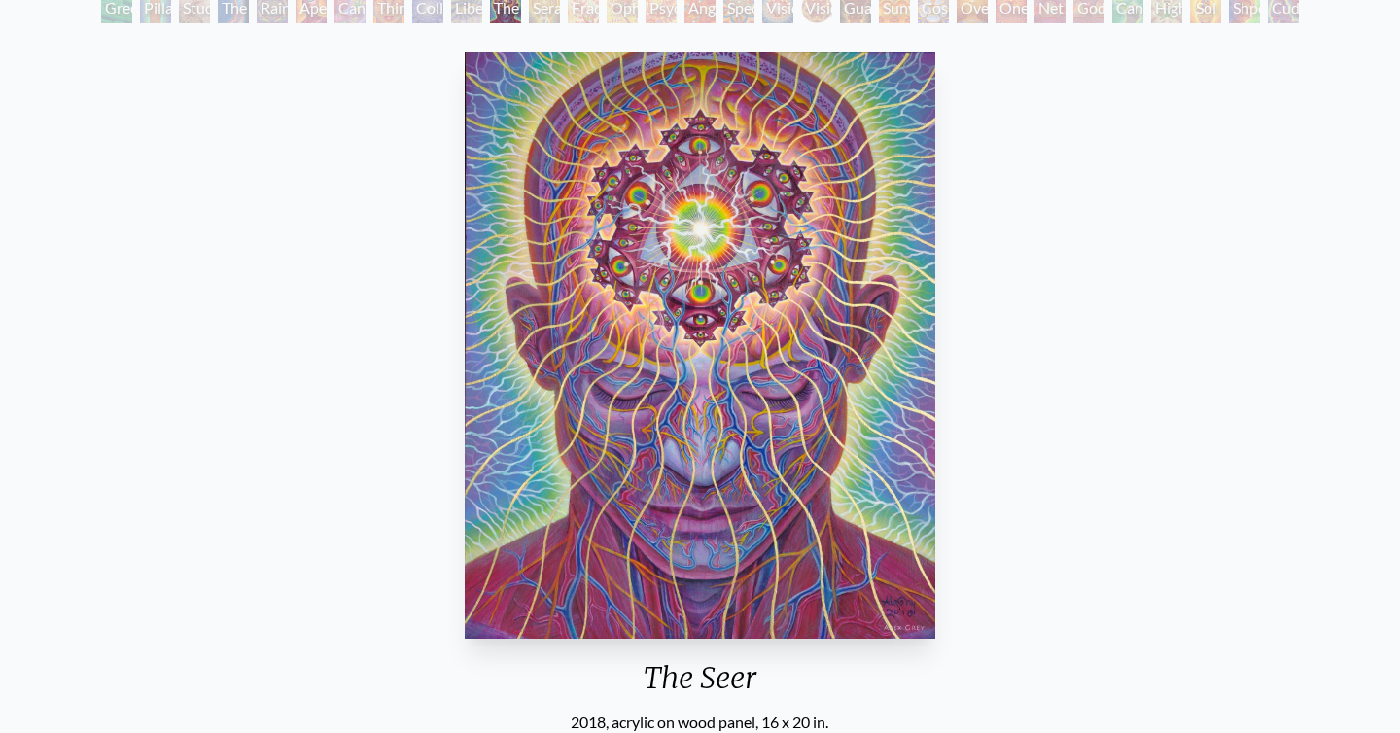
scroll to position [131, 0]
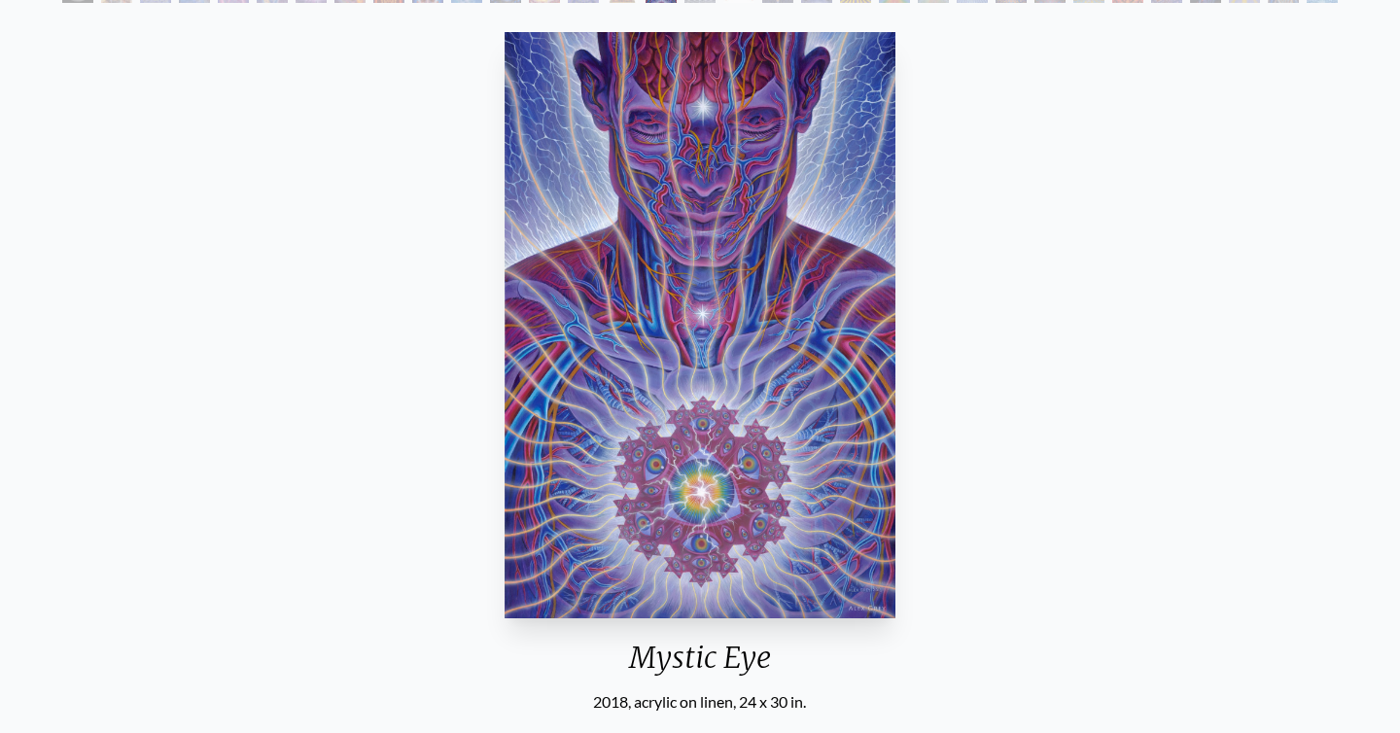
scroll to position [80, 0]
